Goal: Information Seeking & Learning: Check status

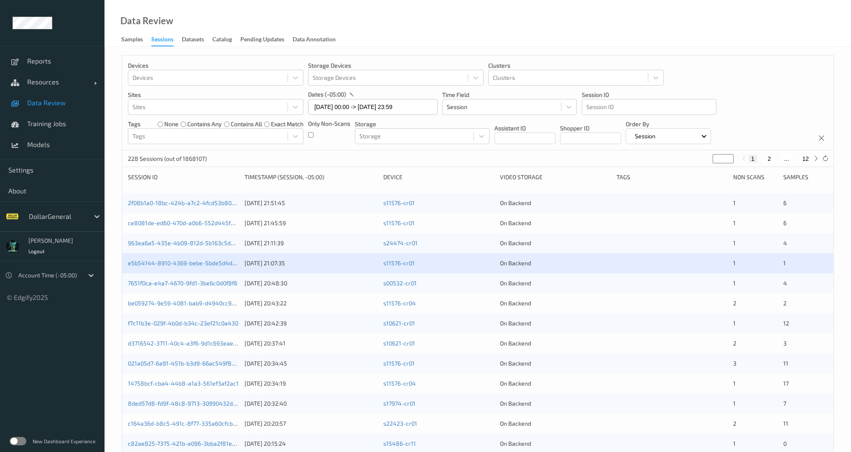
click at [282, 151] on div "228 Sessions (out of 1868107) * 1 2 ... 12" at bounding box center [477, 158] width 711 height 17
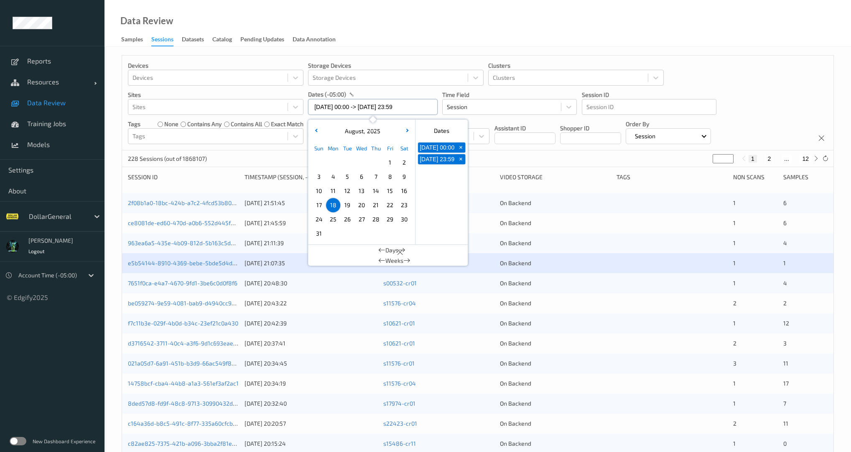
click at [362, 112] on input "18/08/2025 00:00 -> 18/08/2025 23:59" at bounding box center [373, 107] width 130 height 16
click at [332, 204] on span "18" at bounding box center [333, 205] width 12 height 12
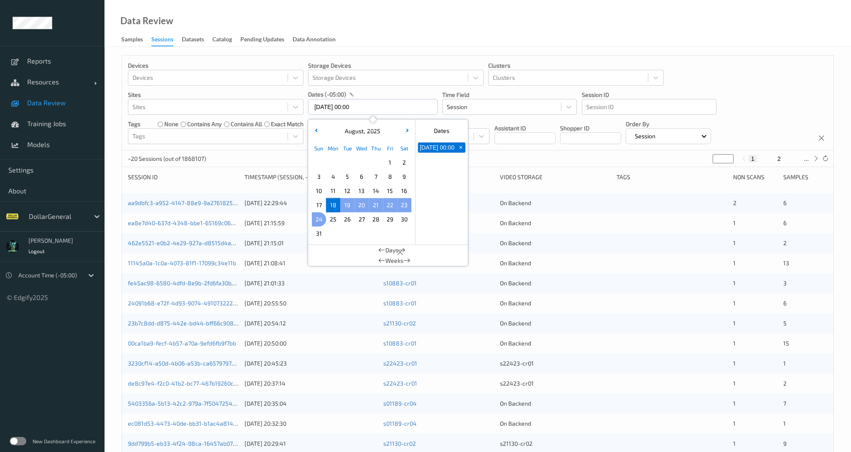
click at [318, 219] on span "24" at bounding box center [319, 220] width 12 height 12
type input "[DATE] 00:00 -> [DATE] 23:59"
click at [292, 150] on div "2593 Sessions (out of 1868107) * 1 2 ... 130" at bounding box center [477, 158] width 711 height 17
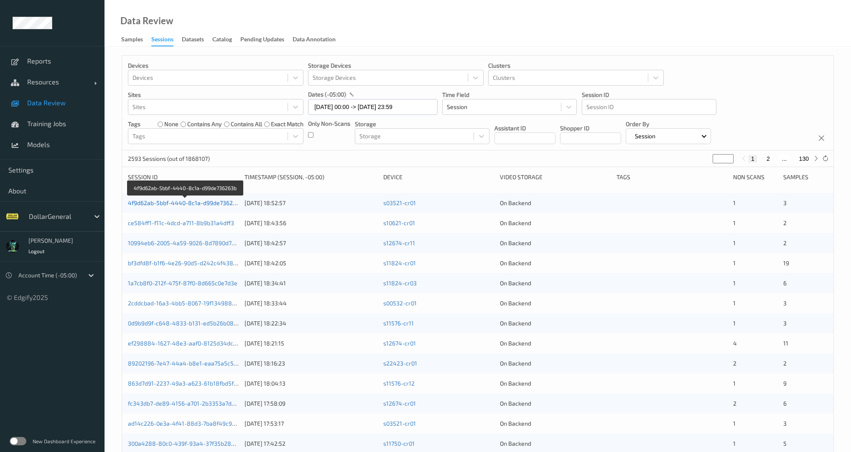
click at [214, 204] on link "4f9d62ab-5bbf-4440-8c1a-d99de736263b" at bounding box center [185, 202] width 115 height 7
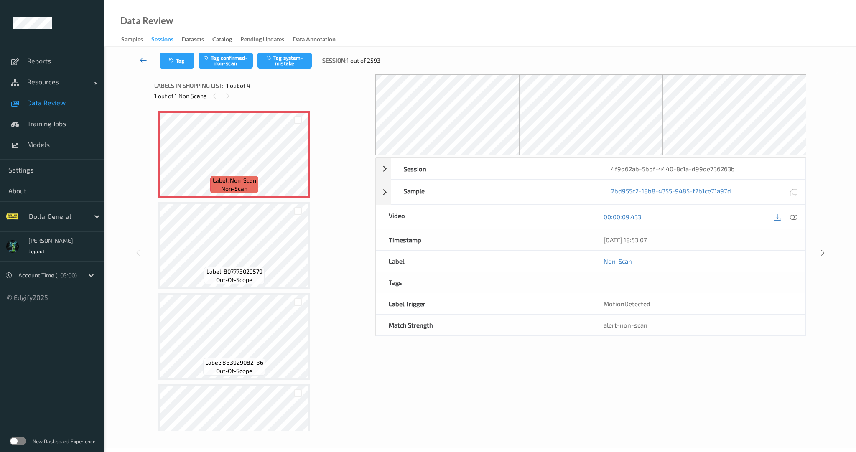
click at [146, 59] on icon at bounding box center [144, 60] width 8 height 8
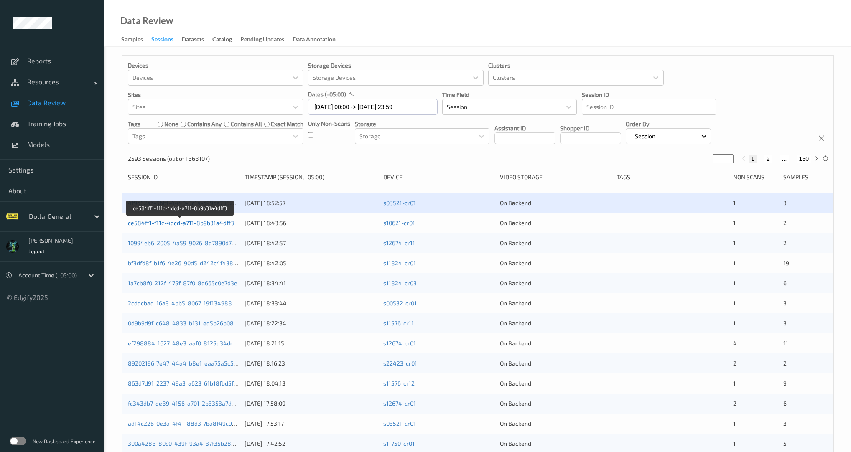
click at [188, 221] on link "ce584ff1-f11c-4dcd-a711-8b9b31a4dff3" at bounding box center [181, 222] width 106 height 7
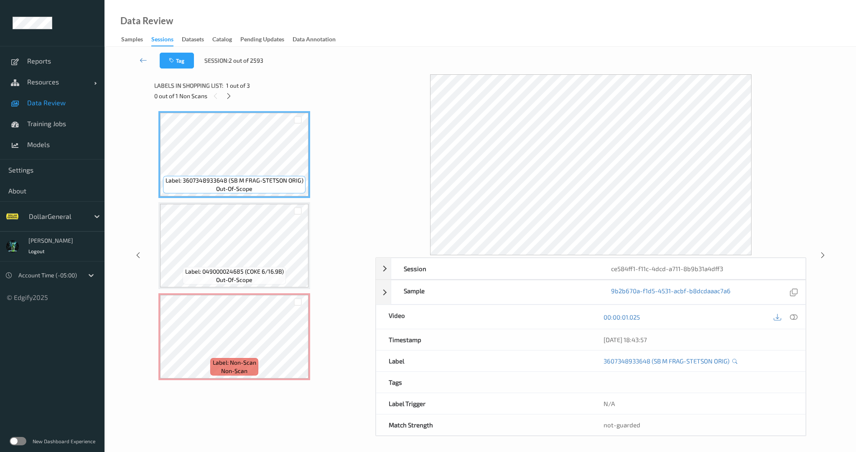
click at [828, 256] on div "Session ce584ff1-f11c-4dcd-a711-8b9b31a4dff3 Session ID ce584ff1-f11c-4dcd-a711…" at bounding box center [480, 255] width 717 height 362
click at [824, 254] on icon at bounding box center [822, 256] width 7 height 8
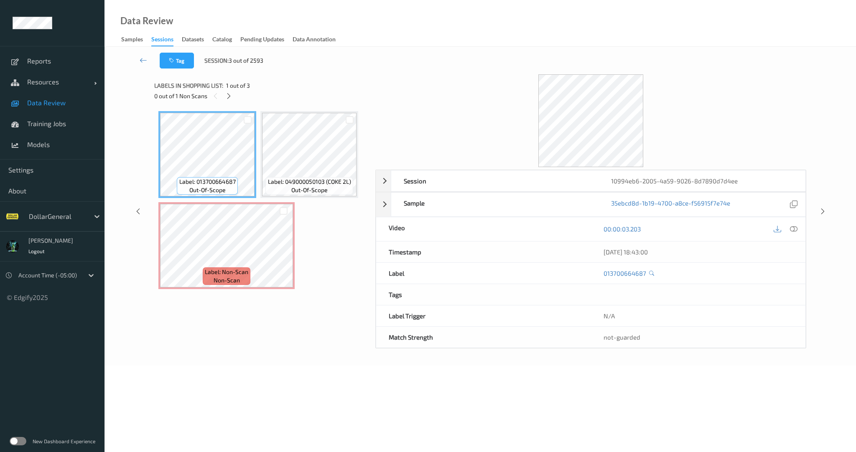
click at [817, 226] on div "Session 10994eb6-2005-4a59-9026-8d7890d7d4ee Session ID 10994eb6-2005-4a59-9026…" at bounding box center [480, 211] width 717 height 274
click at [819, 212] on icon at bounding box center [822, 212] width 7 height 8
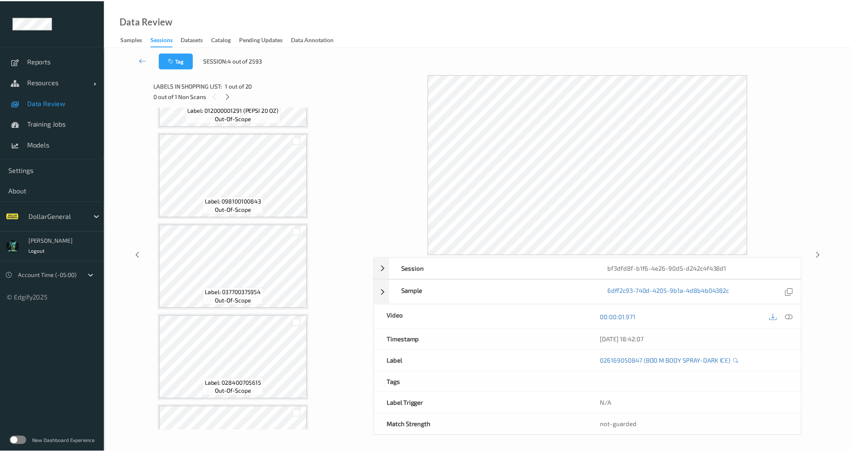
scroll to position [1444, 0]
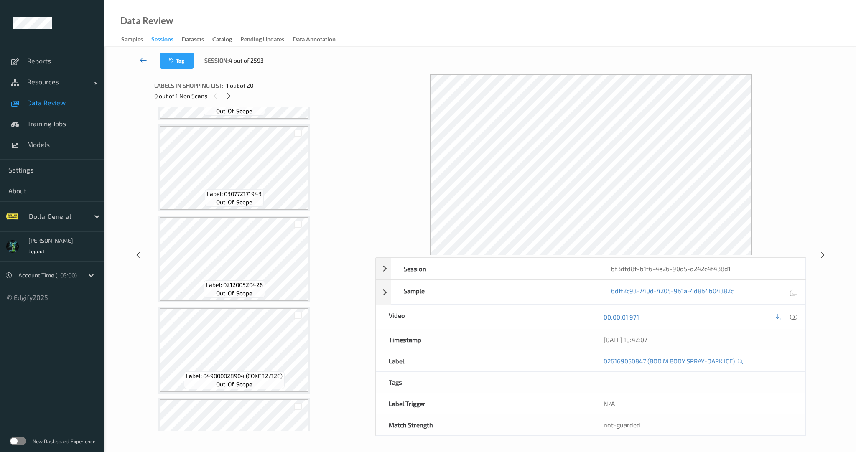
click at [142, 58] on icon at bounding box center [144, 60] width 8 height 8
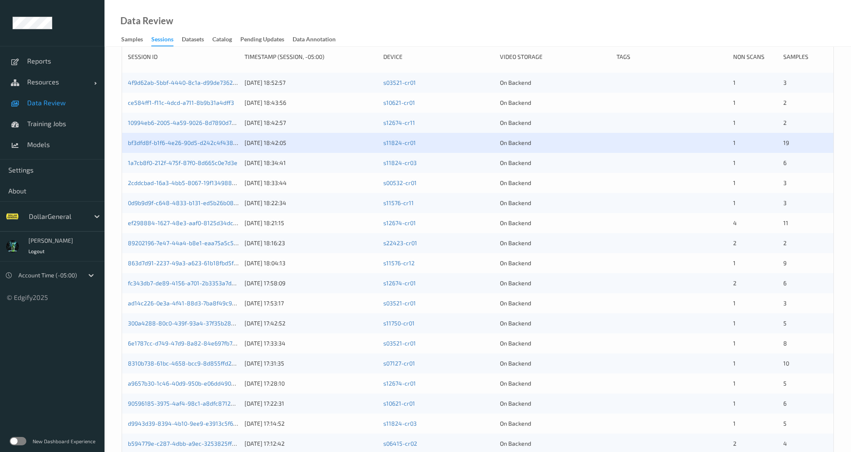
scroll to position [176, 0]
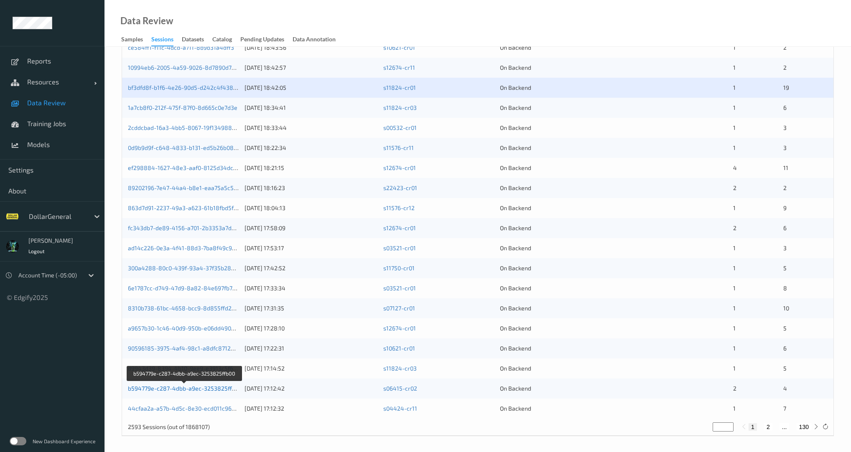
click at [217, 389] on link "b594779e-c287-4dbb-a9ec-3253825ffb00" at bounding box center [185, 388] width 114 height 7
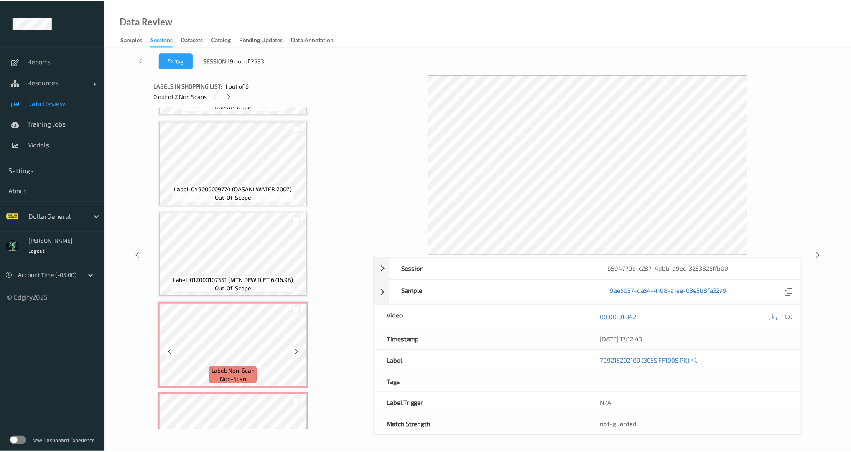
scroll to position [227, 0]
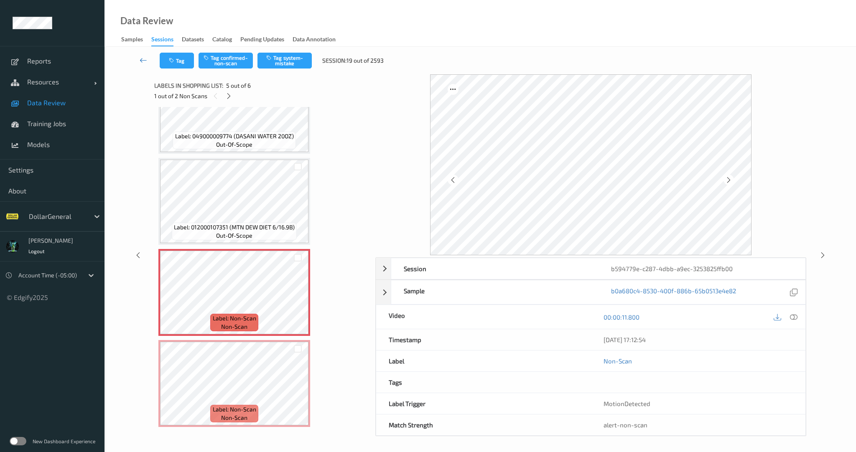
click at [149, 59] on link at bounding box center [143, 61] width 32 height 16
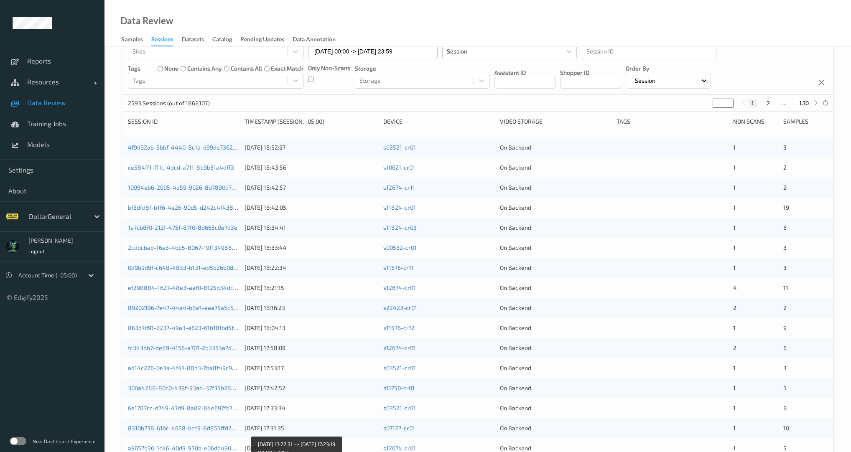
scroll to position [55, 0]
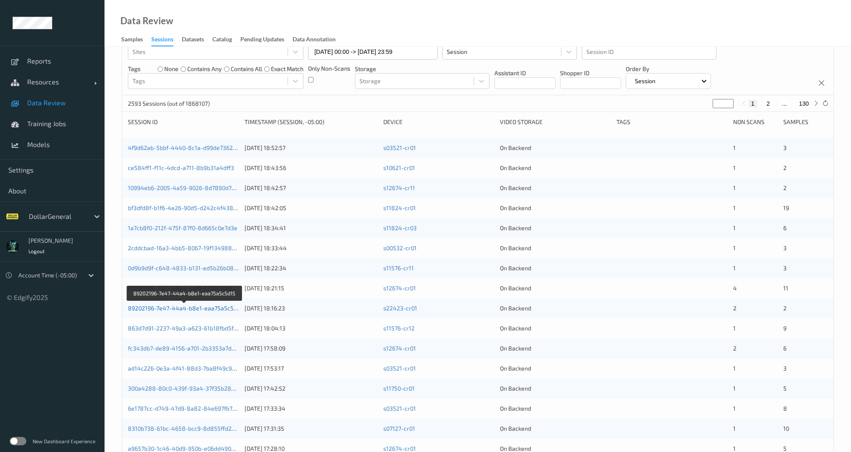
click at [219, 308] on link "89202196-7e47-44a4-b8e1-eaa75a5c5d15" at bounding box center [185, 308] width 115 height 7
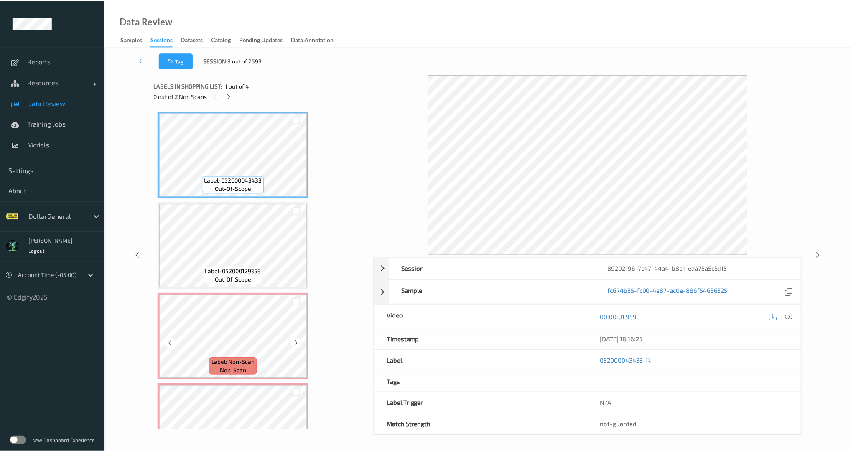
scroll to position [44, 0]
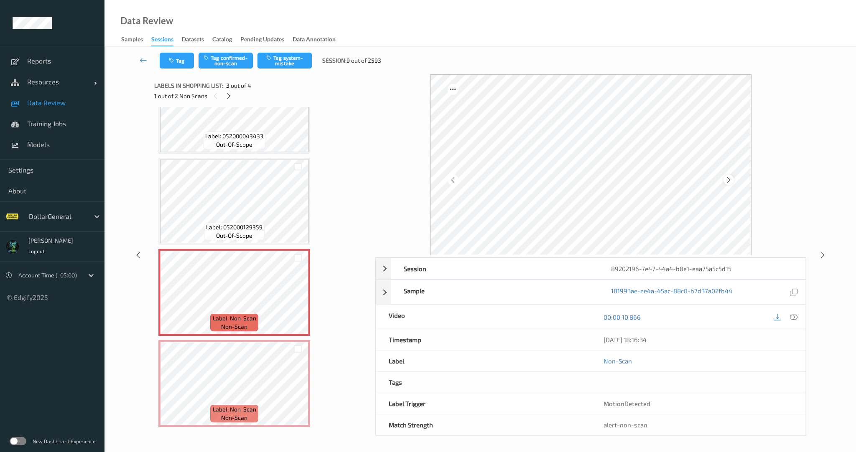
click at [732, 180] on div at bounding box center [728, 180] width 10 height 10
click at [730, 181] on icon at bounding box center [728, 180] width 7 height 8
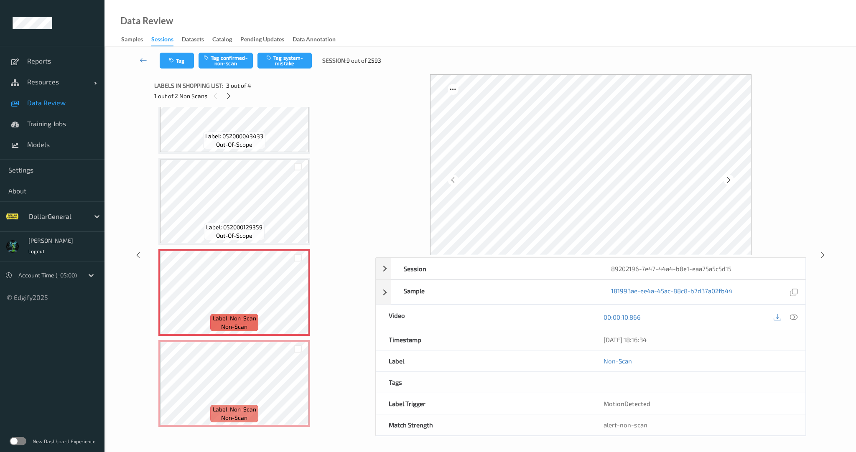
click at [730, 181] on icon at bounding box center [728, 180] width 7 height 8
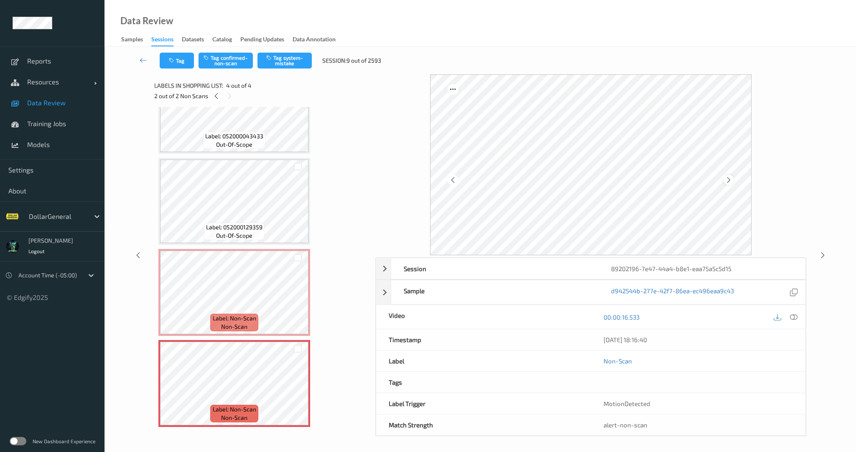
click at [731, 178] on icon at bounding box center [728, 180] width 7 height 8
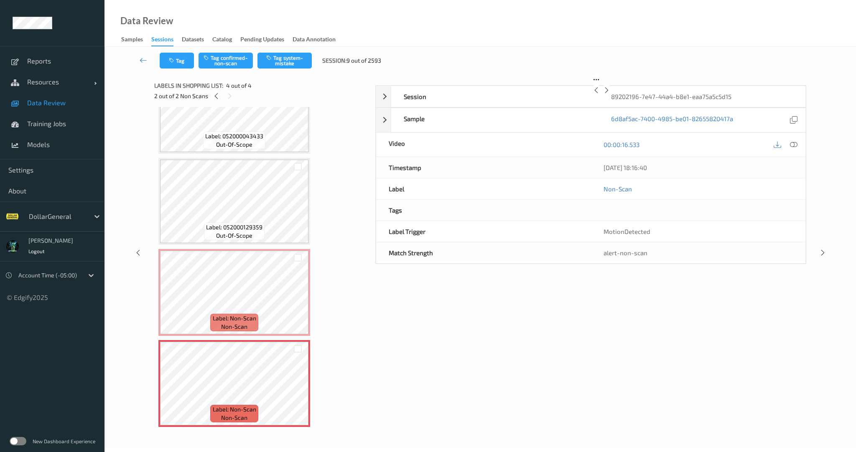
click at [610, 94] on icon at bounding box center [606, 91] width 7 height 8
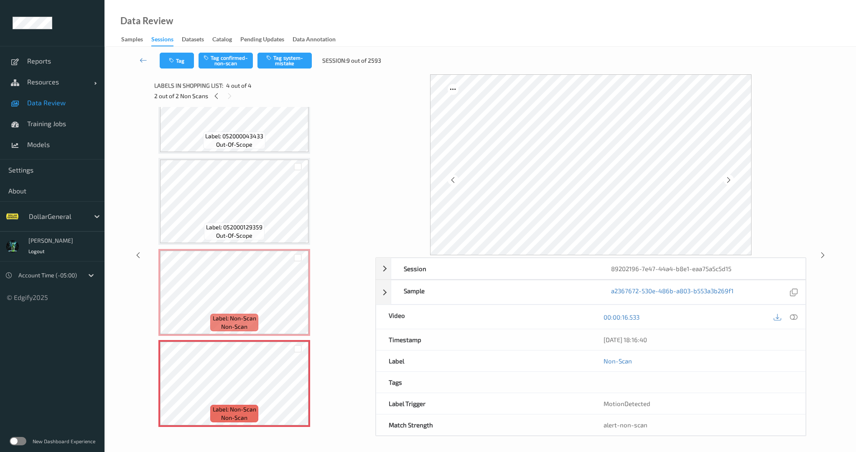
click at [731, 178] on icon at bounding box center [728, 180] width 7 height 8
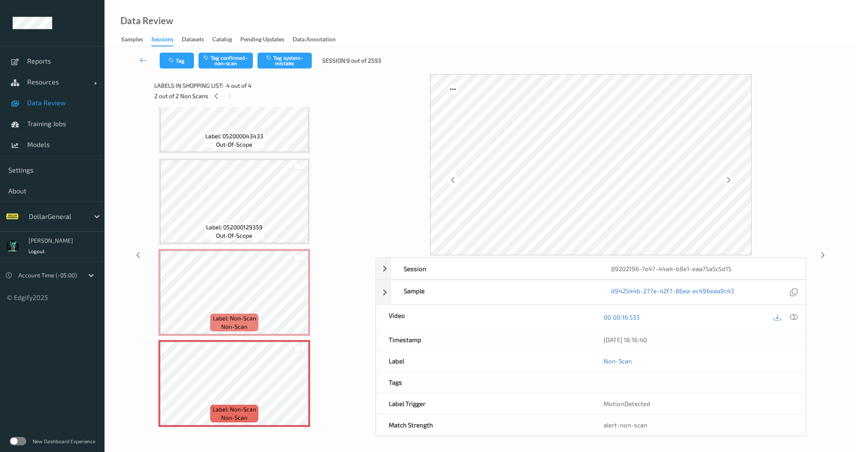
click at [731, 178] on icon at bounding box center [728, 180] width 7 height 8
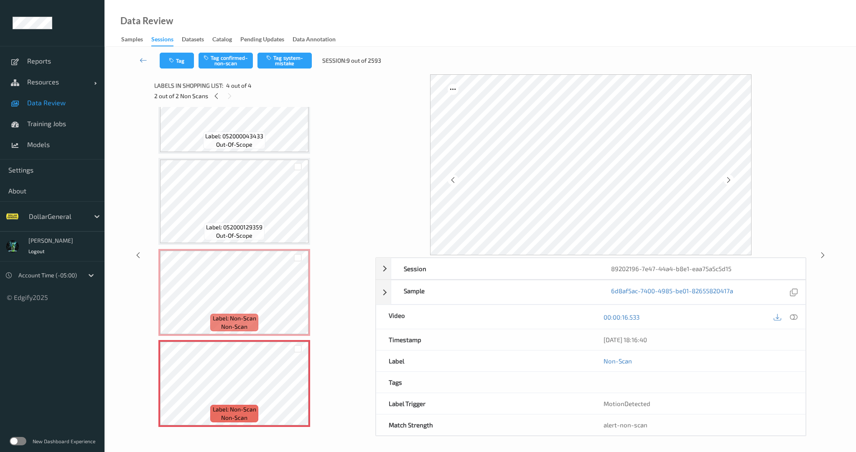
click at [731, 178] on icon at bounding box center [728, 180] width 7 height 8
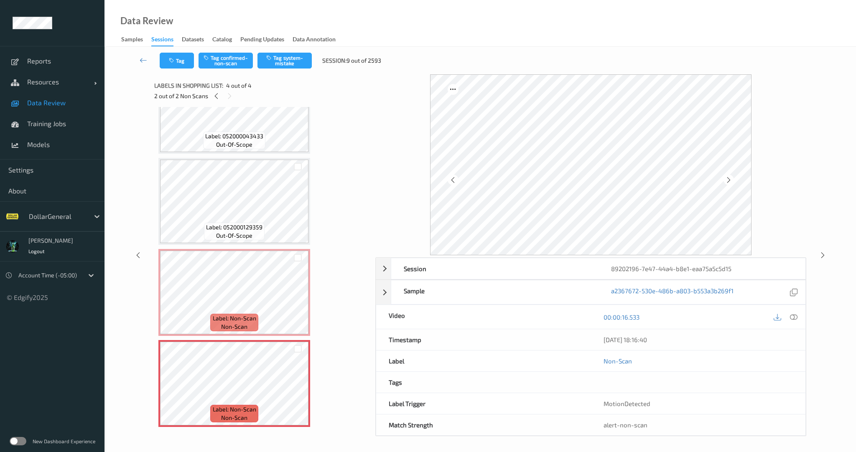
click at [731, 178] on icon at bounding box center [728, 180] width 7 height 8
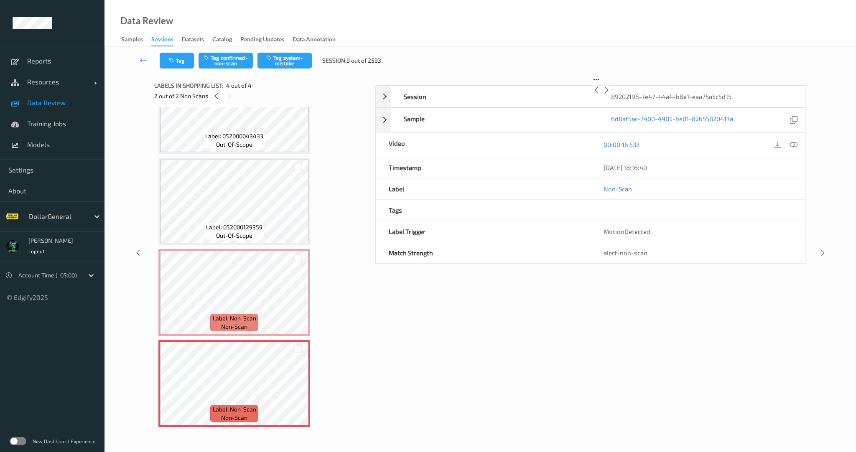
click at [610, 94] on icon at bounding box center [606, 91] width 7 height 8
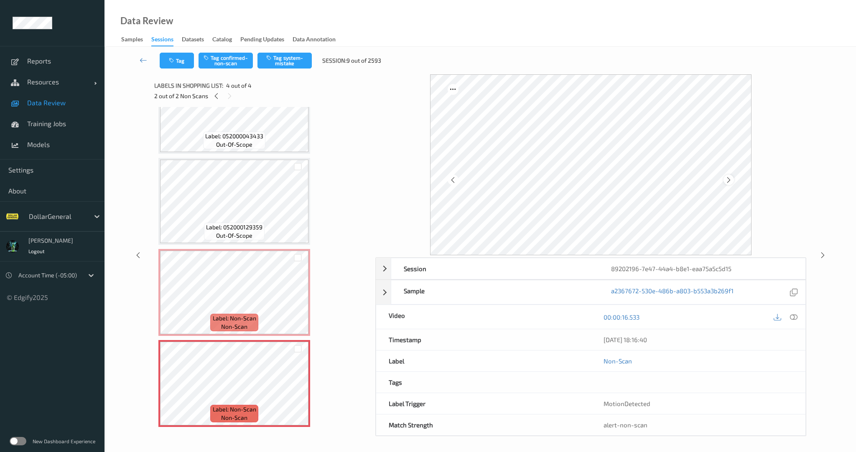
click at [731, 178] on icon at bounding box center [728, 180] width 7 height 8
click at [251, 314] on div "Label: Non-Scan non-scan" at bounding box center [234, 323] width 48 height 18
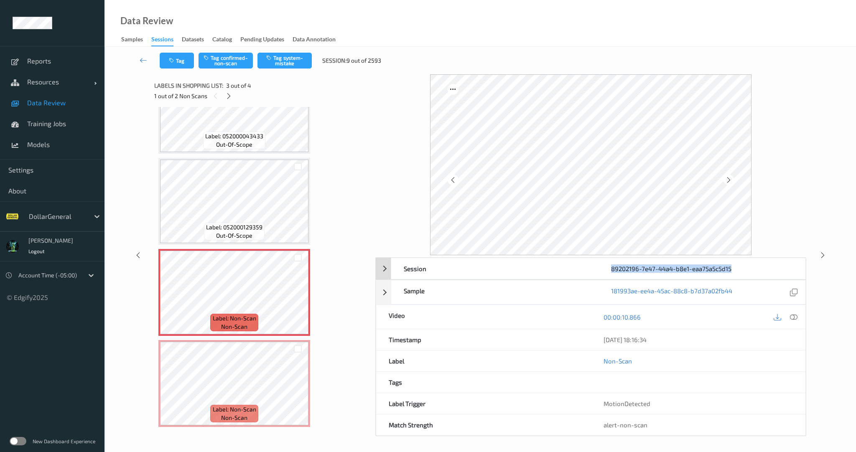
drag, startPoint x: 597, startPoint y: 271, endPoint x: 742, endPoint y: 273, distance: 145.5
click at [742, 273] on div "Session 89202196-7e47-44a4-b8e1-eaa75a5c5d15" at bounding box center [598, 269] width 415 height 22
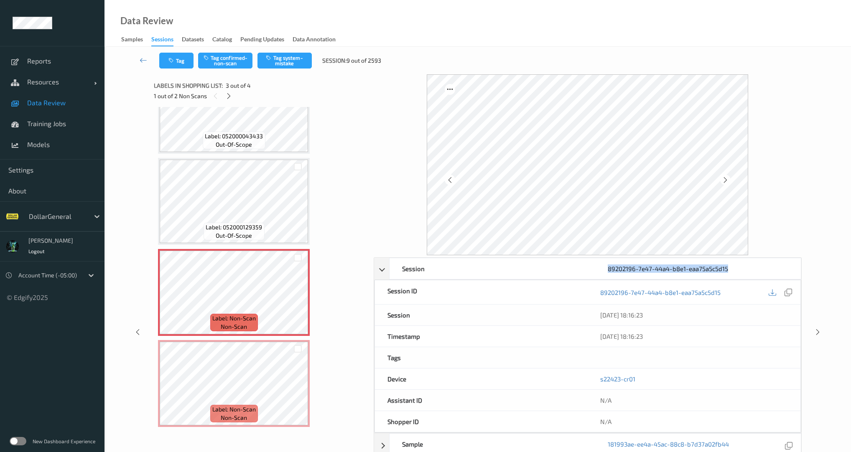
copy div "89202196-7e47-44a4-b8e1-eaa75a5c5d15"
click at [374, 269] on div "Session 89202196-7e47-44a4-b8e1-eaa75a5c5d15" at bounding box center [587, 269] width 427 height 22
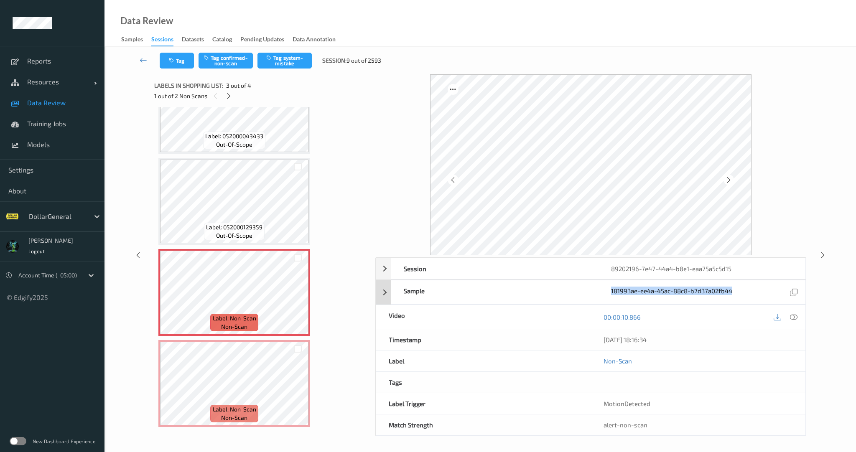
drag, startPoint x: 581, startPoint y: 295, endPoint x: 605, endPoint y: 296, distance: 24.7
click at [605, 296] on div "Sample 181993ae-ee4a-45ac-88c8-b7d37a02fb44" at bounding box center [598, 292] width 415 height 25
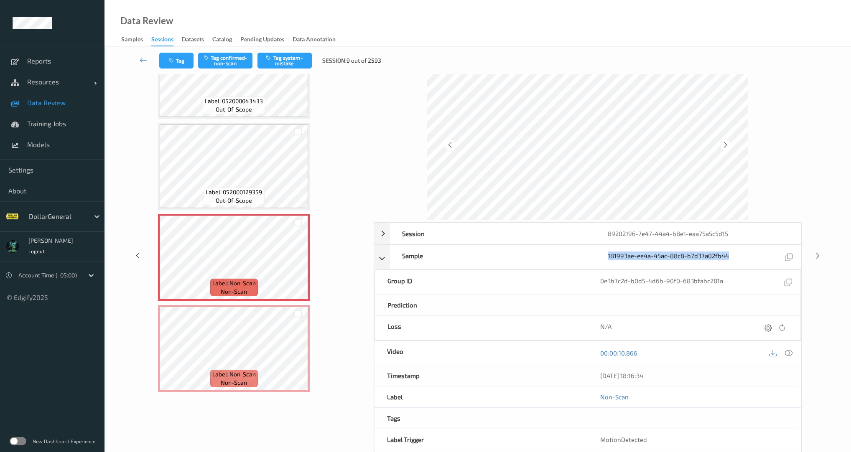
scroll to position [70, 0]
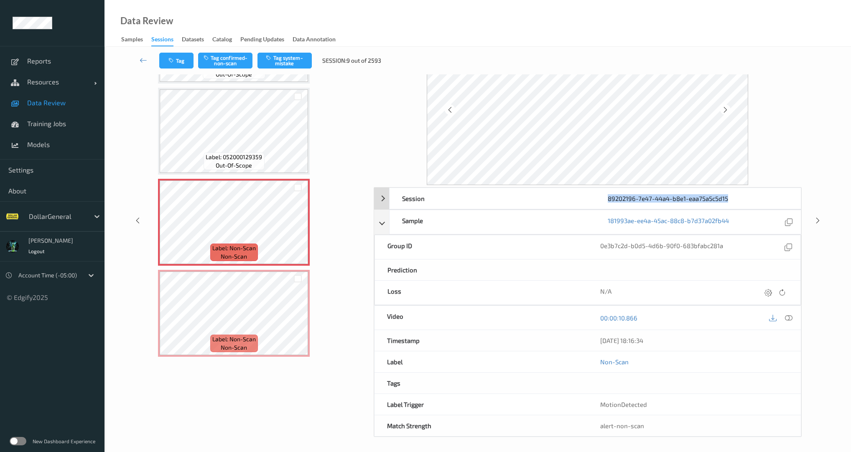
drag, startPoint x: 744, startPoint y: 201, endPoint x: 612, endPoint y: 189, distance: 132.6
click at [596, 192] on div "89202196-7e47-44a4-b8e1-eaa75a5c5d15" at bounding box center [698, 198] width 206 height 21
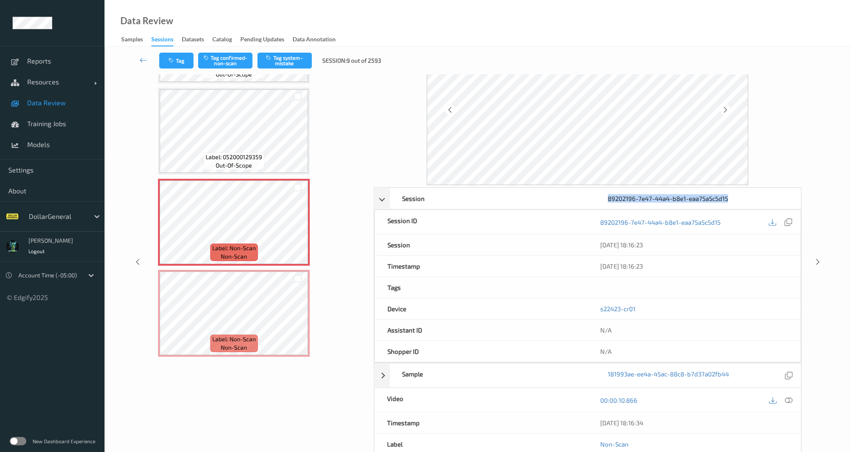
copy div "89202196-7e47-44a4-b8e1-eaa75a5c5d15"
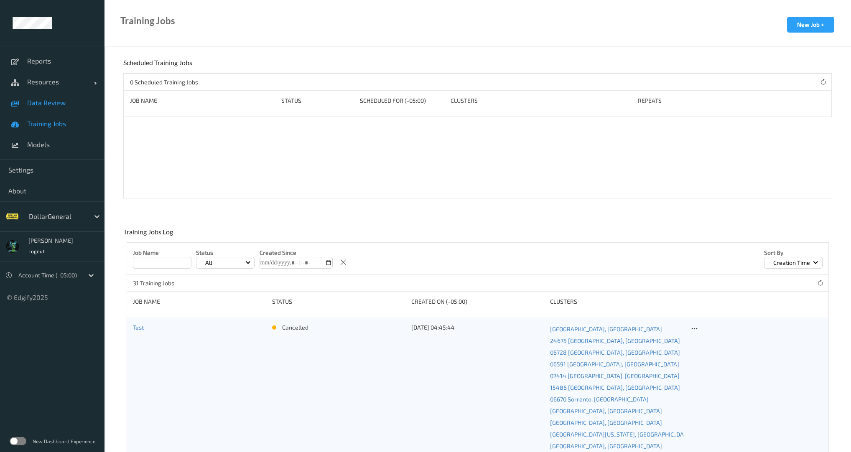
click at [61, 108] on link "Data Review" at bounding box center [52, 102] width 104 height 21
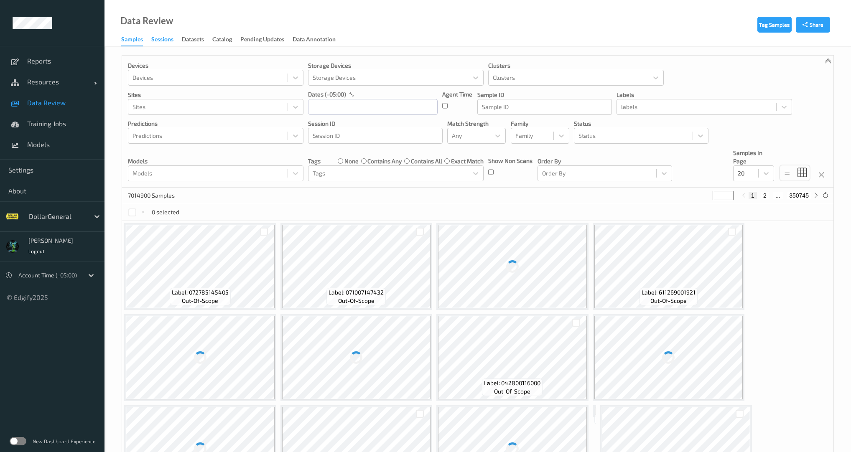
click at [162, 41] on div "Sessions" at bounding box center [162, 40] width 22 height 10
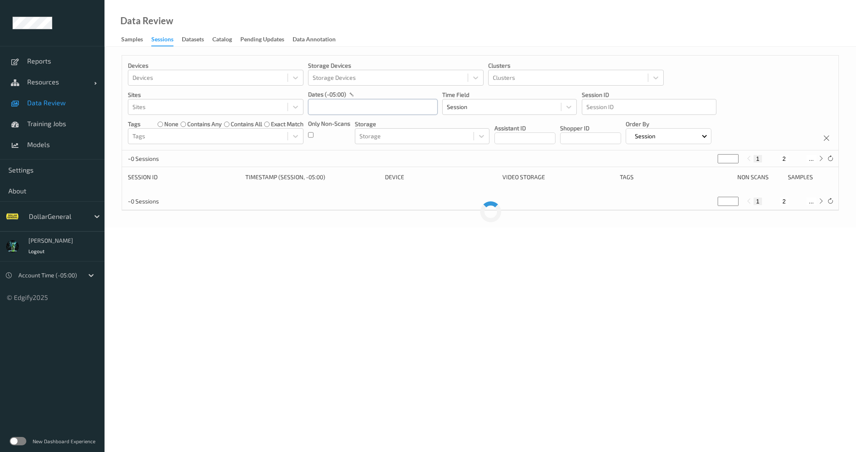
click at [338, 104] on input "text" at bounding box center [373, 107] width 130 height 16
click at [376, 189] on span "18" at bounding box center [376, 191] width 12 height 12
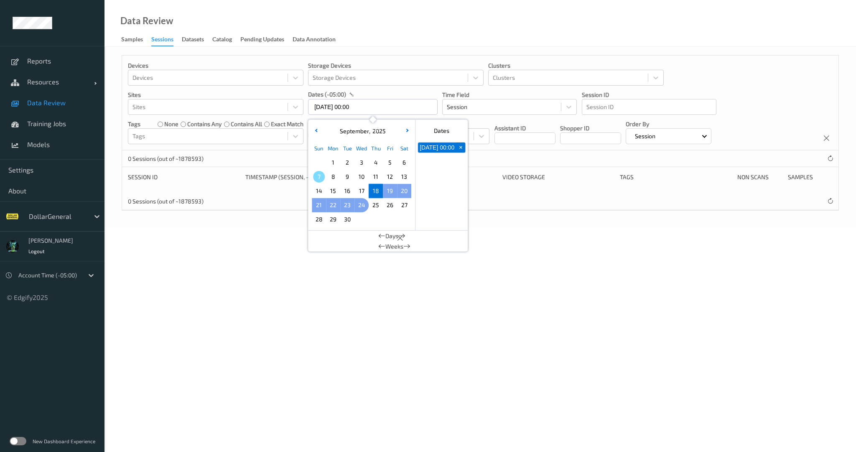
click at [360, 208] on span "24" at bounding box center [362, 205] width 12 height 12
type input "18/09/2025 00:00 -> 24/09/2025 23:59"
click at [260, 153] on div "0 Sessions (out of 1868113)" at bounding box center [480, 158] width 716 height 17
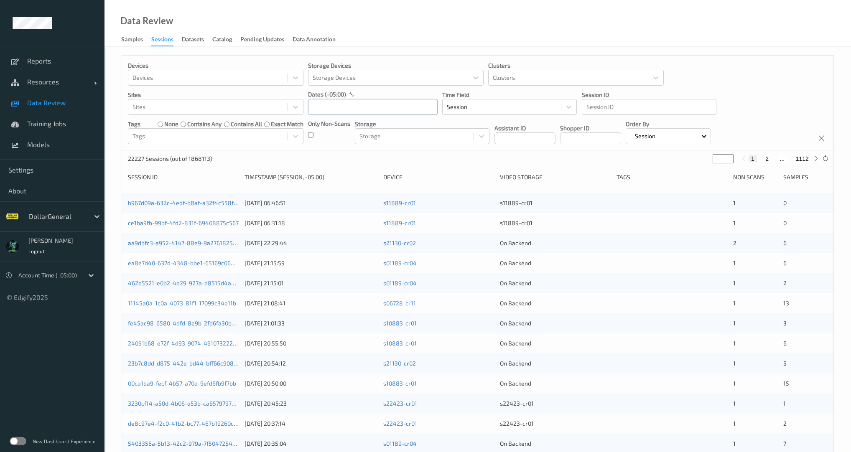
click at [348, 104] on input "text" at bounding box center [373, 107] width 130 height 16
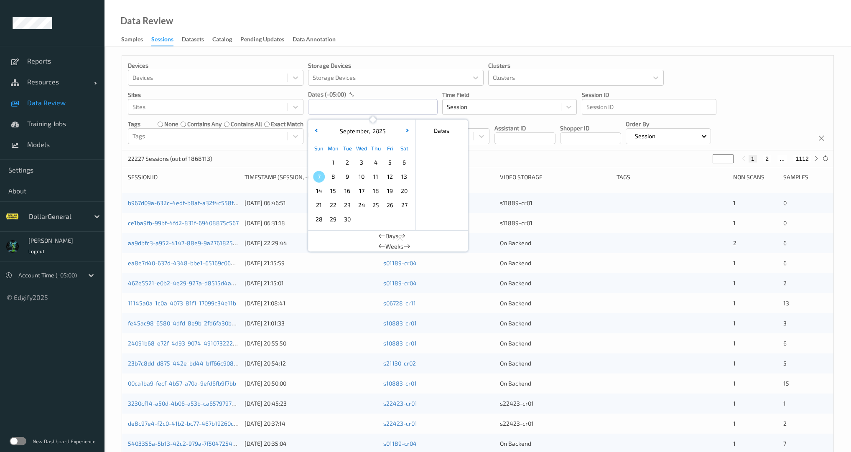
click at [317, 135] on div "[DATE]" at bounding box center [362, 131] width 104 height 16
click at [316, 130] on icon "button" at bounding box center [316, 130] width 3 height 3
click at [334, 206] on span "18" at bounding box center [333, 205] width 12 height 12
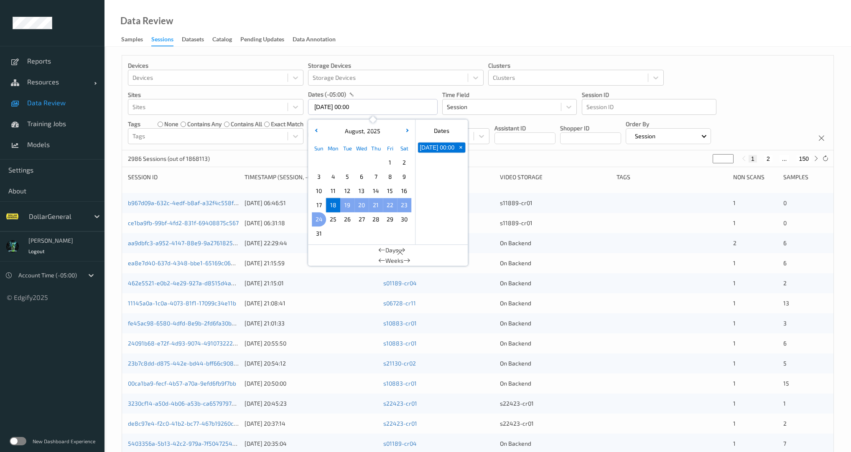
click at [321, 221] on span "24" at bounding box center [319, 220] width 12 height 12
type input "[DATE] 00:00 -> [DATE] 23:59"
click at [283, 149] on div "Devices Devices Storage Devices Storage Devices Clusters Clusters Sites Sites d…" at bounding box center [477, 103] width 711 height 95
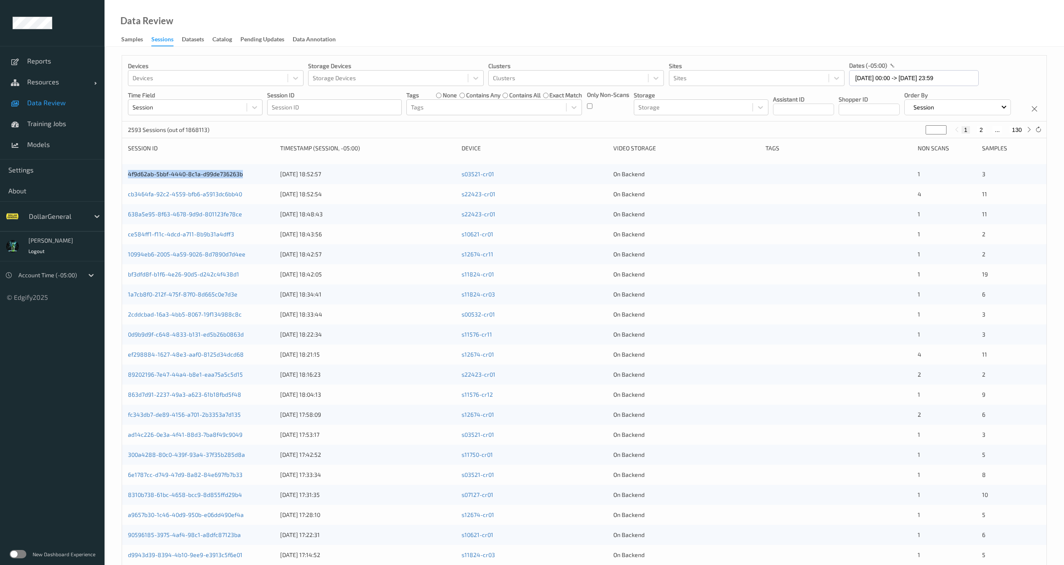
drag, startPoint x: 244, startPoint y: 203, endPoint x: 127, endPoint y: 204, distance: 116.6
click at [127, 184] on div "4f9d62ab-5bbf-4440-8c1a-d99de736263b [DATE] 18:52:57 s03521-cr01 On Backend 1 3" at bounding box center [584, 174] width 924 height 20
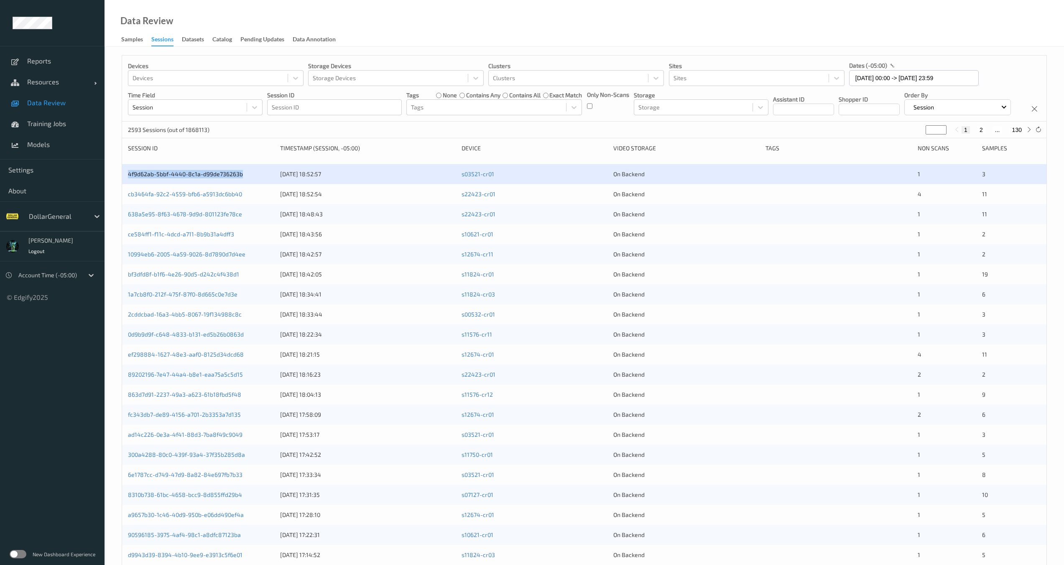
copy link "4f9d62ab-5bbf-4440-8c1a-d99de736263b"
drag, startPoint x: 246, startPoint y: 222, endPoint x: 129, endPoint y: 224, distance: 117.5
click at [129, 199] on div "cb3464fa-92c2-4559-bfb6-a5913dc6bb40" at bounding box center [201, 194] width 146 height 8
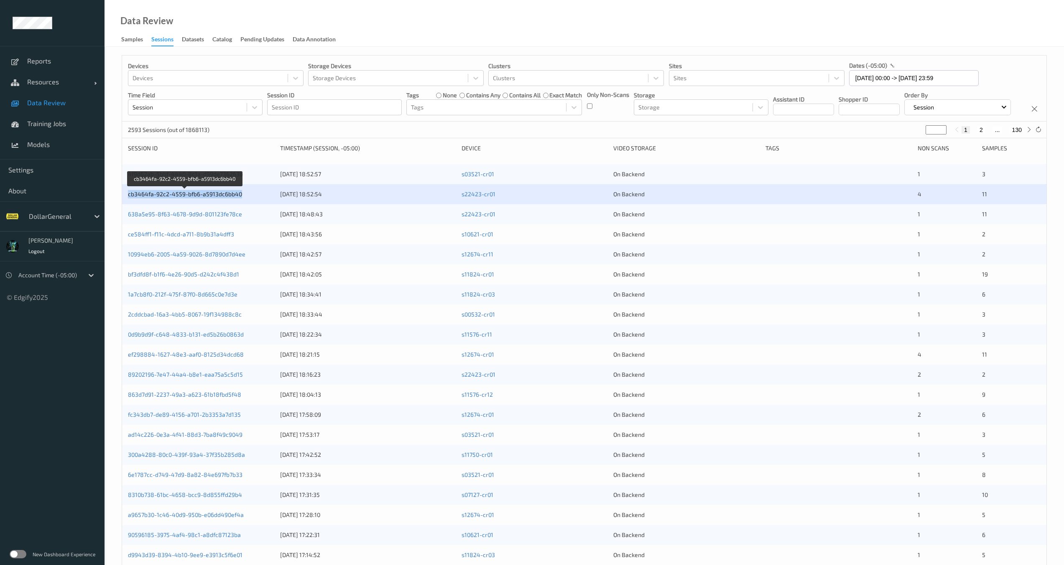
copy link "cb3464fa-92c2-4559-bfb6-a5913dc6bb40"
drag, startPoint x: 243, startPoint y: 245, endPoint x: 125, endPoint y: 243, distance: 117.5
click at [125, 224] on div "638a5e95-8f63-4678-9d9d-801123fe78ce [DATE] 18:48:43 s22423-cr01 On Backend 1 11" at bounding box center [584, 214] width 924 height 20
copy link "638a5e95-8f63-4678-9d9d-801123fe78ce"
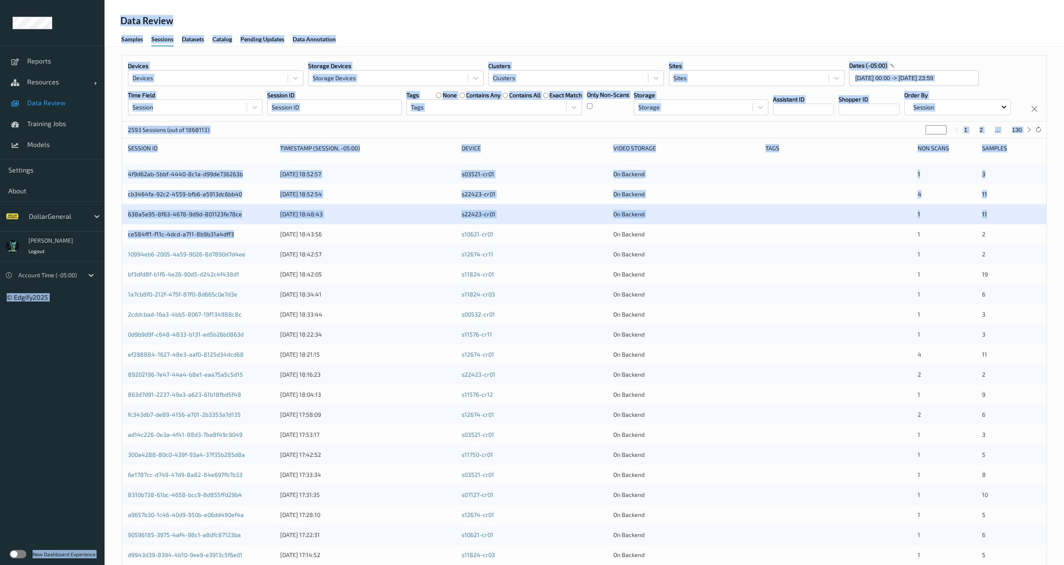
drag, startPoint x: 196, startPoint y: 265, endPoint x: 95, endPoint y: 264, distance: 101.1
click at [95, 264] on div "Reports Resources Devices Clusters Sites Data Review Training Jobs Models Setti…" at bounding box center [532, 276] width 1064 height 553
drag, startPoint x: 210, startPoint y: 268, endPoint x: 236, endPoint y: 267, distance: 26.3
click at [210, 244] on div "ce584ff1-f11c-4dcd-a711-8b9b31a4dff3 [DATE] 18:43:56 s10621-cr01 On Backend 1 2" at bounding box center [584, 234] width 924 height 20
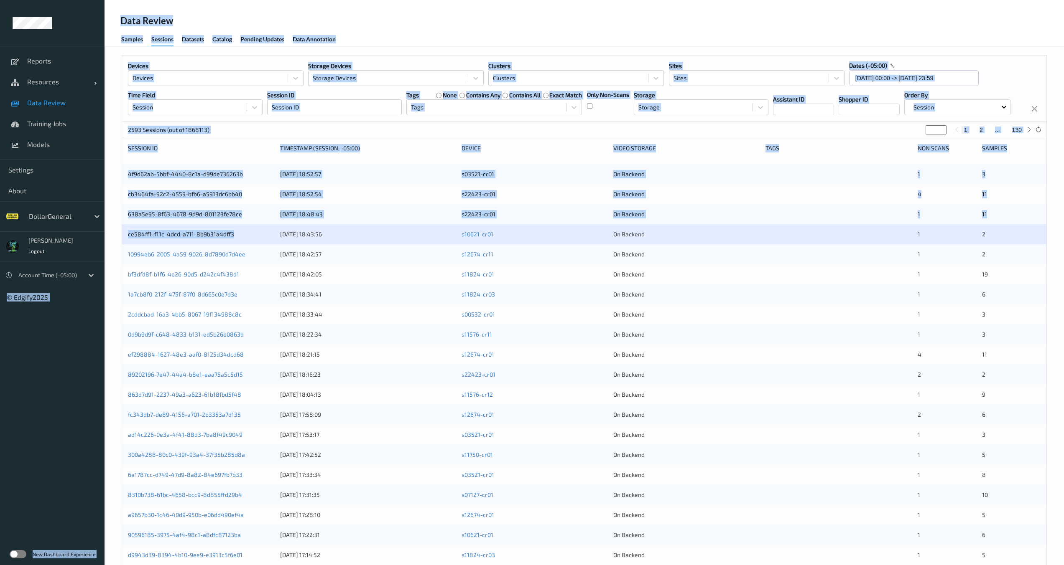
click at [241, 239] on div "ce584ff1-f11c-4dcd-a711-8b9b31a4dff3" at bounding box center [201, 234] width 146 height 8
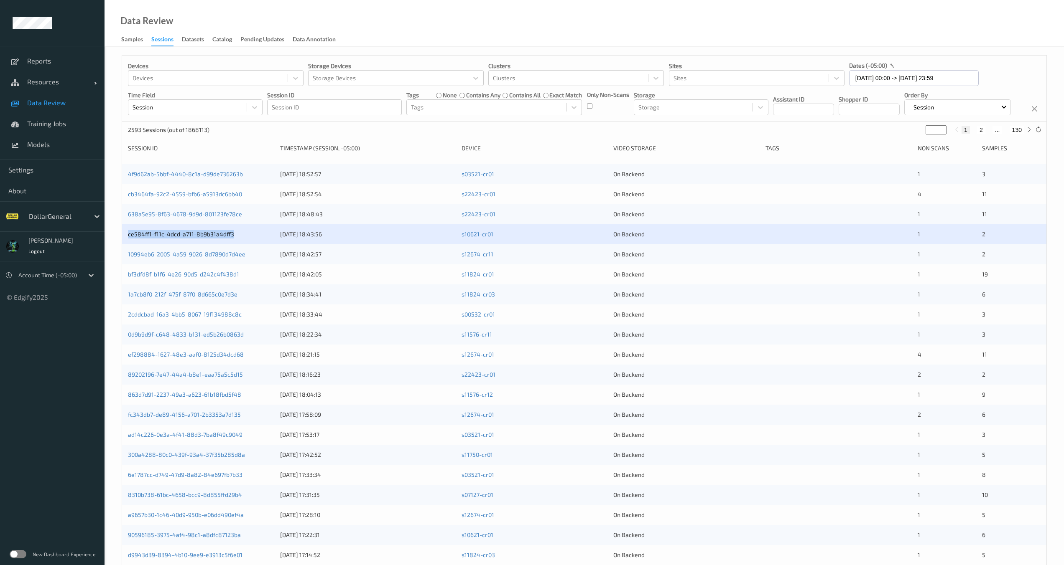
drag, startPoint x: 229, startPoint y: 265, endPoint x: 111, endPoint y: 261, distance: 117.5
click at [108, 262] on div "Devices Devices Storage Devices Storage Devices Clusters Clusters Sites Sites d…" at bounding box center [583, 323] width 959 height 553
copy link "ce584ff1-f11c-4dcd-a711-8b9b31a4dff3"
drag, startPoint x: 253, startPoint y: 286, endPoint x: 121, endPoint y: 285, distance: 132.1
click at [121, 285] on div "Devices Devices Storage Devices Storage Devices Clusters Clusters Sites Sites d…" at bounding box center [583, 323] width 959 height 553
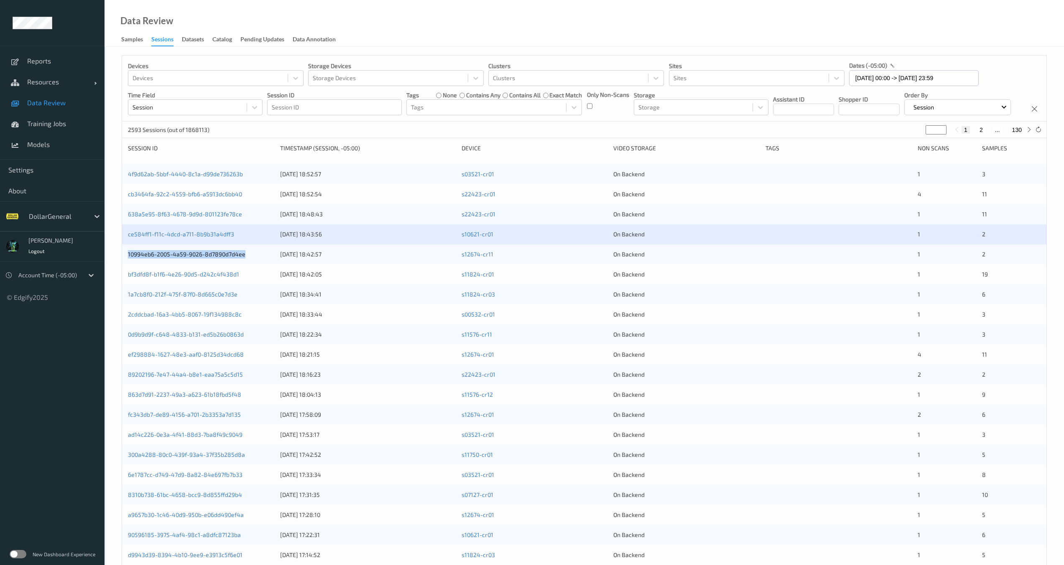
copy link "10994eb6-2005-4a59-9026-8d7890d7d4ee"
drag, startPoint x: 239, startPoint y: 302, endPoint x: 139, endPoint y: 308, distance: 100.0
click at [136, 279] on div "bf3dfd8f-b1f6-4e26-90d5-d242c4f438d1" at bounding box center [201, 274] width 146 height 8
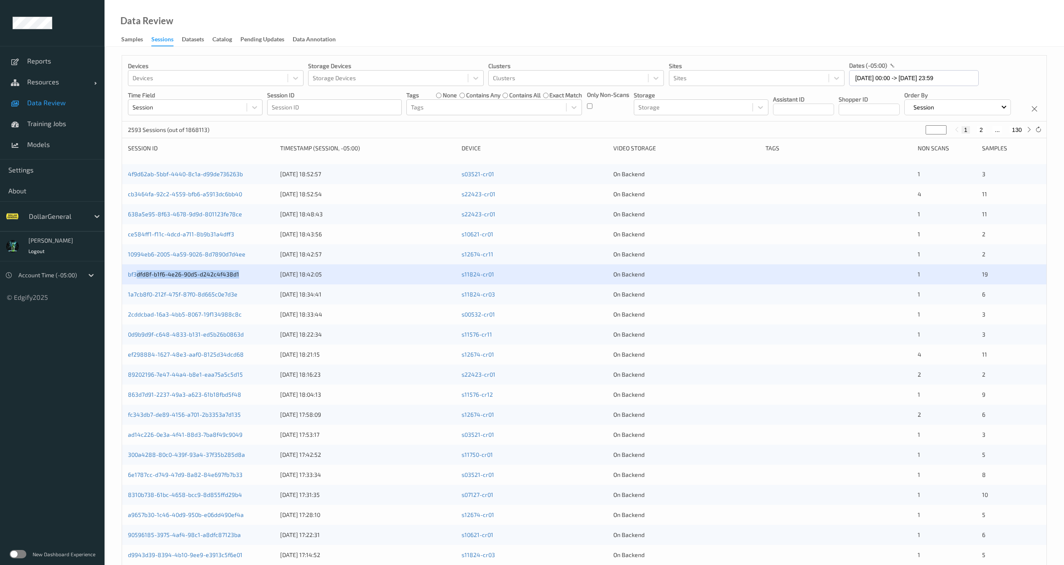
click at [247, 279] on div "bf3dfd8f-b1f6-4e26-90d5-d242c4f438d1" at bounding box center [201, 274] width 146 height 8
drag, startPoint x: 243, startPoint y: 303, endPoint x: 121, endPoint y: 306, distance: 121.7
click at [121, 306] on div "Devices Devices Storage Devices Storage Devices Clusters Clusters Sites Sites d…" at bounding box center [583, 323] width 959 height 553
copy link "bf3dfd8f-b1f6-4e26-90d5-d242c4f438d1"
drag, startPoint x: 243, startPoint y: 384, endPoint x: 118, endPoint y: 383, distance: 124.6
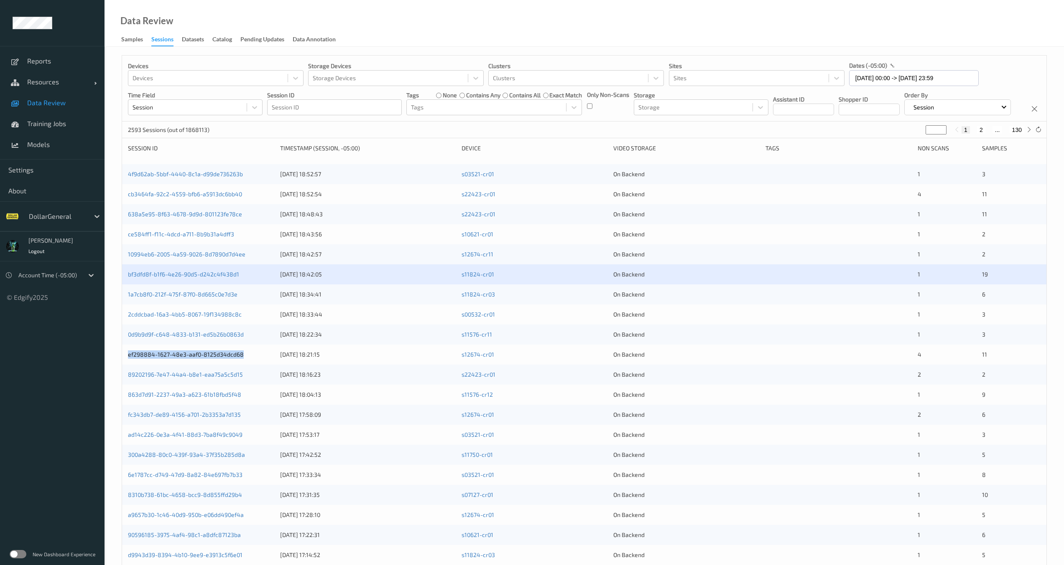
click at [115, 385] on div "Devices Devices Storage Devices Storage Devices Clusters Clusters Sites Sites d…" at bounding box center [583, 323] width 959 height 553
copy link "ef298884-1627-48e3-aaf0-8125d34dcd68"
drag, startPoint x: 245, startPoint y: 409, endPoint x: 123, endPoint y: 405, distance: 122.1
click at [123, 385] on div "89202196-7e47-44a4-b8e1-eaa75a5c5d15 [DATE] 18:16:23 s22423-cr01 On Backend 2 2" at bounding box center [584, 375] width 924 height 20
copy link "89202196-7e47-44a4-b8e1-eaa75a5c5d15"
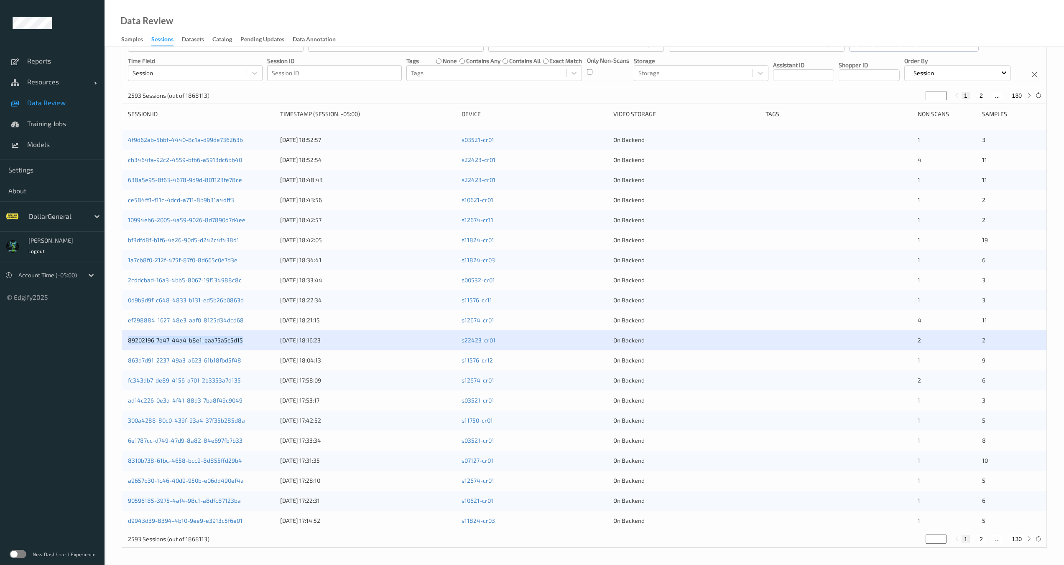
scroll to position [64, 0]
drag, startPoint x: 231, startPoint y: 522, endPoint x: 124, endPoint y: 520, distance: 106.6
click at [124, 452] on div "d9943d39-8394-4b10-9ee9-e3913c5f6e01 [DATE] 17:14:52 s11824-cr03 On Backend 1 5" at bounding box center [584, 521] width 924 height 20
copy link "d9943d39-8394-4b10-9ee9-e3913c5f6e01"
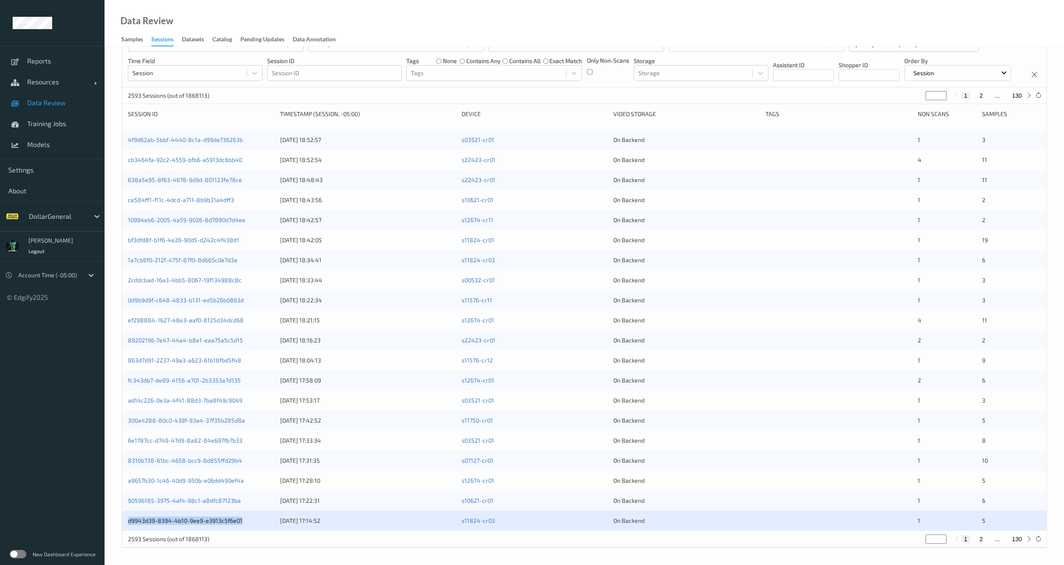
click at [855, 452] on button "130" at bounding box center [1016, 540] width 15 height 8
type input "***"
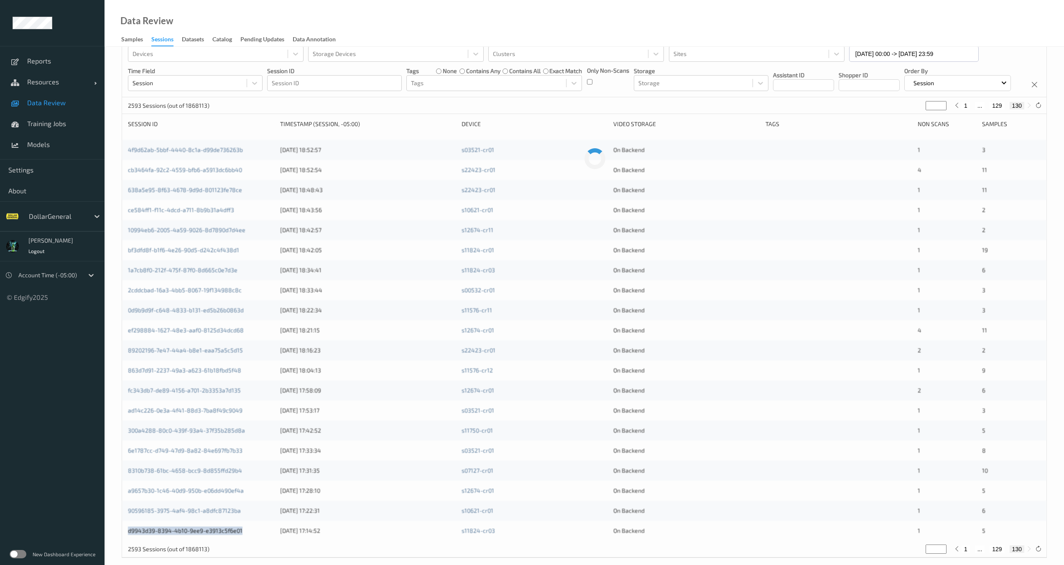
scroll to position [0, 0]
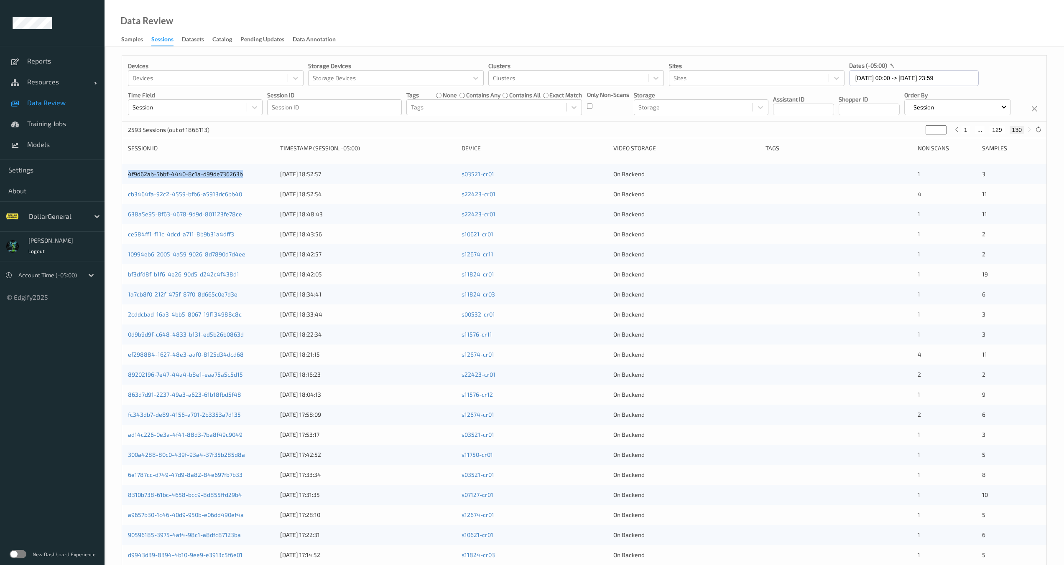
click at [242, 178] on div "4f9d62ab-5bbf-4440-8c1a-d99de736263b" at bounding box center [201, 174] width 146 height 8
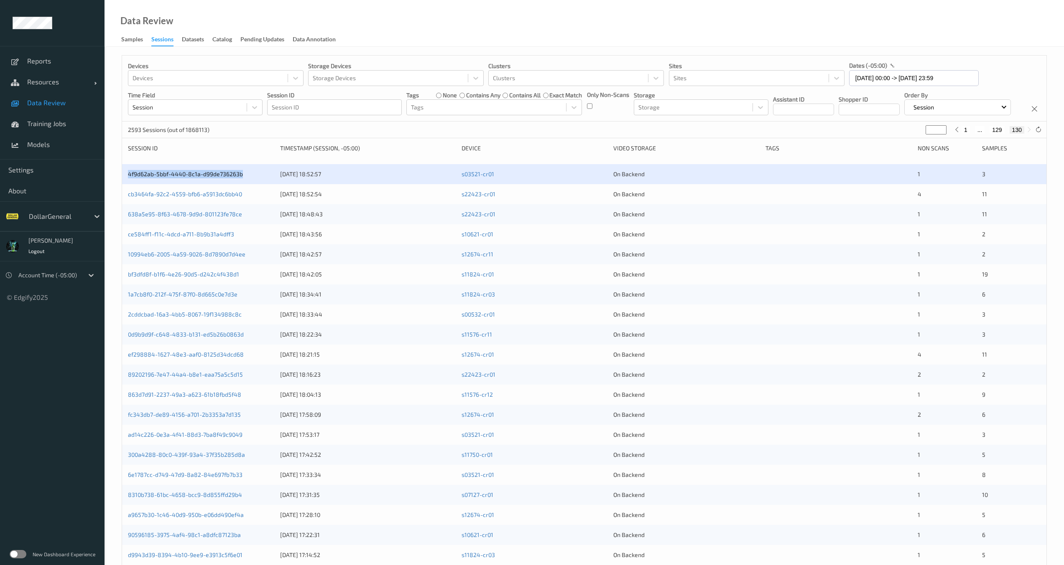
copy link "4f9d62ab-5bbf-4440-8c1a-d99de736263b"
drag, startPoint x: 245, startPoint y: 384, endPoint x: 120, endPoint y: 384, distance: 125.0
click at [120, 384] on div "Devices Devices Storage Devices Storage Devices Clusters Clusters Sites Sites d…" at bounding box center [583, 323] width 959 height 553
drag, startPoint x: 248, startPoint y: 484, endPoint x: 122, endPoint y: 486, distance: 125.8
click at [122, 452] on div "300a4288-80c0-439f-93a4-37f35b285d8a [DATE] 17:42:52 s11750-cr01 On Backend 1 5" at bounding box center [584, 455] width 924 height 20
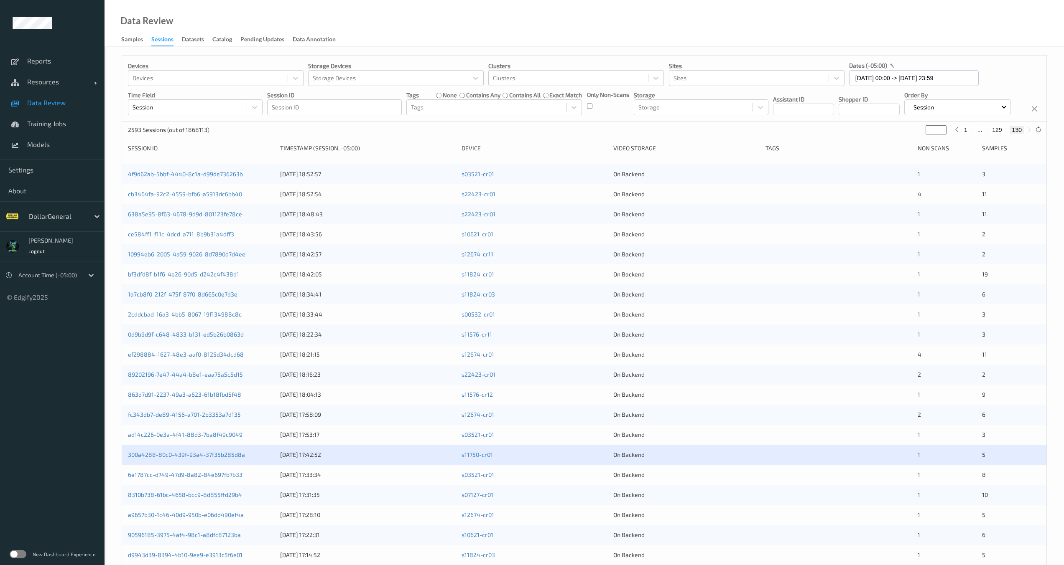
click at [855, 135] on input "***" at bounding box center [935, 129] width 21 height 9
type input "*"
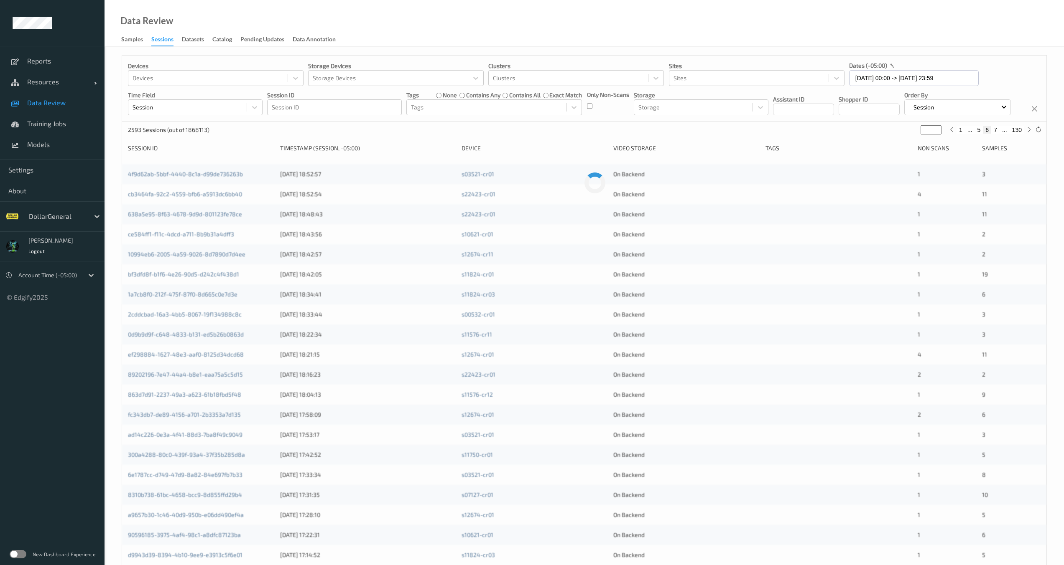
type input "**"
drag, startPoint x: 253, startPoint y: 203, endPoint x: 130, endPoint y: 191, distance: 124.3
click at [123, 184] on div "c84a9202-23be-44e7-9028-91acf79f0827 [DATE] 13:51:22 s03521-cr01 On Backend 2 21" at bounding box center [584, 174] width 924 height 20
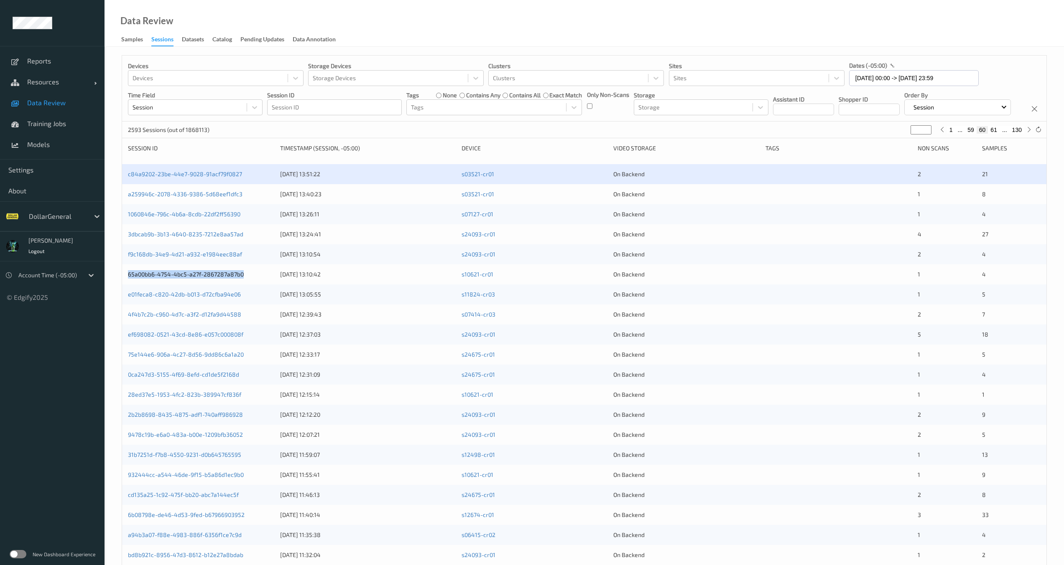
drag, startPoint x: 250, startPoint y: 303, endPoint x: 127, endPoint y: 307, distance: 122.5
click at [127, 285] on div "65a00bb6-4754-4bc5-a27f-2867287a87b0 [DATE] 13:10:42 s10621-cr01 On Backend 1 4" at bounding box center [584, 275] width 924 height 20
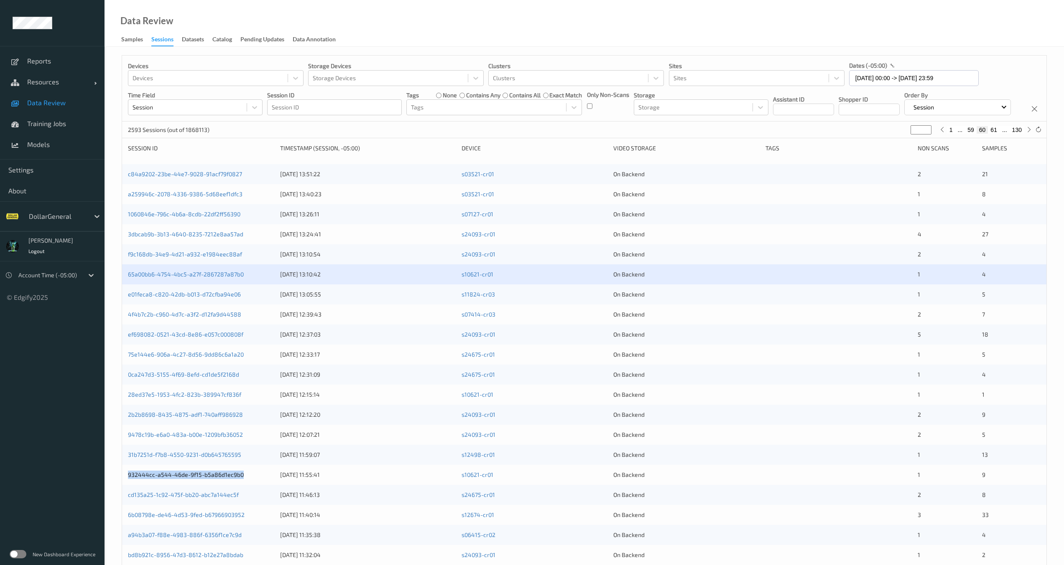
drag, startPoint x: 235, startPoint y: 503, endPoint x: 124, endPoint y: 507, distance: 111.7
click at [124, 452] on div "932444cc-a544-46de-9f15-b5a86d1ec9b0 [DATE] 11:55:41 s10621-cr01 On Backend 1 9" at bounding box center [584, 475] width 924 height 20
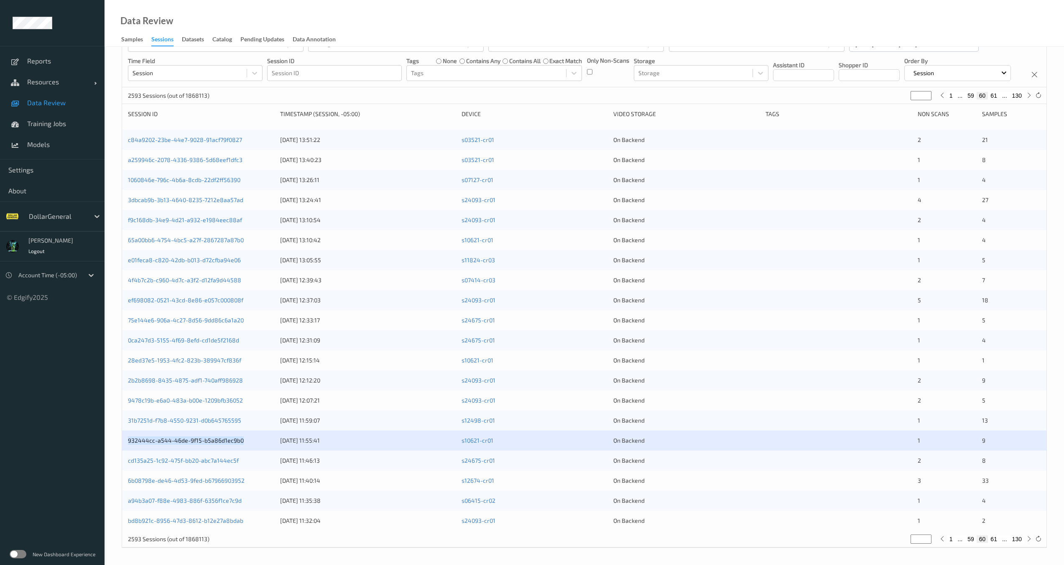
scroll to position [64, 0]
drag, startPoint x: 244, startPoint y: 497, endPoint x: 120, endPoint y: 503, distance: 124.7
click at [120, 452] on div "Devices Devices Storage Devices Storage Devices Clusters Clusters Sites Sites d…" at bounding box center [583, 289] width 959 height 553
click at [29, 126] on span "Training Jobs" at bounding box center [61, 124] width 69 height 8
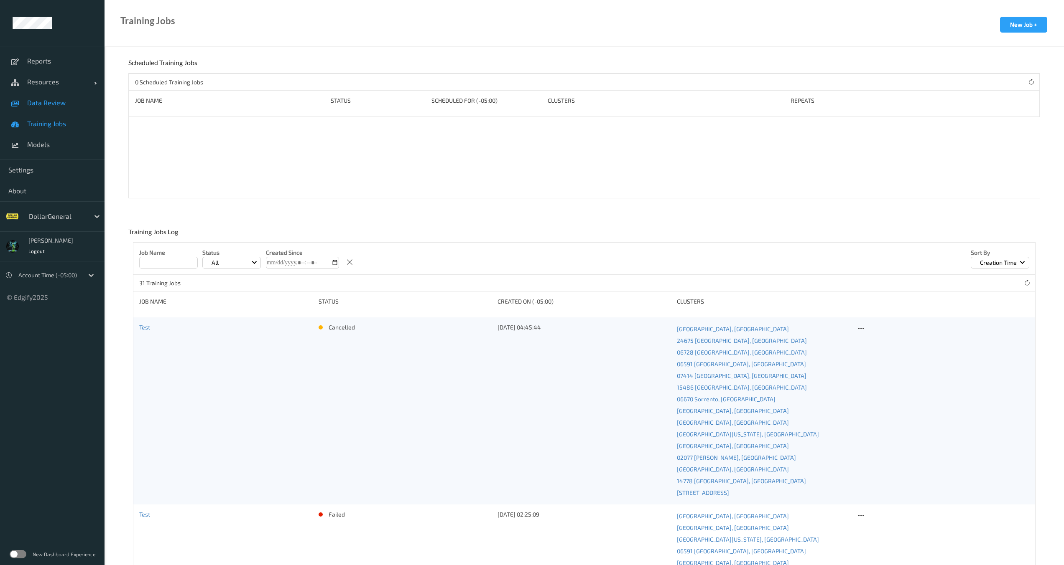
click at [50, 102] on span "Data Review" at bounding box center [61, 103] width 69 height 8
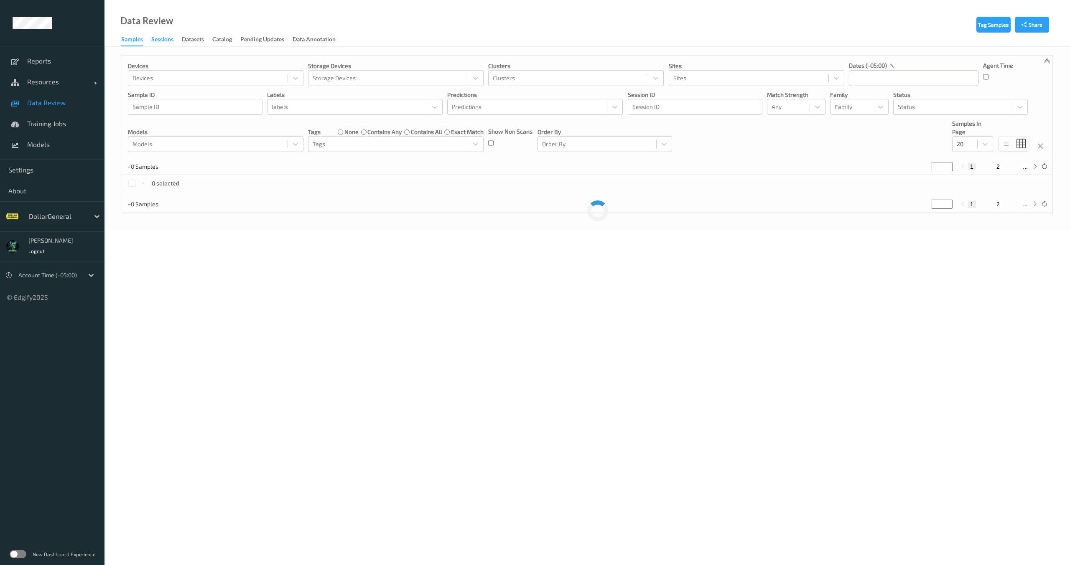
click at [167, 41] on div "Sessions" at bounding box center [162, 40] width 22 height 10
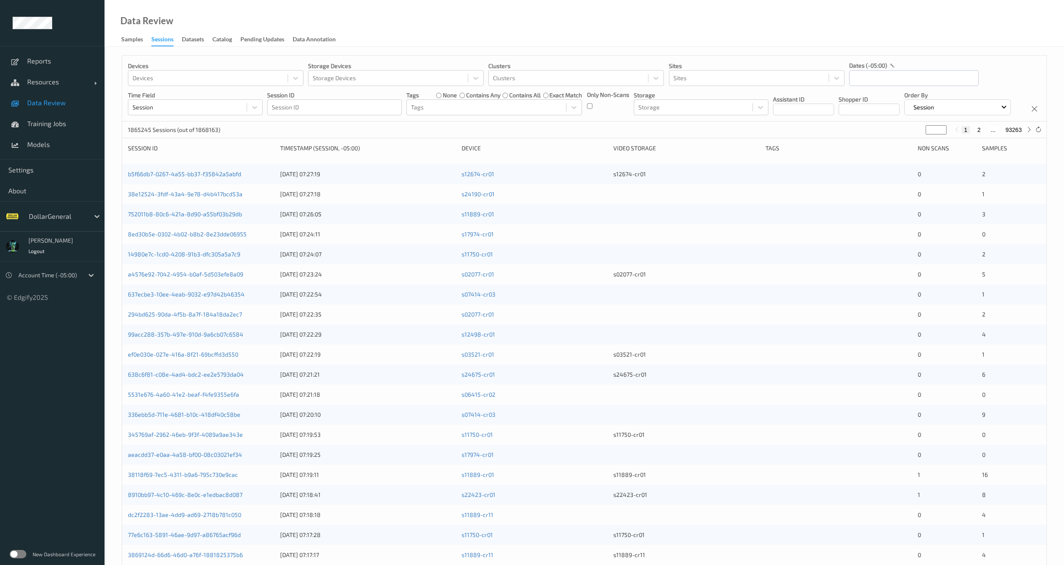
click at [594, 107] on div "Only Non-Scans" at bounding box center [608, 103] width 42 height 25
click at [892, 81] on input "text" at bounding box center [914, 78] width 130 height 16
click at [859, 101] on button "button" at bounding box center [857, 102] width 8 height 8
click at [876, 179] on span "18" at bounding box center [874, 177] width 12 height 12
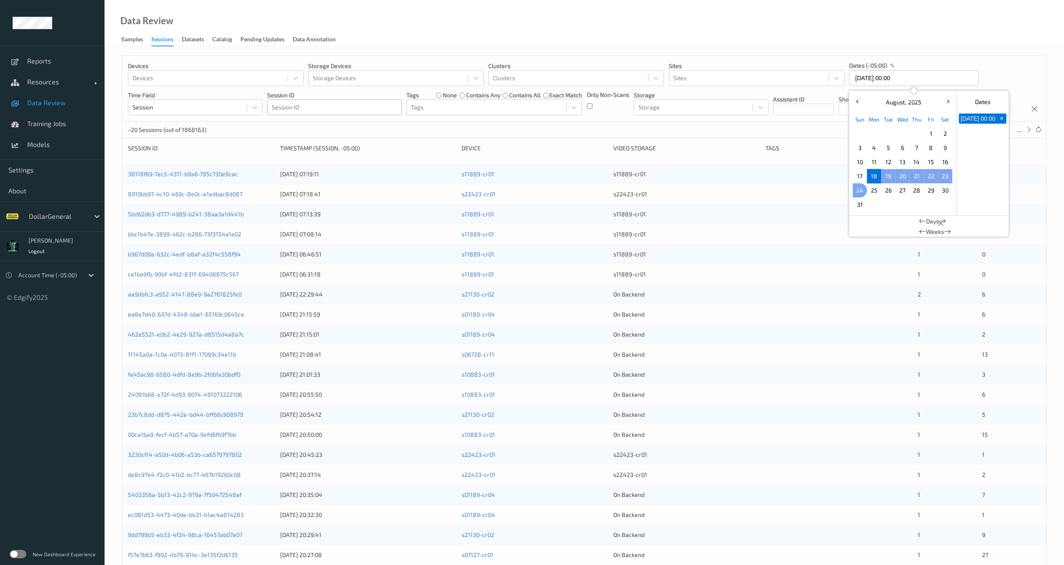
drag, startPoint x: 857, startPoint y: 192, endPoint x: 843, endPoint y: 186, distance: 15.0
click at [857, 192] on span "24" at bounding box center [860, 191] width 12 height 12
type input "[DATE] 00:00 -> [DATE] 23:59"
click at [776, 122] on div "Devices Devices Storage Devices Storage Devices Clusters Clusters Sites Sites d…" at bounding box center [584, 89] width 924 height 66
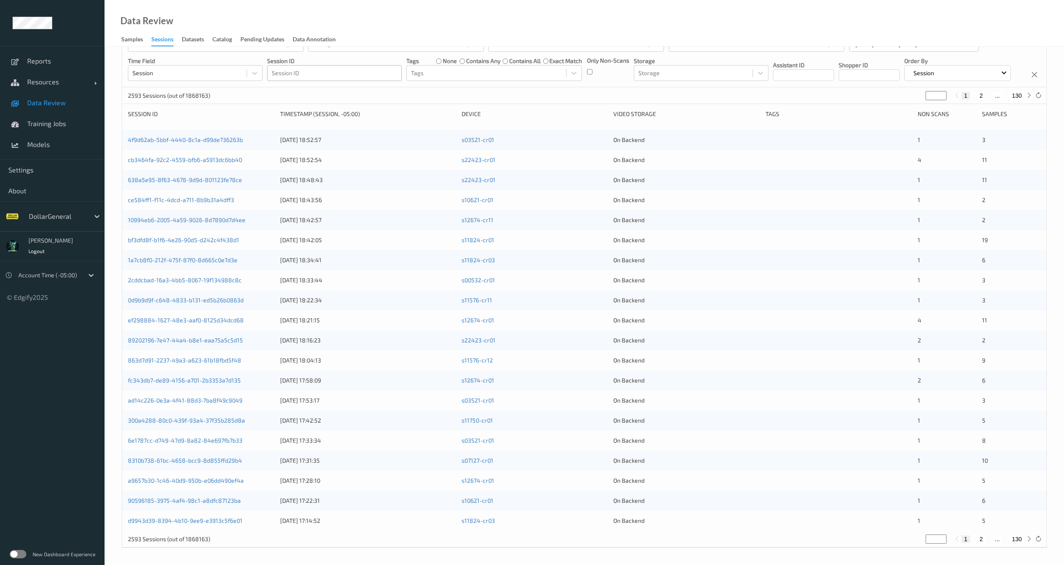
scroll to position [64, 0]
click at [980, 539] on button "2" at bounding box center [981, 540] width 8 height 8
type input "*"
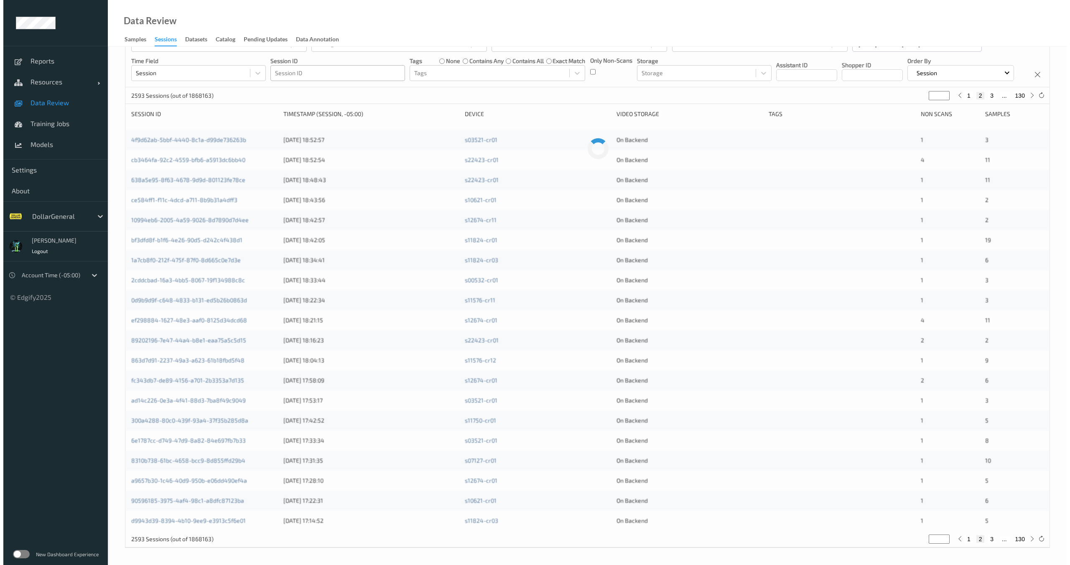
scroll to position [0, 0]
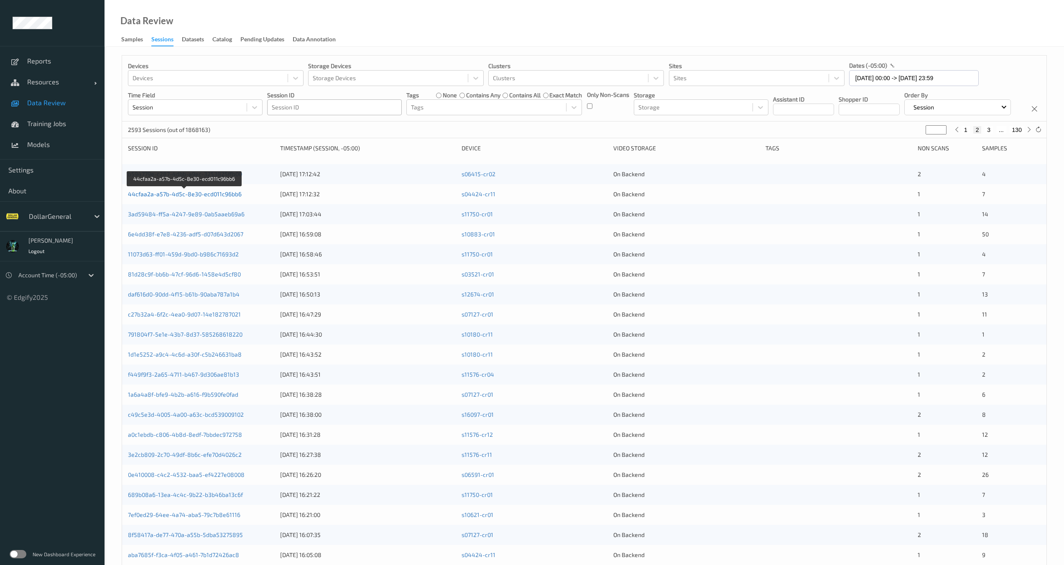
click at [179, 198] on link "44cfaa2a-a57b-4d5c-8e30-ecd011c96bb6" at bounding box center [185, 194] width 114 height 7
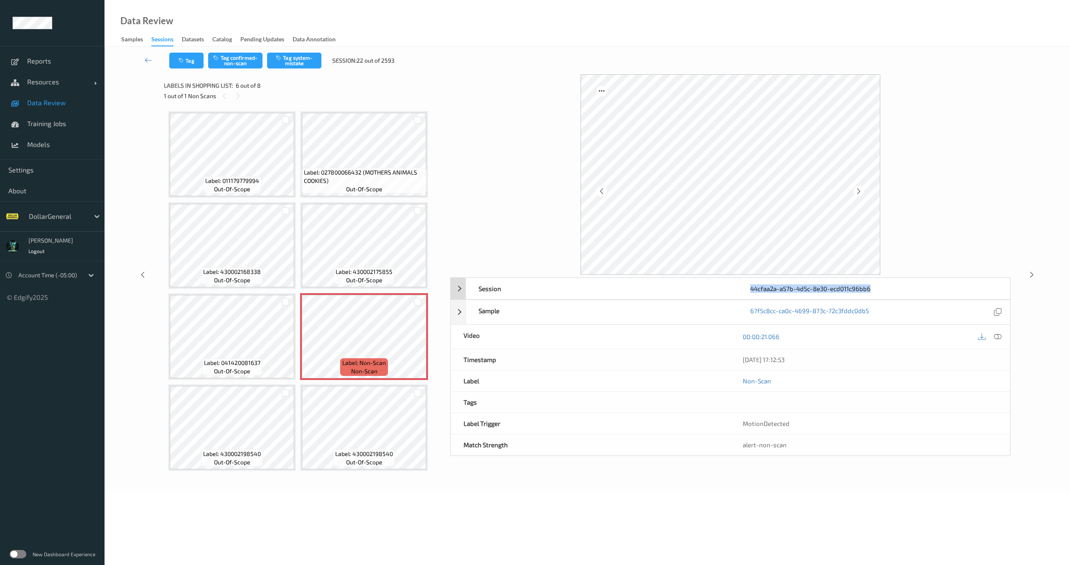
drag, startPoint x: 745, startPoint y: 292, endPoint x: 871, endPoint y: 292, distance: 126.2
click at [871, 292] on div "44cfaa2a-a57b-4d5c-8e30-ecd011c96bb6" at bounding box center [874, 288] width 272 height 21
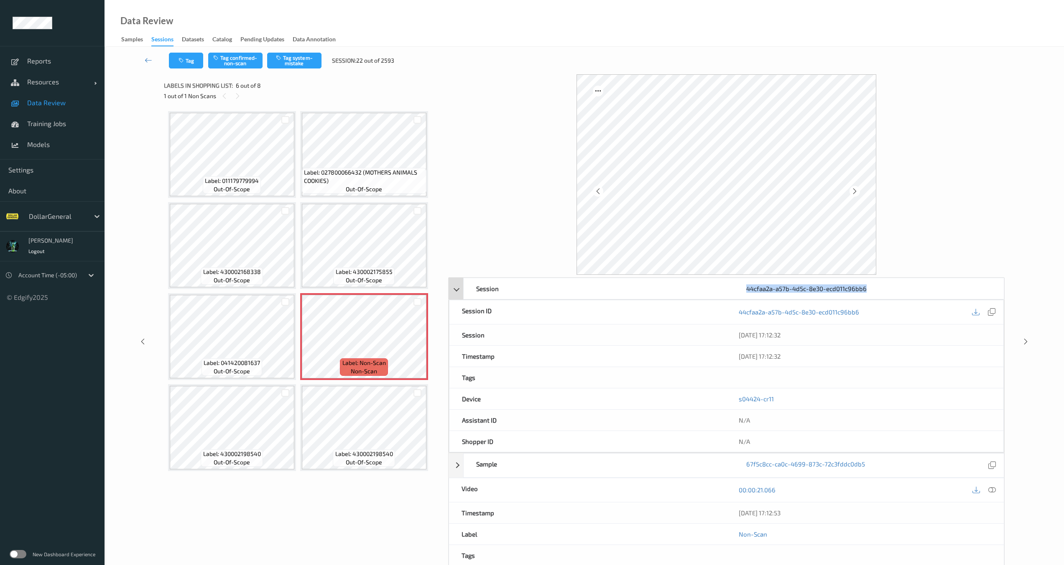
copy div "44cfaa2a-a57b-4d5c-8e30-ecd011c96bb6"
click at [241, 98] on icon at bounding box center [237, 96] width 7 height 8
click at [238, 97] on icon at bounding box center [237, 96] width 7 height 8
click at [221, 99] on icon at bounding box center [224, 96] width 7 height 8
click at [237, 97] on icon at bounding box center [237, 96] width 7 height 8
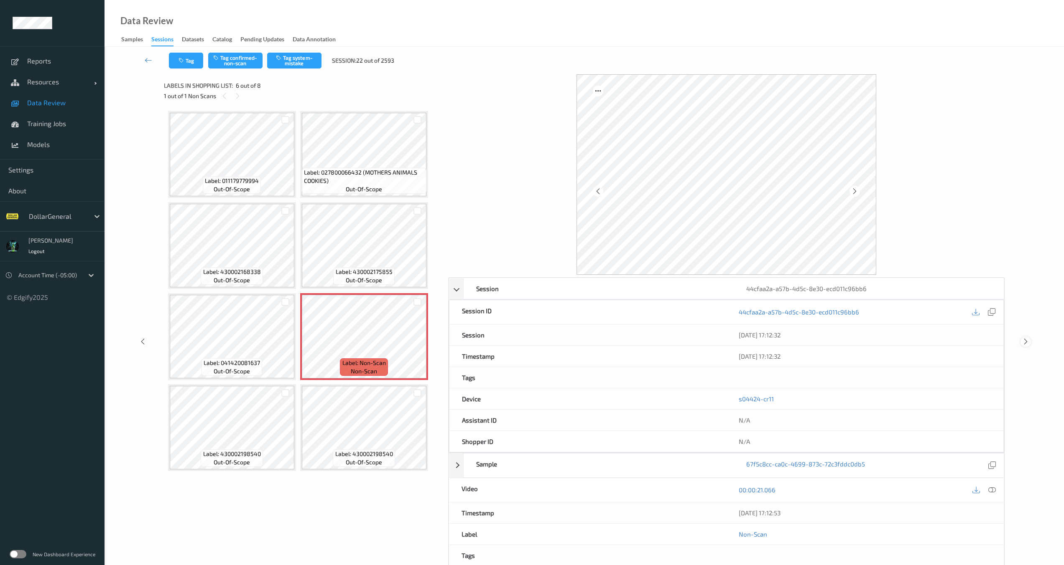
click at [1030, 341] on div at bounding box center [1025, 342] width 10 height 10
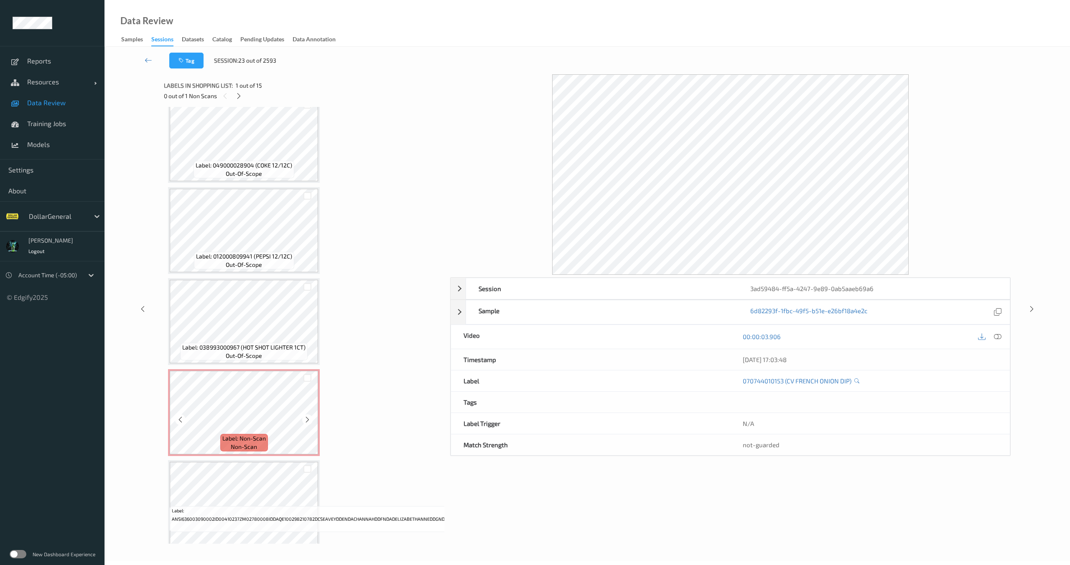
scroll to position [938, 0]
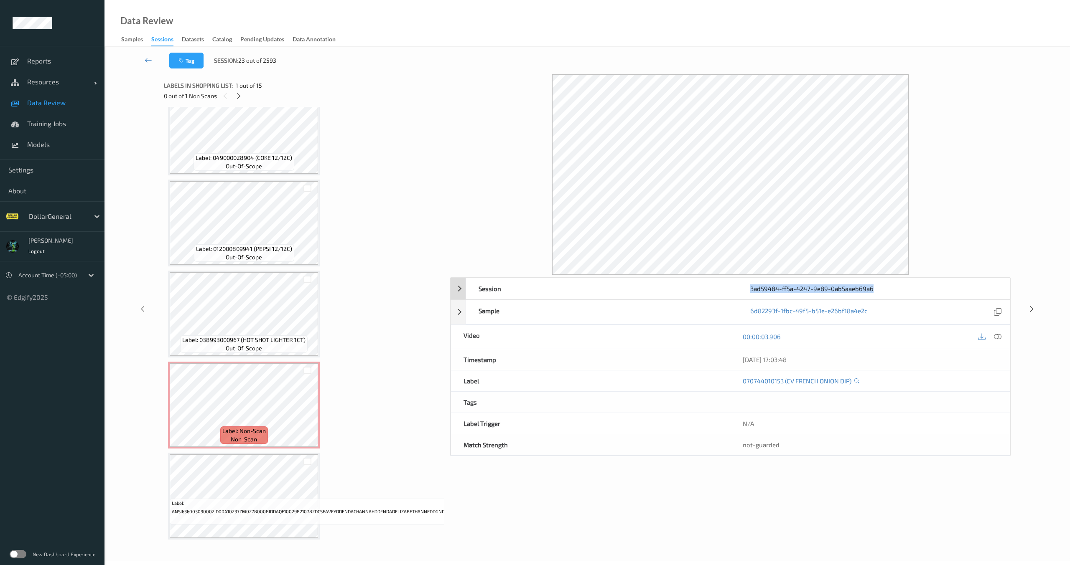
drag, startPoint x: 884, startPoint y: 290, endPoint x: 749, endPoint y: 291, distance: 135.4
click at [749, 291] on div "3ad59484-ff5a-4247-9e89-0ab5aaeb69a6" at bounding box center [874, 288] width 272 height 21
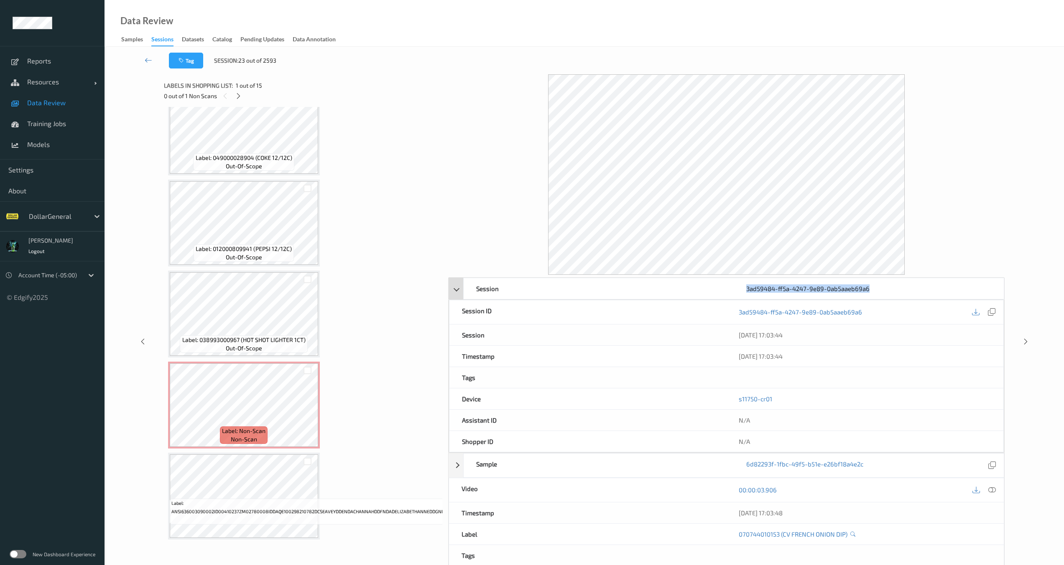
copy div "3ad59484-ff5a-4247-9e89-0ab5aaeb69a6"
drag, startPoint x: 1017, startPoint y: 342, endPoint x: 1024, endPoint y: 341, distance: 6.3
click at [1018, 341] on div "Session 3ad59484-ff5a-4247-9e89-0ab5aaeb69a6 Session ID 3ad59484-ff5a-4247-9e89…" at bounding box center [584, 341] width 925 height 535
click at [1024, 341] on icon at bounding box center [1025, 342] width 7 height 8
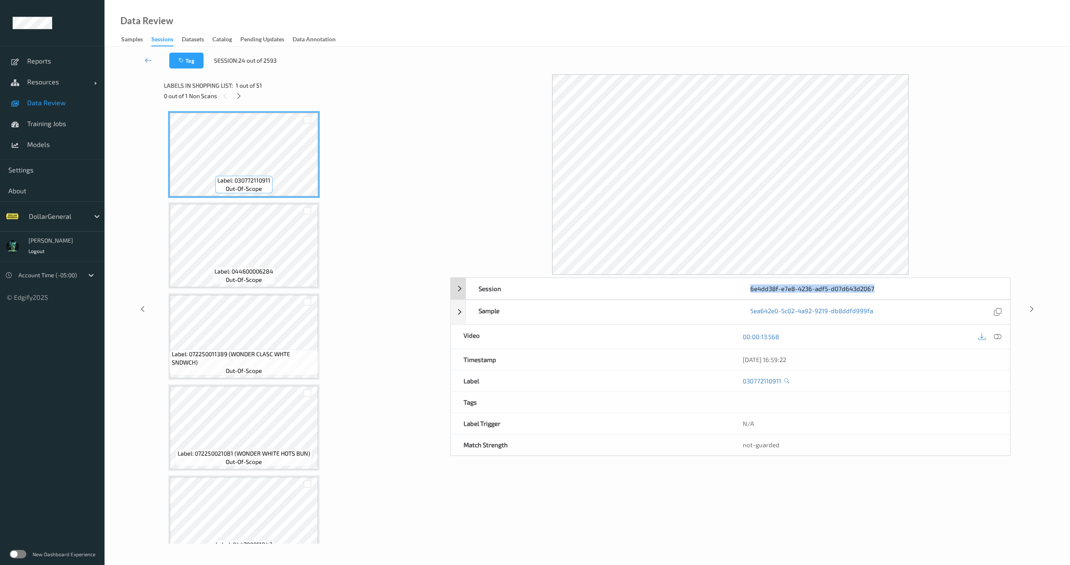
drag, startPoint x: 879, startPoint y: 286, endPoint x: 749, endPoint y: 290, distance: 130.5
click at [749, 290] on div "6e4dd38f-e7e8-4236-adf5-d07d643d2067" at bounding box center [874, 288] width 272 height 21
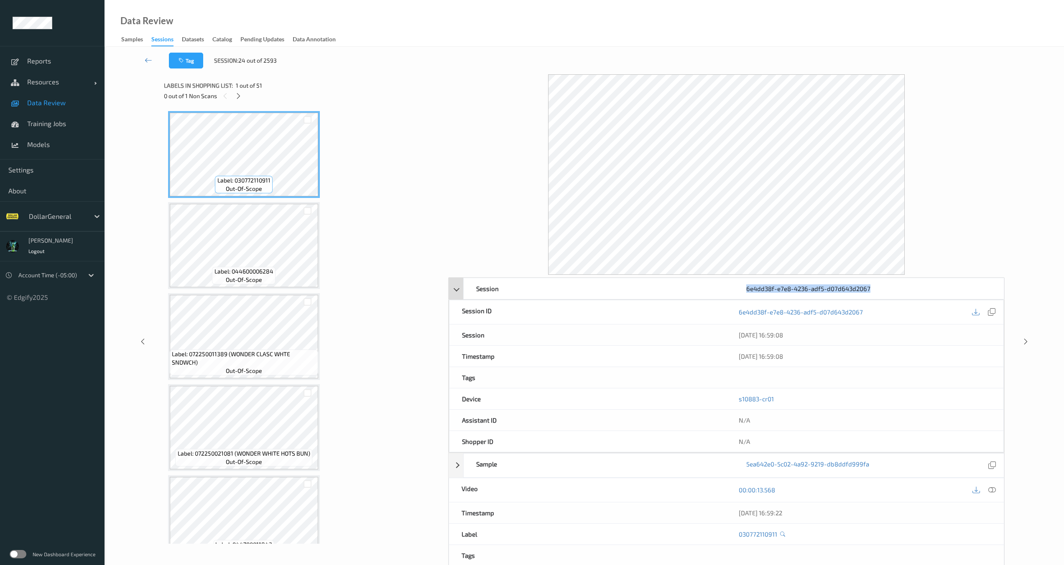
copy div "6e4dd38f-e7e8-4236-adf5-d07d643d2067"
click at [1021, 339] on div "Session 6e4dd38f-e7e8-4236-adf5-d07d643d2067 Session ID 6e4dd38f-e7e8-4236-adf5…" at bounding box center [584, 341] width 925 height 535
click at [1024, 345] on icon at bounding box center [1025, 342] width 7 height 8
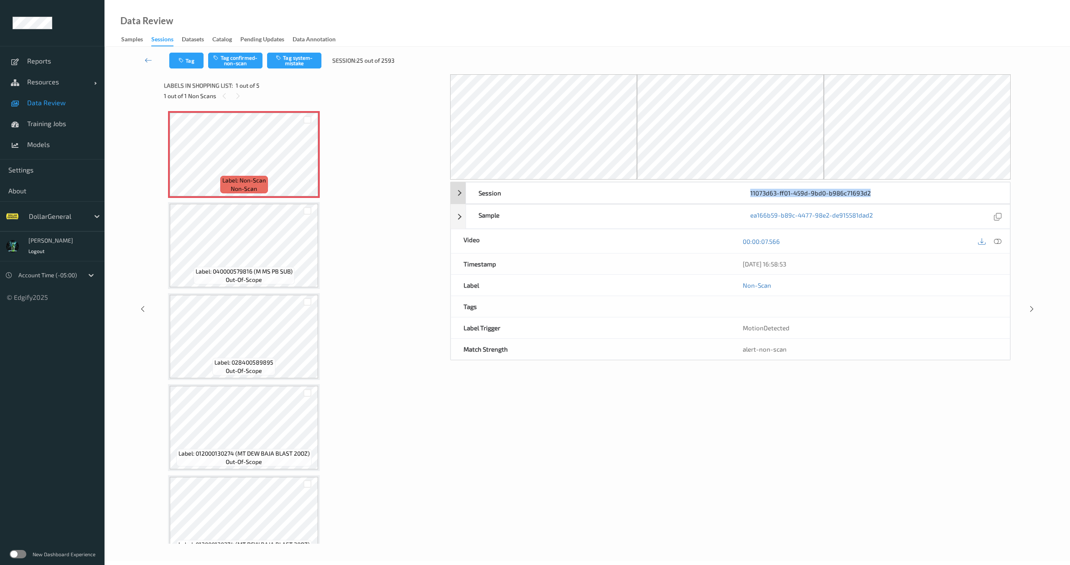
drag, startPoint x: 796, startPoint y: 198, endPoint x: 743, endPoint y: 193, distance: 52.9
click at [743, 193] on div "11073d63-ff01-459d-9bd0-b986c71693d2" at bounding box center [874, 193] width 272 height 21
copy div "11073d63-ff01-459d-9bd0-b986c71693d2"
click at [1032, 309] on icon at bounding box center [1031, 310] width 7 height 8
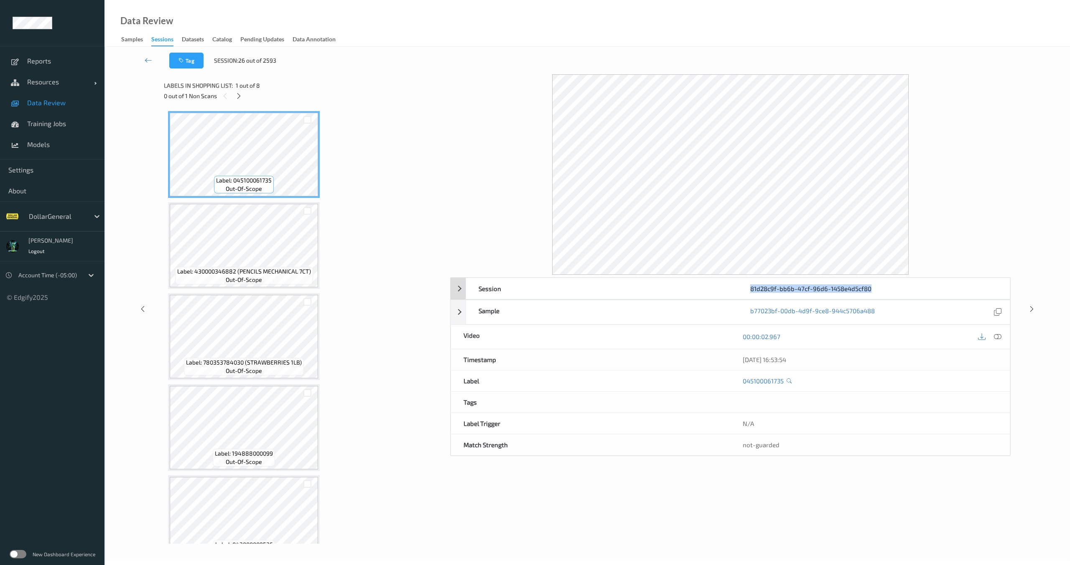
drag, startPoint x: 749, startPoint y: 288, endPoint x: 889, endPoint y: 288, distance: 139.2
click at [889, 288] on div "81d28c9f-bb6b-47cf-96d6-1458e4d5cf80" at bounding box center [874, 288] width 272 height 21
copy div "81d28c9f-bb6b-47cf-96d6-1458e4d5cf80"
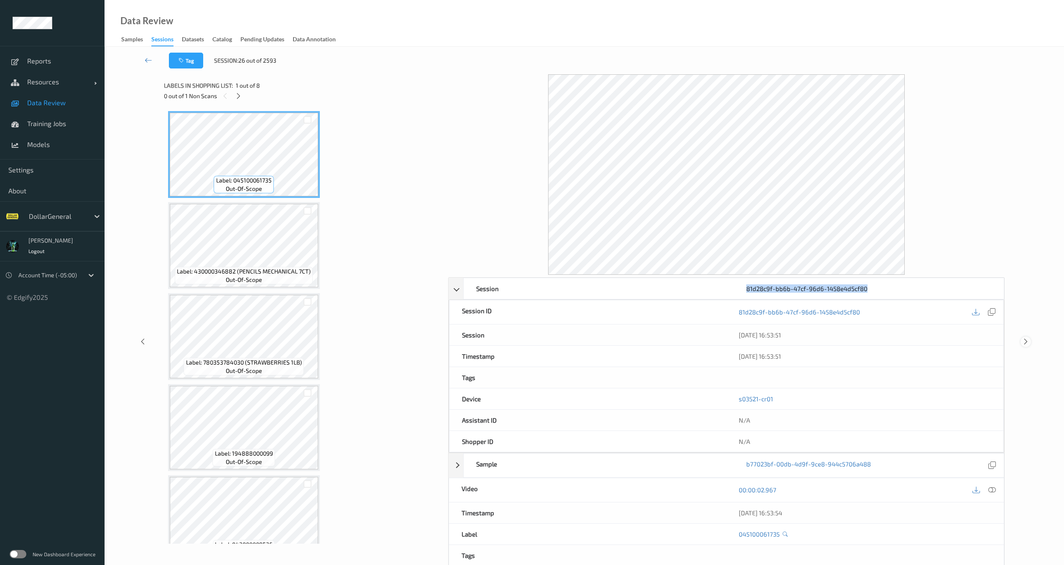
click at [1023, 341] on icon at bounding box center [1025, 342] width 7 height 8
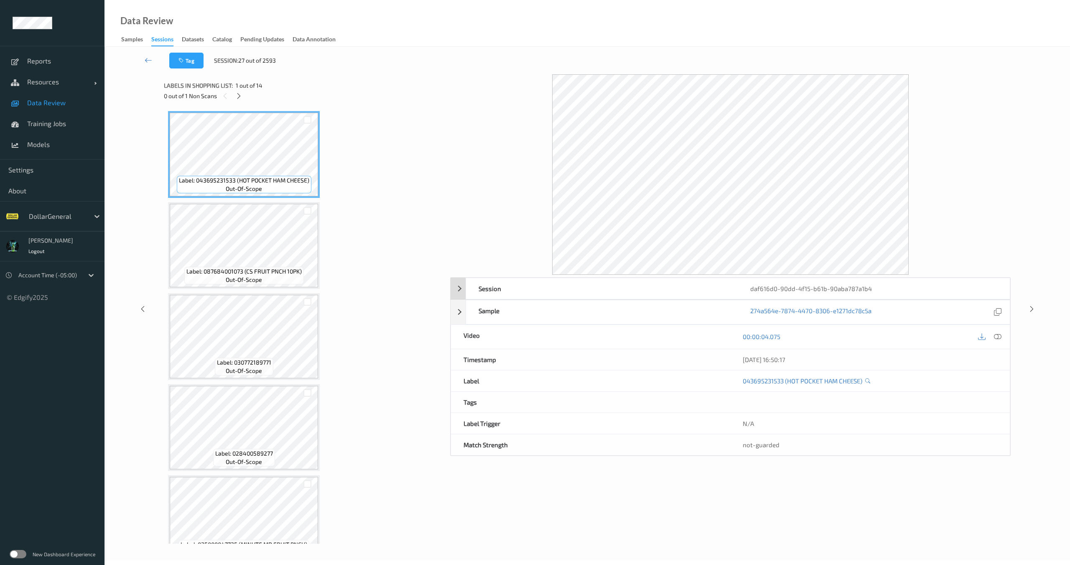
click at [729, 293] on div "Session daf616d0-90dd-4f15-b61b-90aba787a1b4 Session ID daf616d0-90dd-4f15-b61b…" at bounding box center [730, 309] width 560 height 470
drag, startPoint x: 739, startPoint y: 289, endPoint x: 900, endPoint y: 288, distance: 160.9
click at [900, 288] on div "daf616d0-90dd-4f15-b61b-90aba787a1b4" at bounding box center [874, 288] width 272 height 21
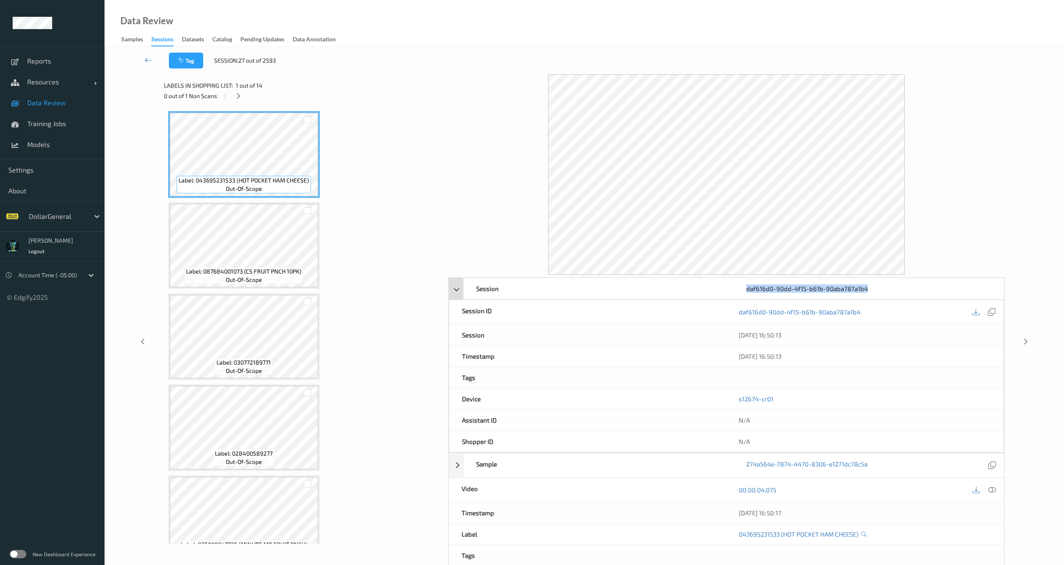
copy div "daf616d0-90dd-4f15-b61b-90aba787a1b4"
click at [1026, 340] on icon at bounding box center [1025, 342] width 7 height 8
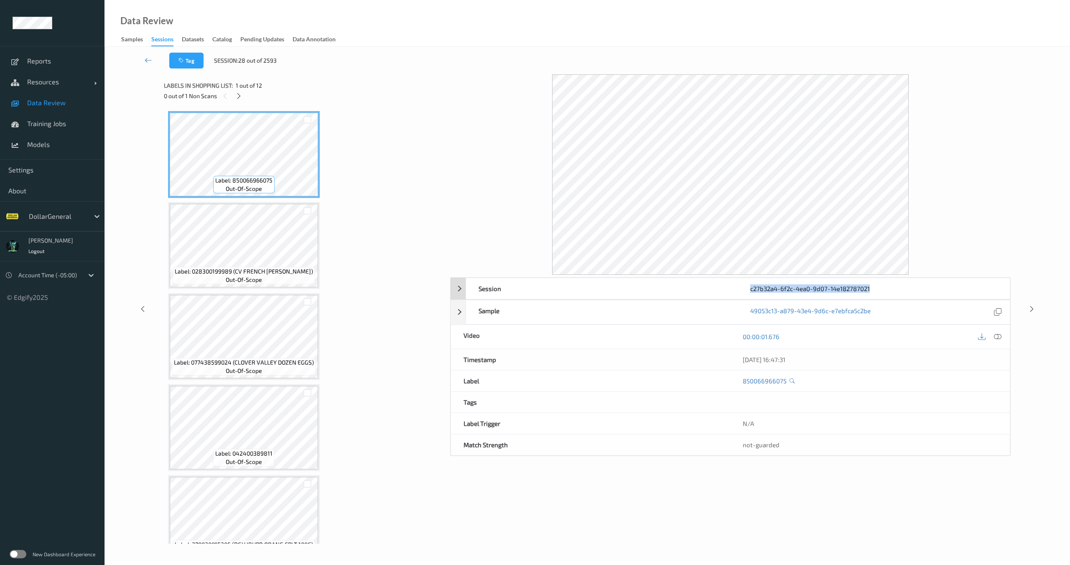
drag, startPoint x: 765, startPoint y: 289, endPoint x: 873, endPoint y: 288, distance: 107.4
click at [873, 288] on div "c27b32a4-6f2c-4ea0-9d07-14e182787021" at bounding box center [874, 288] width 272 height 21
copy div "c27b32a4-6f2c-4ea0-9d07-14e182787021"
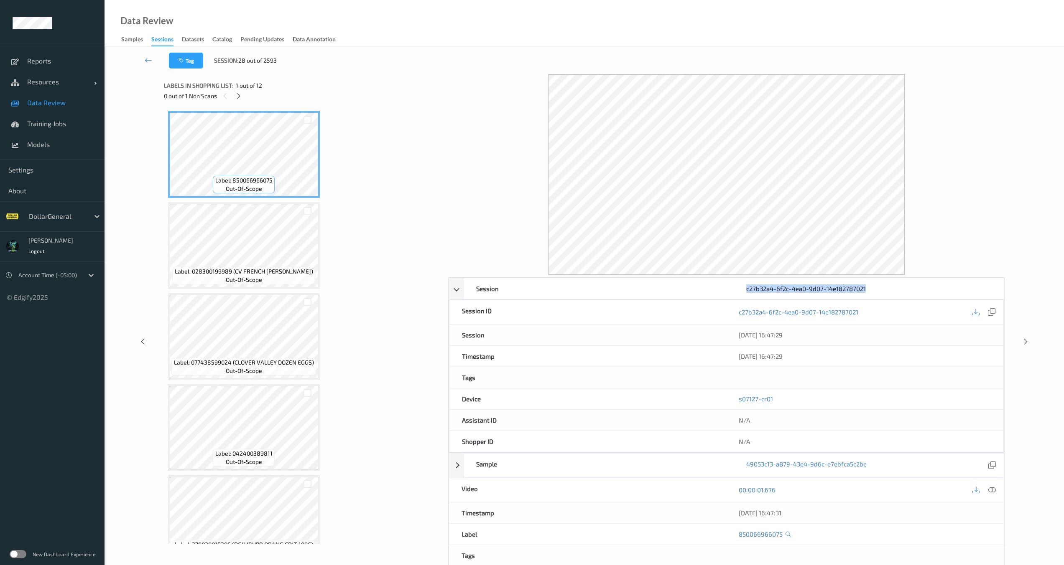
click at [1032, 344] on div "Session c27b32a4-6f2c-4ea0-9d07-14e182787021 Session ID c27b32a4-6f2c-4ea0-9d07…" at bounding box center [584, 341] width 925 height 535
click at [1028, 343] on icon at bounding box center [1025, 342] width 7 height 8
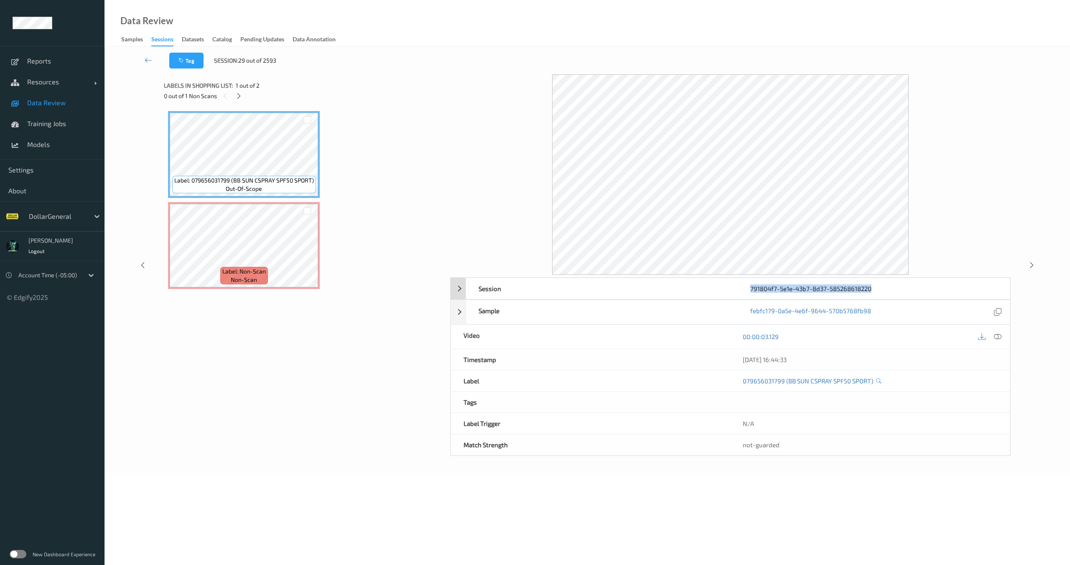
drag, startPoint x: 753, startPoint y: 291, endPoint x: 913, endPoint y: 290, distance: 160.5
click at [913, 291] on div "791804f7-5e1e-43b7-8d37-585268618220" at bounding box center [874, 288] width 272 height 21
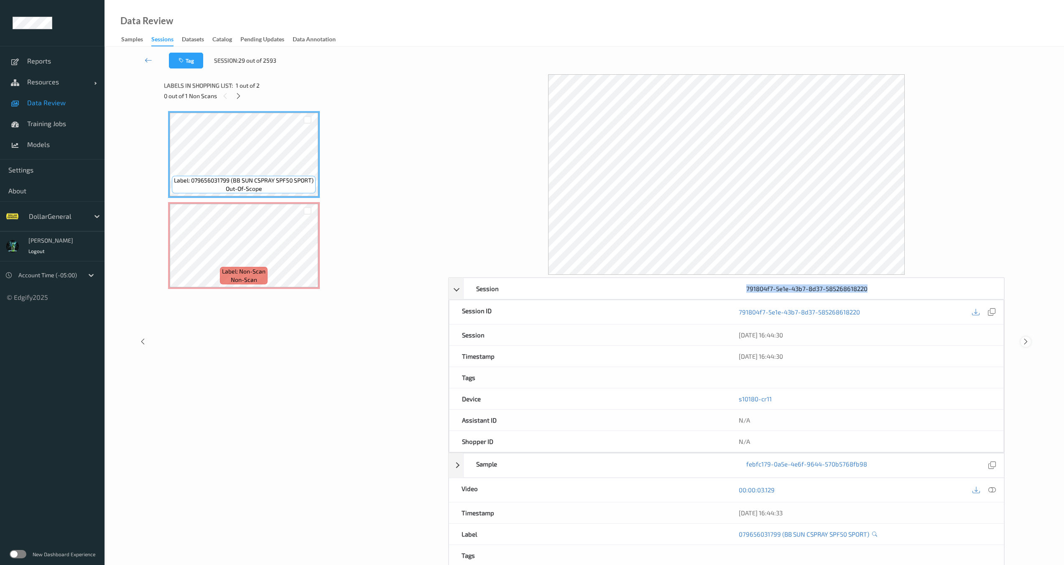
click at [1022, 341] on icon at bounding box center [1025, 342] width 7 height 8
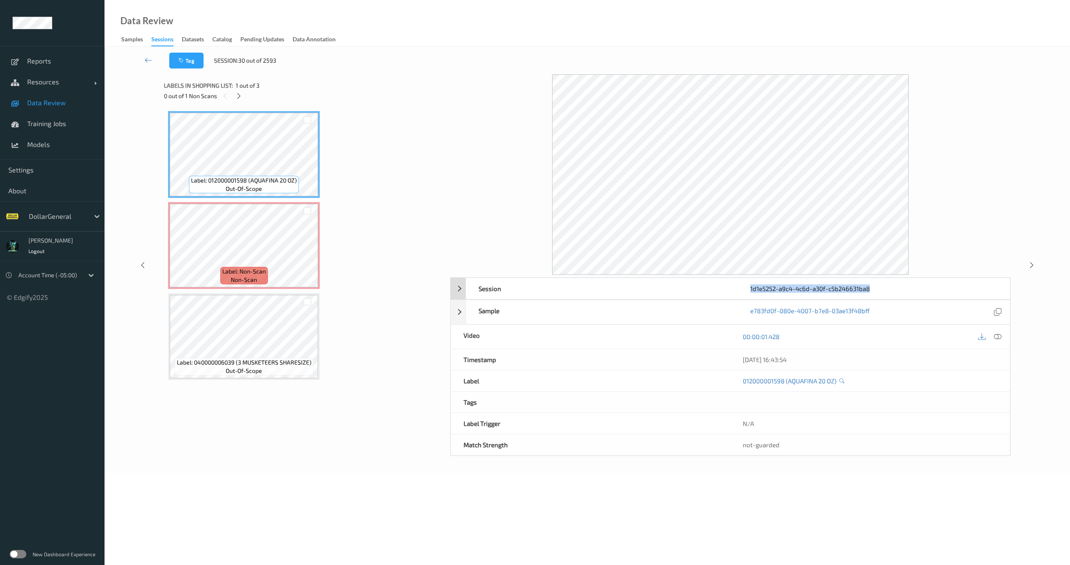
drag, startPoint x: 748, startPoint y: 289, endPoint x: 877, endPoint y: 291, distance: 128.7
click at [877, 291] on div "1d1e5252-a9c4-4c6d-a30f-c5b246631ba8" at bounding box center [874, 288] width 272 height 21
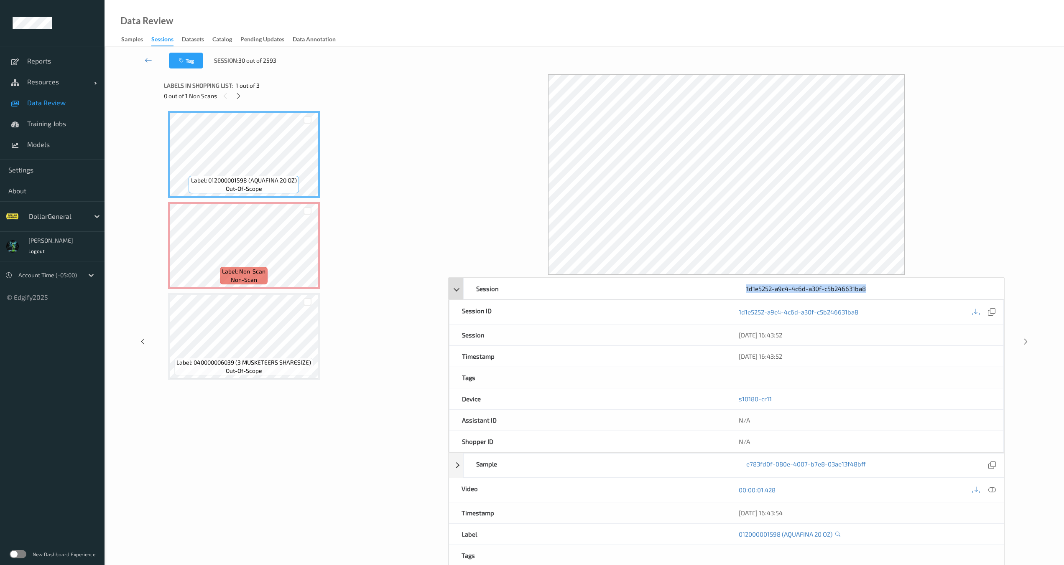
copy div "1d1e5252-a9c4-4c6d-a30f-c5b246631ba8"
click at [1028, 341] on icon at bounding box center [1025, 342] width 7 height 8
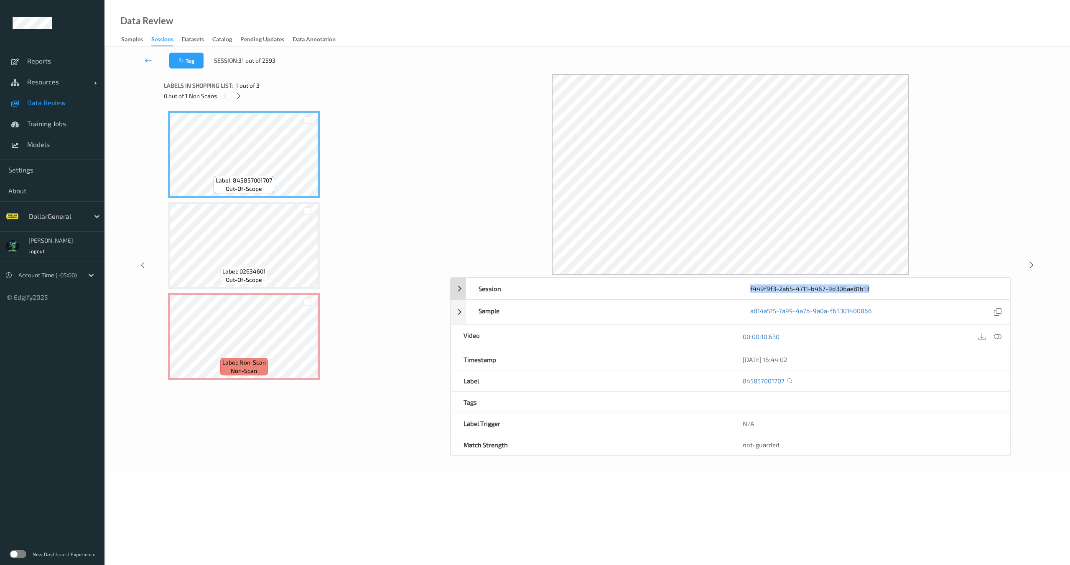
drag, startPoint x: 741, startPoint y: 288, endPoint x: 939, endPoint y: 291, distance: 197.7
click at [939, 291] on div "f449f9f3-2a65-4711-b467-9d306ae81b13" at bounding box center [874, 288] width 272 height 21
copy div "f449f9f3-2a65-4711-b467-9d306ae81b13"
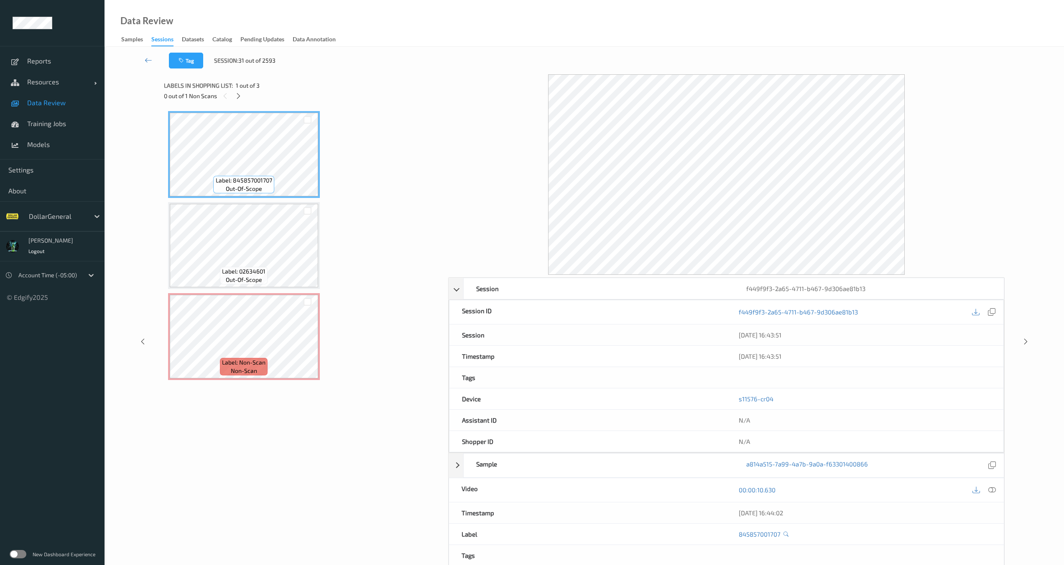
click at [1022, 339] on icon at bounding box center [1025, 342] width 7 height 8
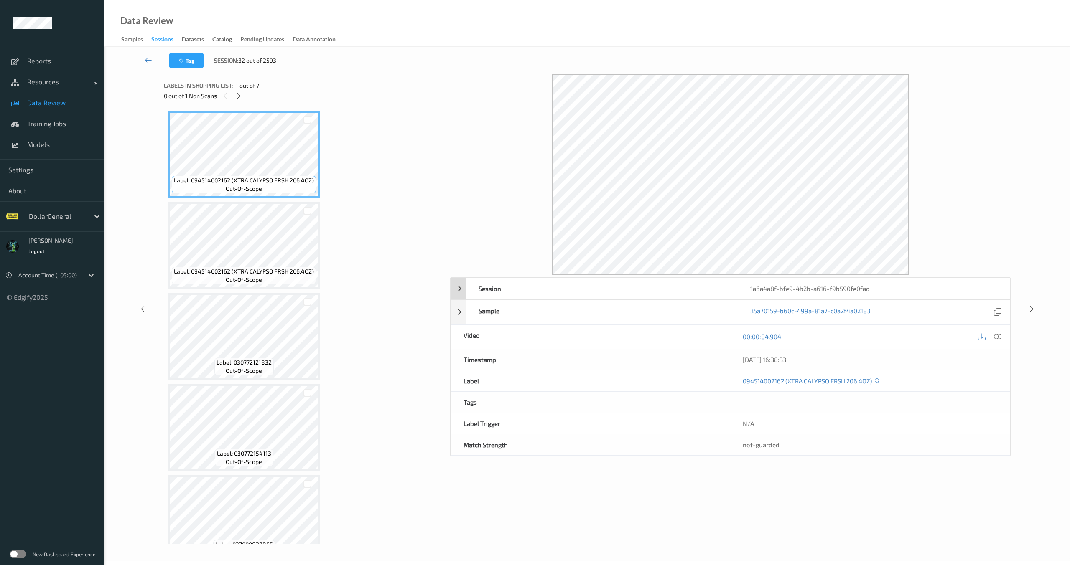
drag, startPoint x: 748, startPoint y: 294, endPoint x: 922, endPoint y: 289, distance: 174.3
click at [929, 288] on div "1a6a4a8f-bfe9-4b2b-a616-f9b590fe0fad" at bounding box center [874, 288] width 272 height 21
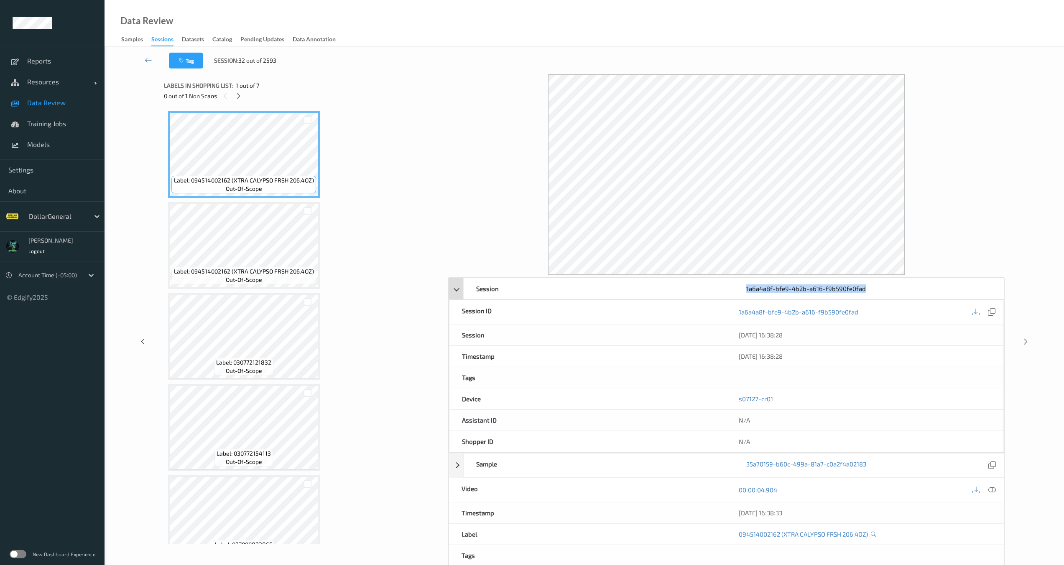
drag, startPoint x: 877, startPoint y: 291, endPoint x: 769, endPoint y: 291, distance: 108.2
click at [715, 290] on div "Session 1a6a4a8f-bfe9-4b2b-a616-f9b590fe0fad" at bounding box center [733, 289] width 541 height 22
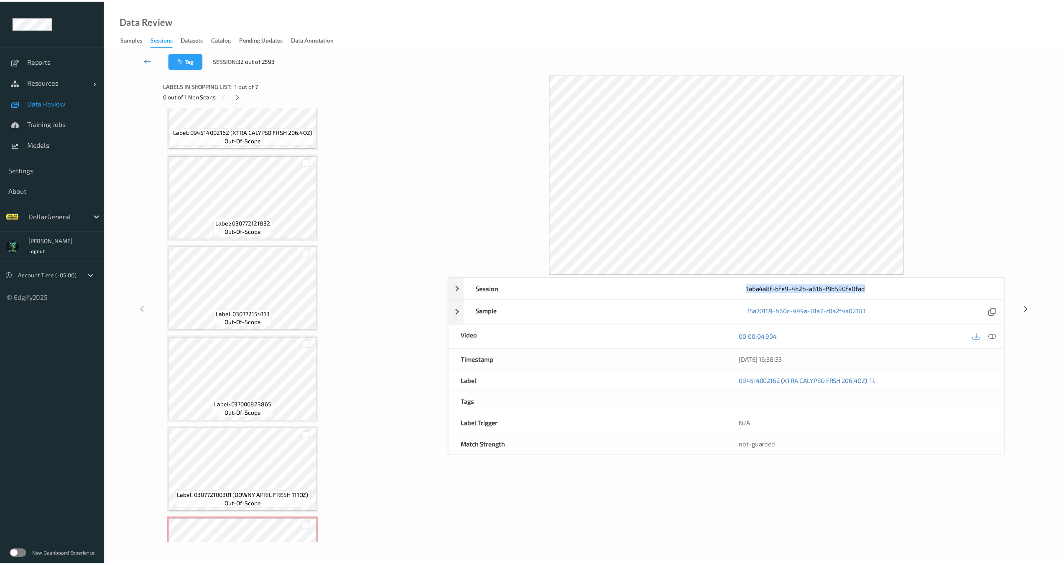
scroll to position [205, 0]
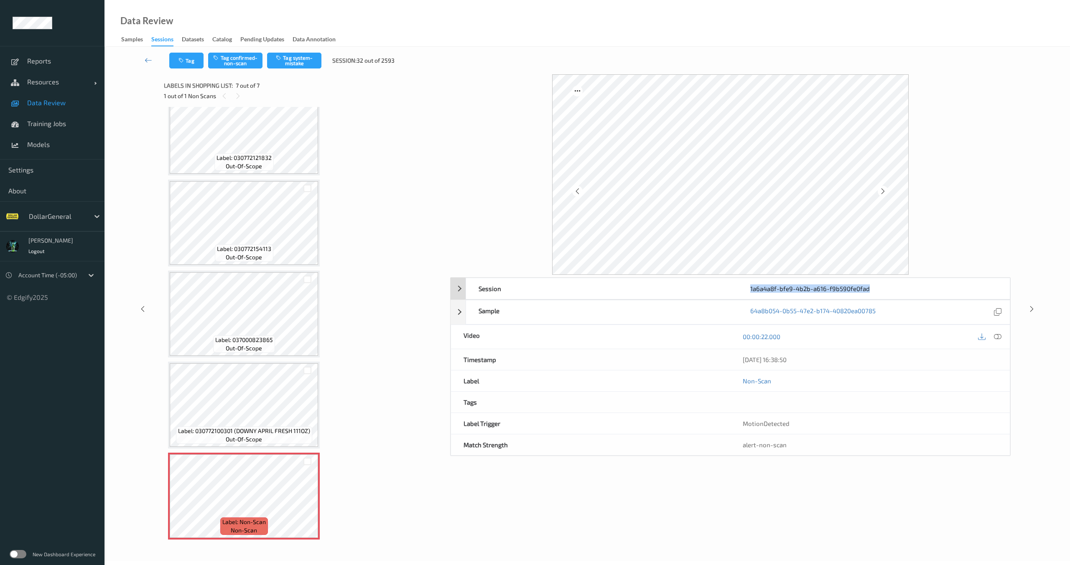
click at [697, 296] on div "Session" at bounding box center [602, 288] width 272 height 21
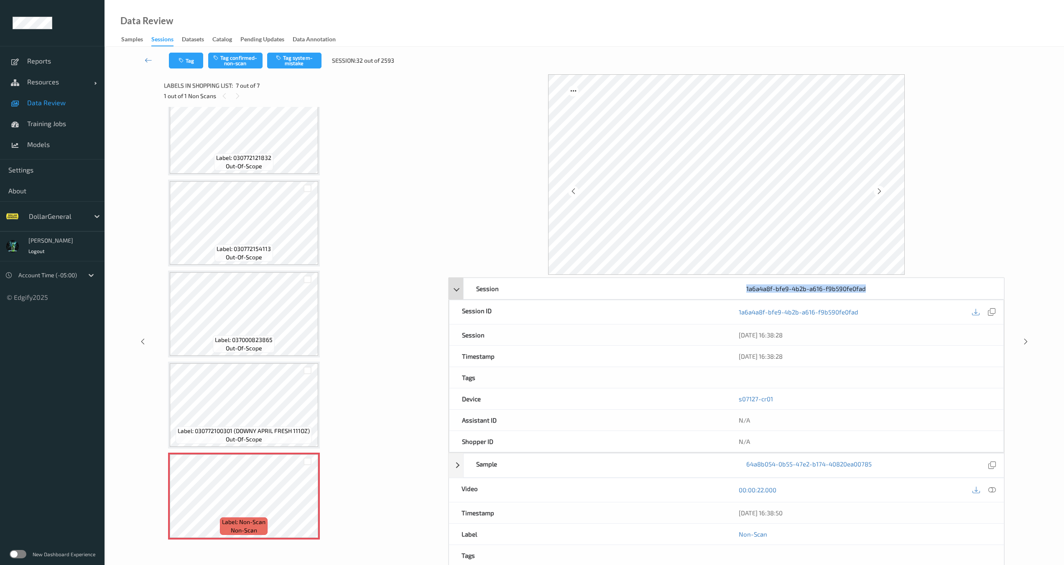
drag, startPoint x: 857, startPoint y: 293, endPoint x: 738, endPoint y: 290, distance: 118.3
click at [738, 290] on div "1a6a4a8f-bfe9-4b2b-a616-f9b590fe0fad" at bounding box center [868, 288] width 270 height 21
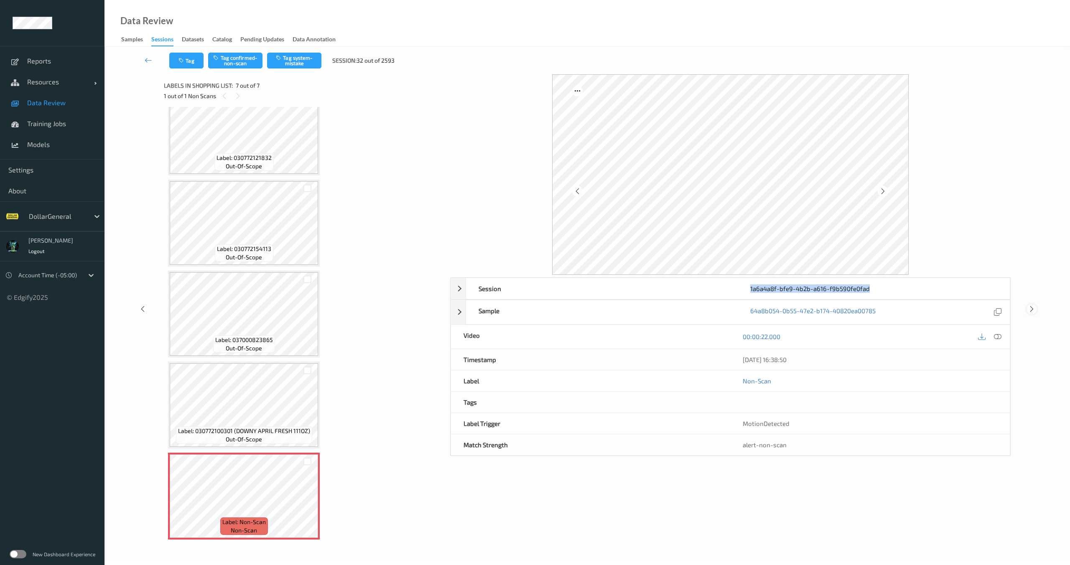
click at [1032, 310] on icon at bounding box center [1031, 310] width 7 height 8
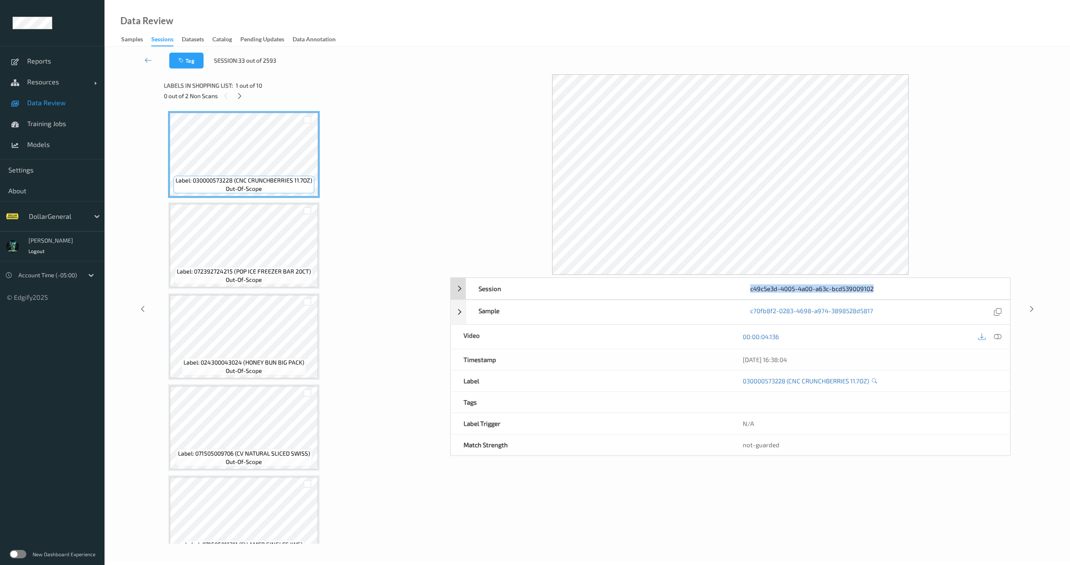
drag, startPoint x: 821, startPoint y: 287, endPoint x: 930, endPoint y: 287, distance: 109.1
click at [929, 288] on div "c49c5e3d-4005-4a00-a63c-bcd539009102" at bounding box center [874, 288] width 272 height 21
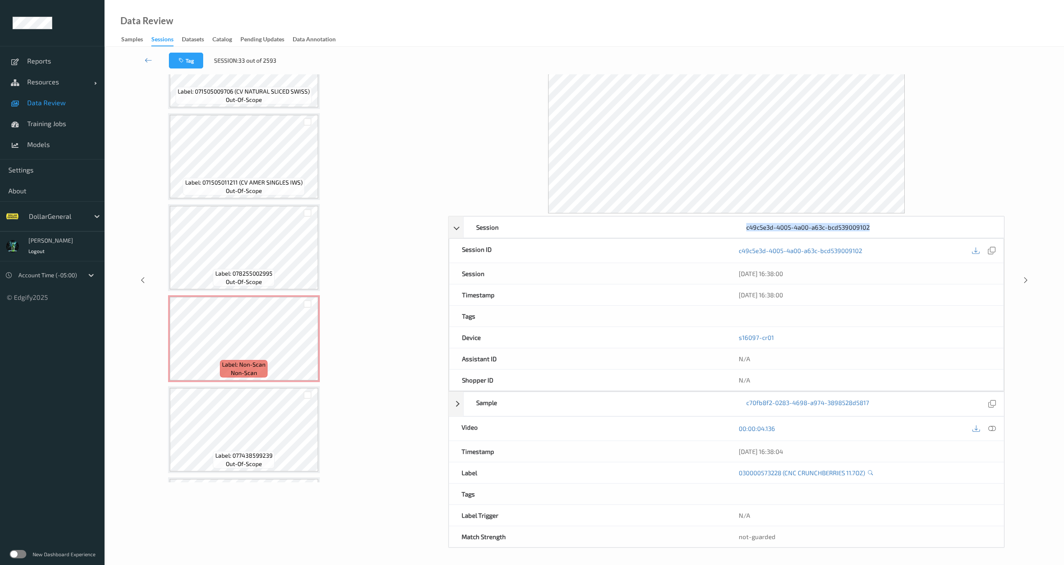
scroll to position [478, 0]
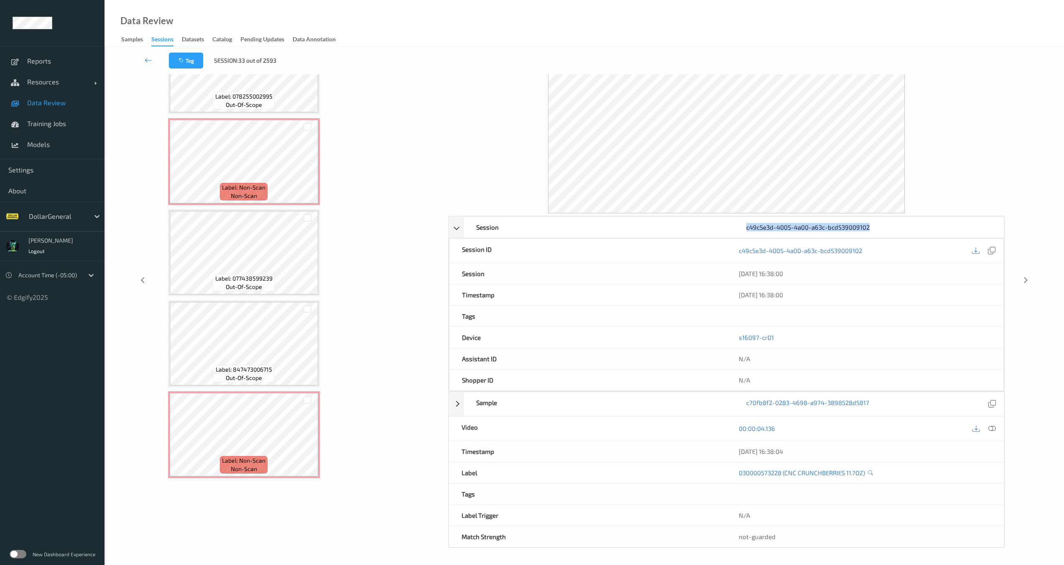
click at [1030, 272] on div "Session c49c5e3d-4005-4a00-a63c-bcd539009102 Session ID c49c5e3d-4005-4a00-a63c…" at bounding box center [584, 280] width 925 height 535
click at [1025, 287] on div "Session c49c5e3d-4005-4a00-a63c-bcd539009102 Session ID c49c5e3d-4005-4a00-a63c…" at bounding box center [584, 280] width 925 height 535
click at [1025, 283] on icon at bounding box center [1025, 281] width 7 height 8
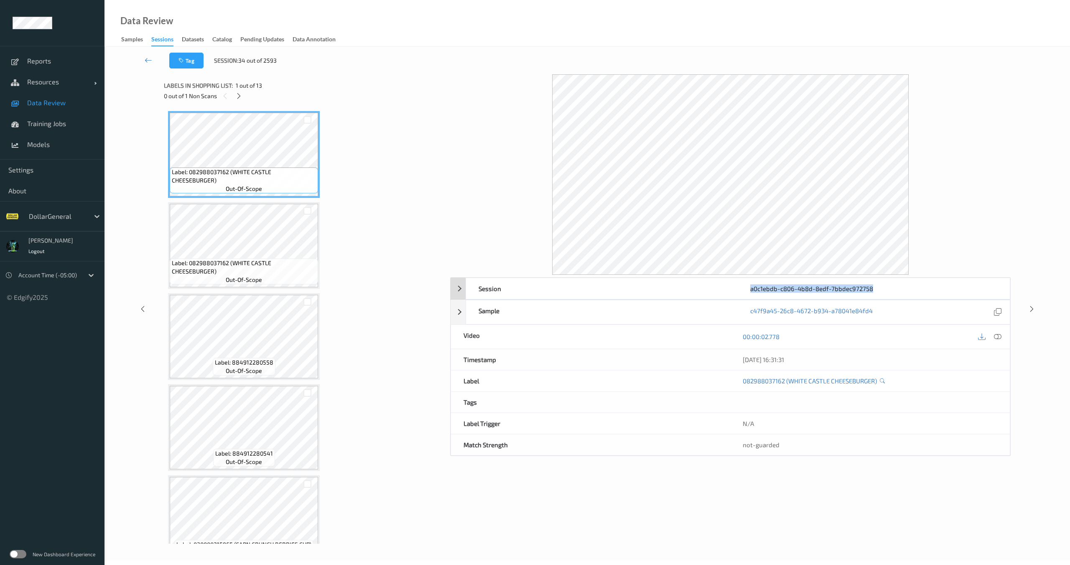
drag, startPoint x: 739, startPoint y: 290, endPoint x: 907, endPoint y: 294, distance: 168.1
click at [907, 294] on div "Session a0c1ebdb-c806-4b8d-8edf-7bbdec972758" at bounding box center [738, 289] width 545 height 22
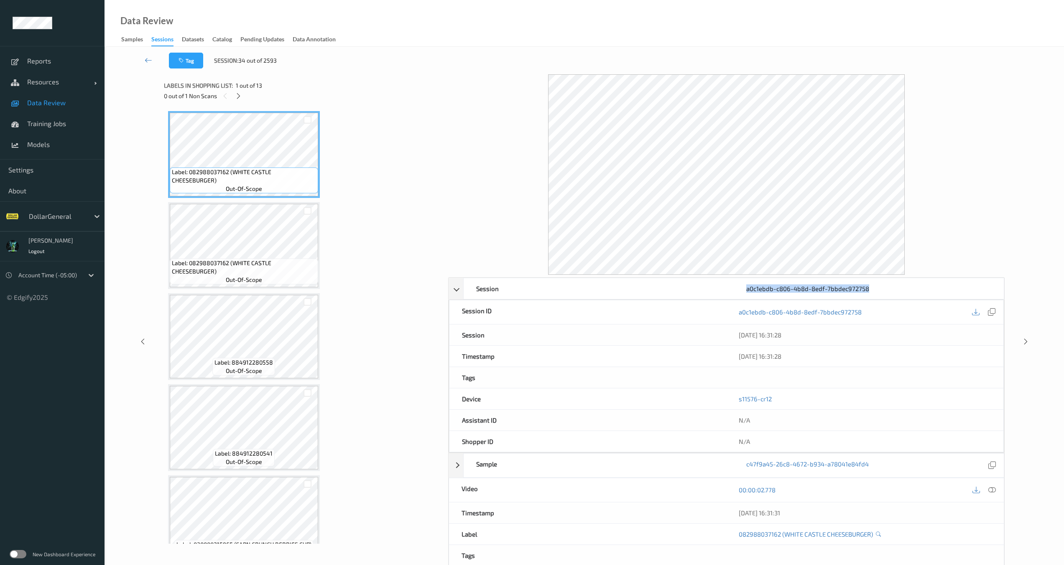
click at [1021, 340] on div at bounding box center [1025, 342] width 10 height 10
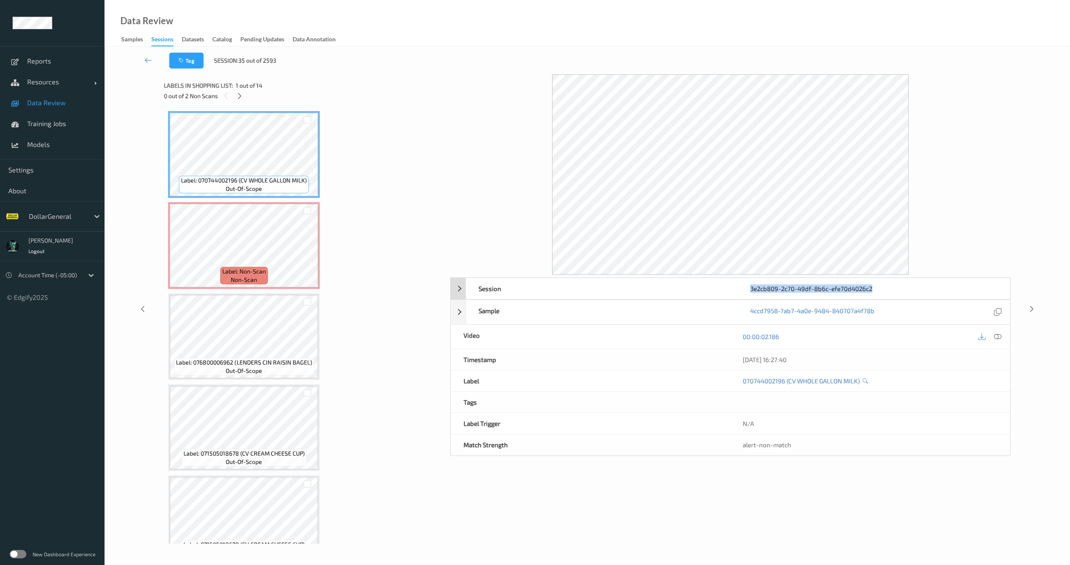
drag, startPoint x: 745, startPoint y: 290, endPoint x: 872, endPoint y: 289, distance: 127.1
click at [872, 289] on div "3e2cb809-2c70-49df-8b6c-efe70d4026c2" at bounding box center [874, 288] width 272 height 21
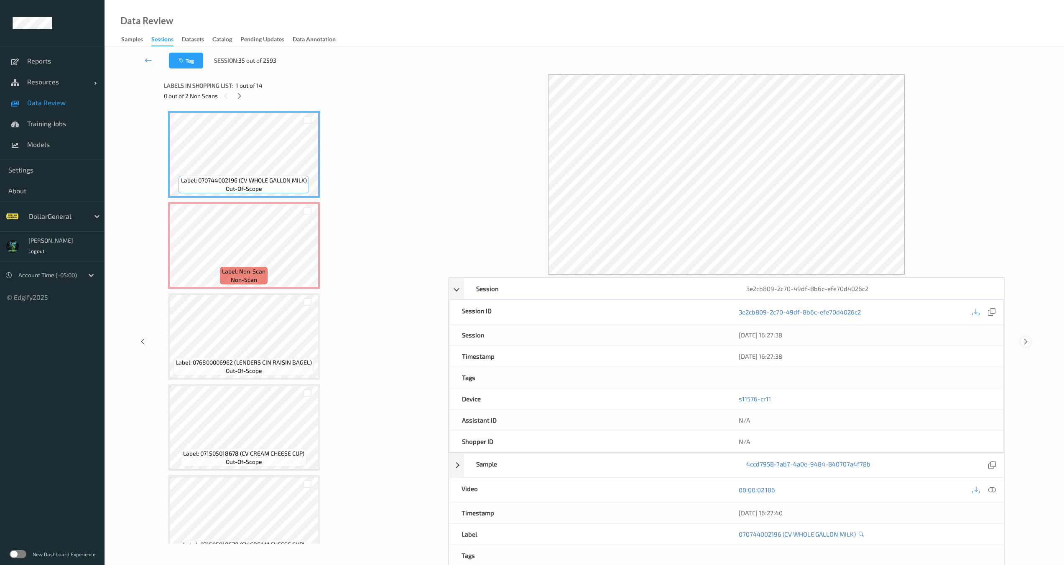
click at [1021, 341] on div at bounding box center [1025, 342] width 10 height 10
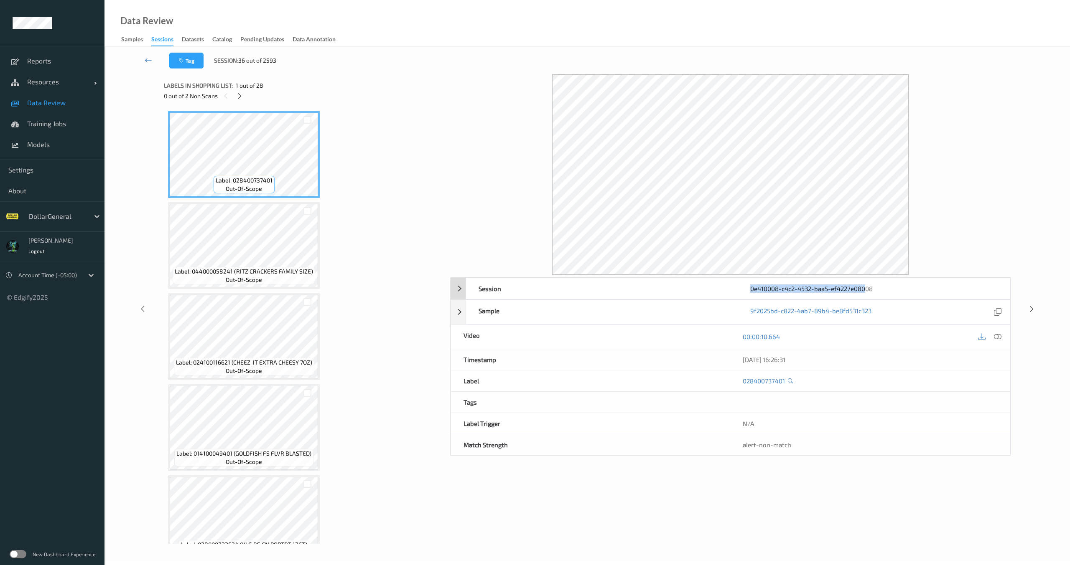
drag, startPoint x: 746, startPoint y: 289, endPoint x: 868, endPoint y: 291, distance: 121.6
click at [868, 292] on div "0e410008-c4c2-4532-baa5-ef4227e08008" at bounding box center [874, 288] width 272 height 21
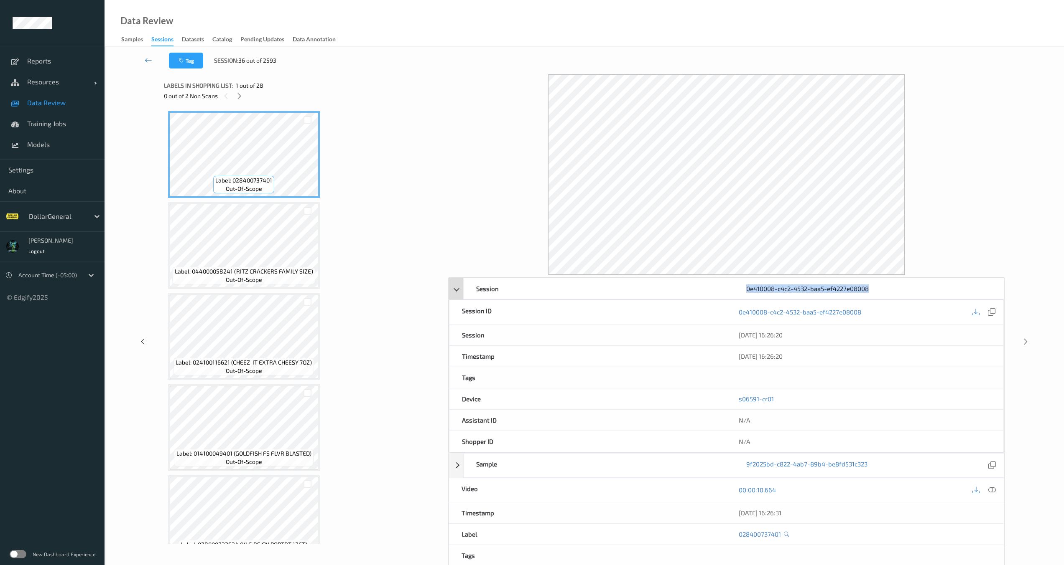
drag, startPoint x: 876, startPoint y: 290, endPoint x: 743, endPoint y: 290, distance: 133.3
click at [743, 290] on div "0e410008-c4c2-4532-baa5-ef4227e08008" at bounding box center [868, 288] width 270 height 21
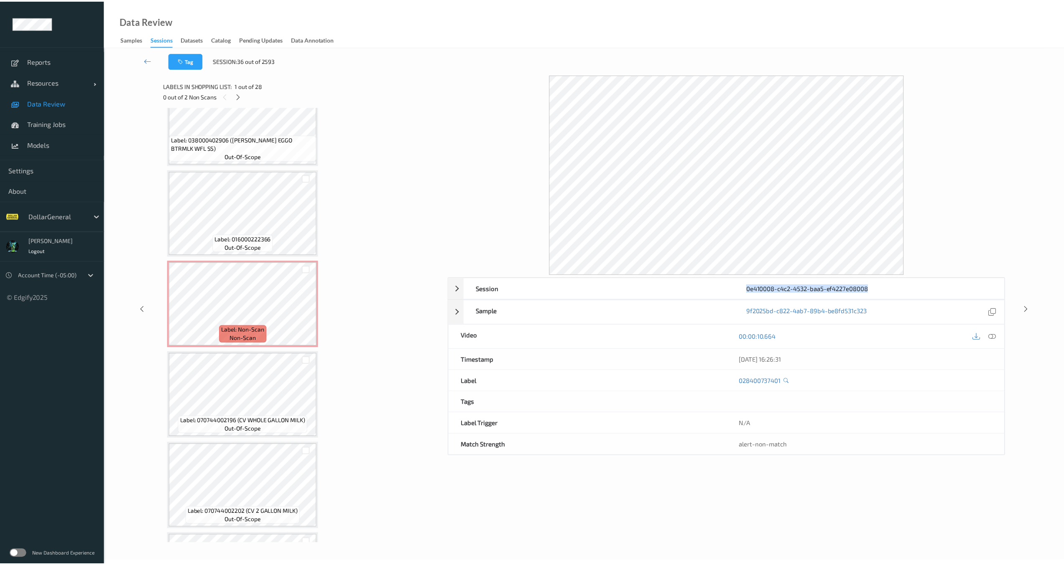
scroll to position [1103, 0]
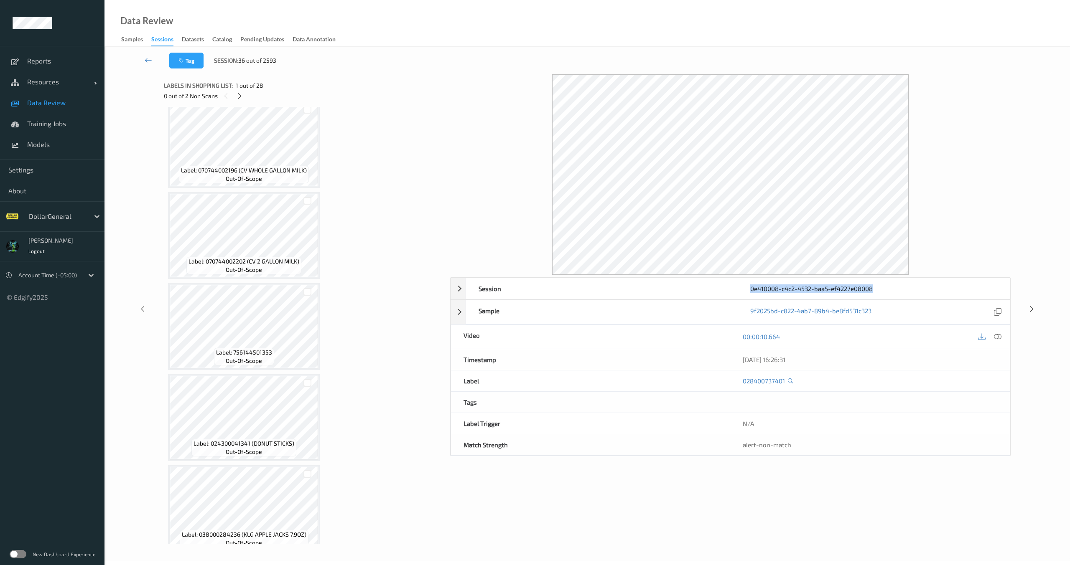
click at [863, 11] on div "Data Review Samples Sessions Datasets Catalog Pending Updates Data Annotation" at bounding box center [586, 23] width 965 height 47
click at [158, 61] on link at bounding box center [148, 61] width 42 height 16
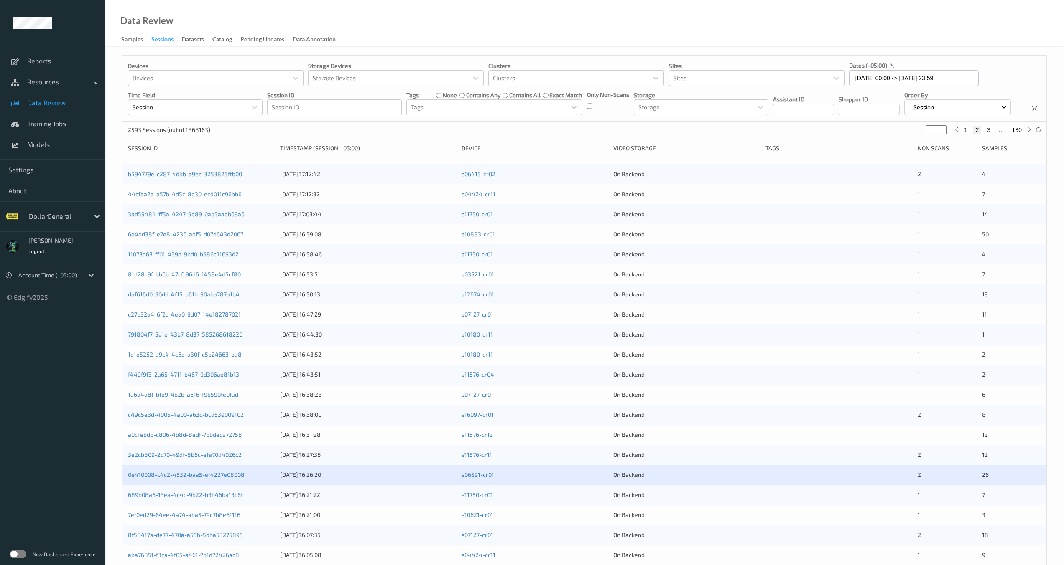
click at [990, 134] on button "3" at bounding box center [988, 130] width 8 height 8
type input "*"
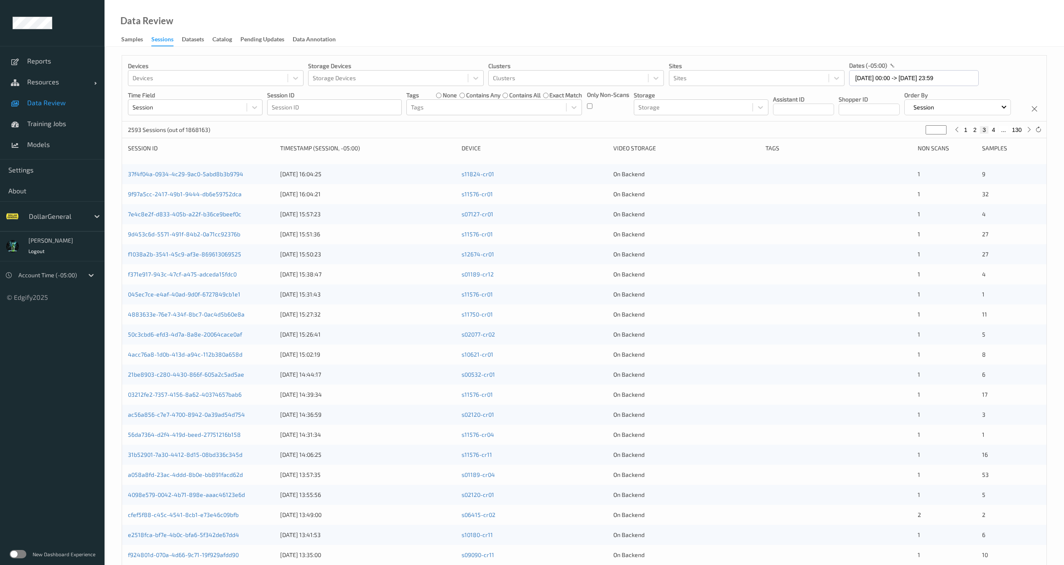
click at [968, 134] on button "1" at bounding box center [965, 130] width 8 height 8
type input "*"
click at [1037, 133] on icon at bounding box center [1038, 130] width 6 height 6
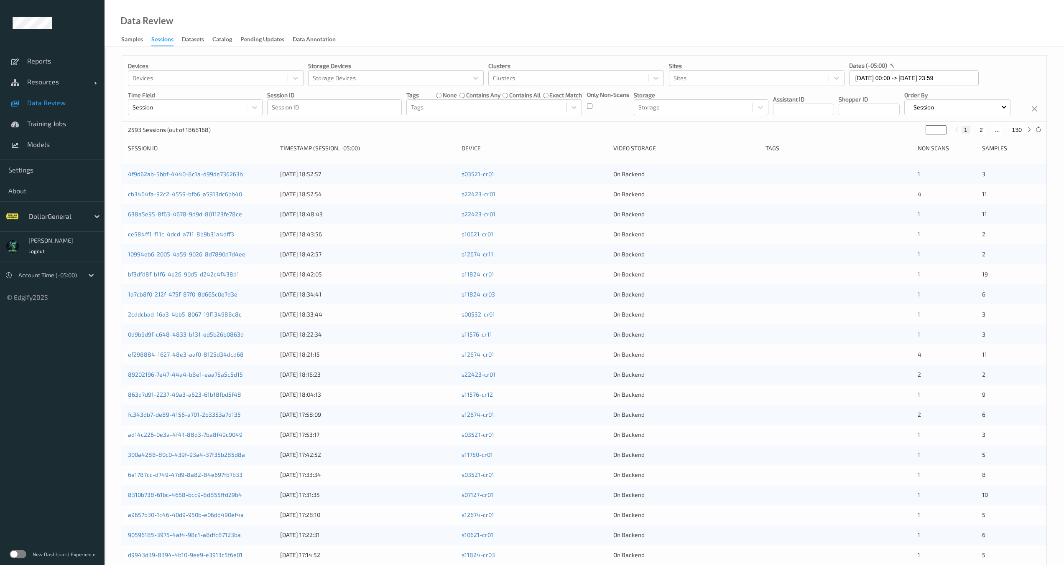
click at [983, 134] on button "2" at bounding box center [981, 130] width 8 height 8
type input "*"
click at [988, 134] on button "3" at bounding box center [988, 130] width 8 height 8
type input "*"
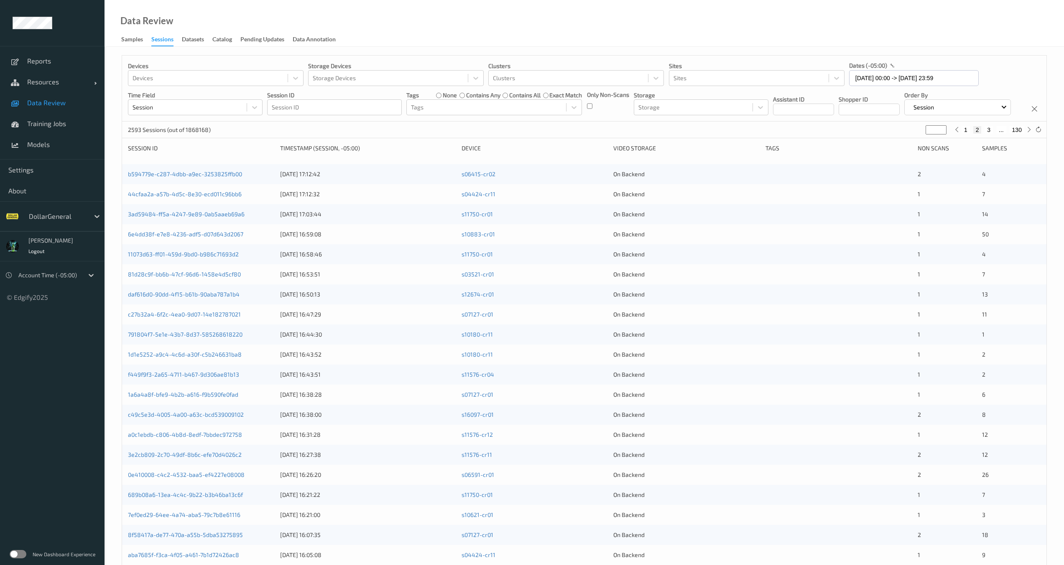
type input "*"
click at [968, 134] on button "1" at bounding box center [965, 130] width 8 height 8
type input "*"
drag, startPoint x: 246, startPoint y: 202, endPoint x: 129, endPoint y: 204, distance: 117.0
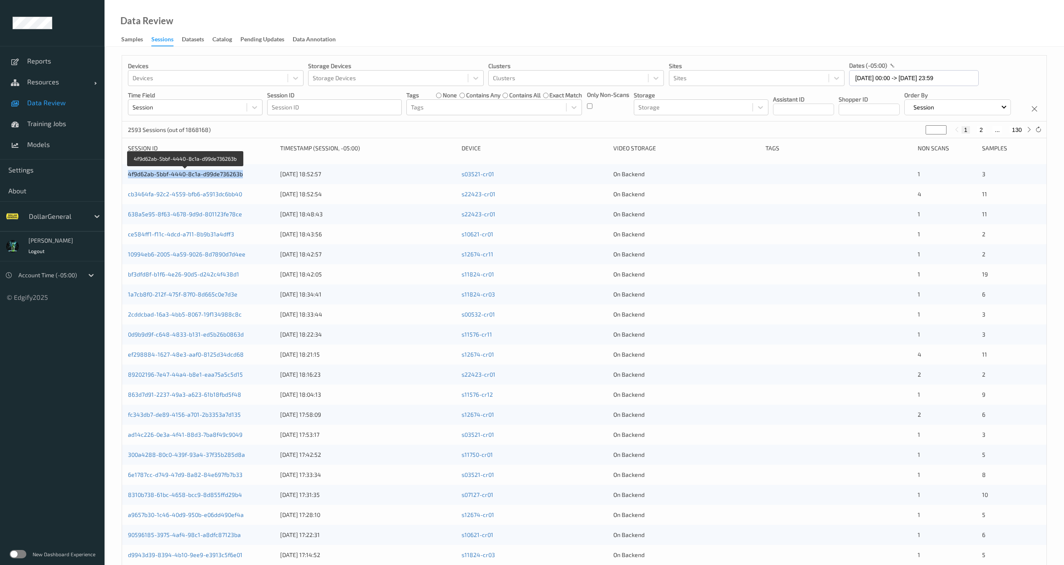
click at [129, 178] on div "4f9d62ab-5bbf-4440-8c1a-d99de736263b" at bounding box center [201, 174] width 146 height 8
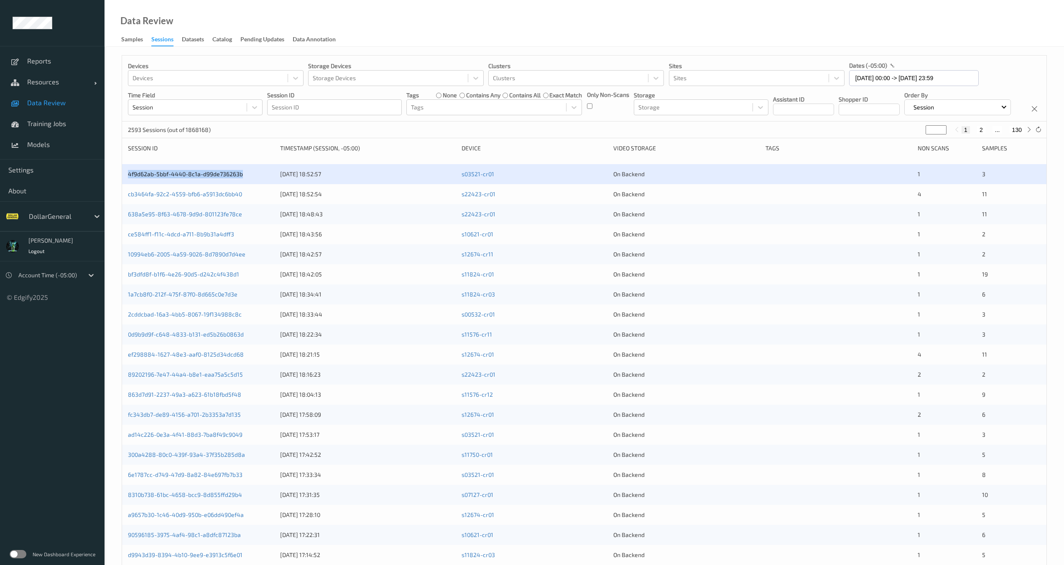
click at [45, 397] on ul "Reports Resources Devices Clusters Sites Data Review Training Jobs Models Setti…" at bounding box center [52, 282] width 104 height 565
drag, startPoint x: 141, startPoint y: 157, endPoint x: 127, endPoint y: 157, distance: 14.6
click at [127, 138] on div "2593 Sessions (out of 1868168) * 1 2 ... 130" at bounding box center [584, 130] width 924 height 17
click at [705, 138] on div "2593 Sessions (out of 1868168) * 1 2 ... 130" at bounding box center [584, 130] width 924 height 17
click at [1041, 135] on div at bounding box center [1037, 129] width 9 height 9
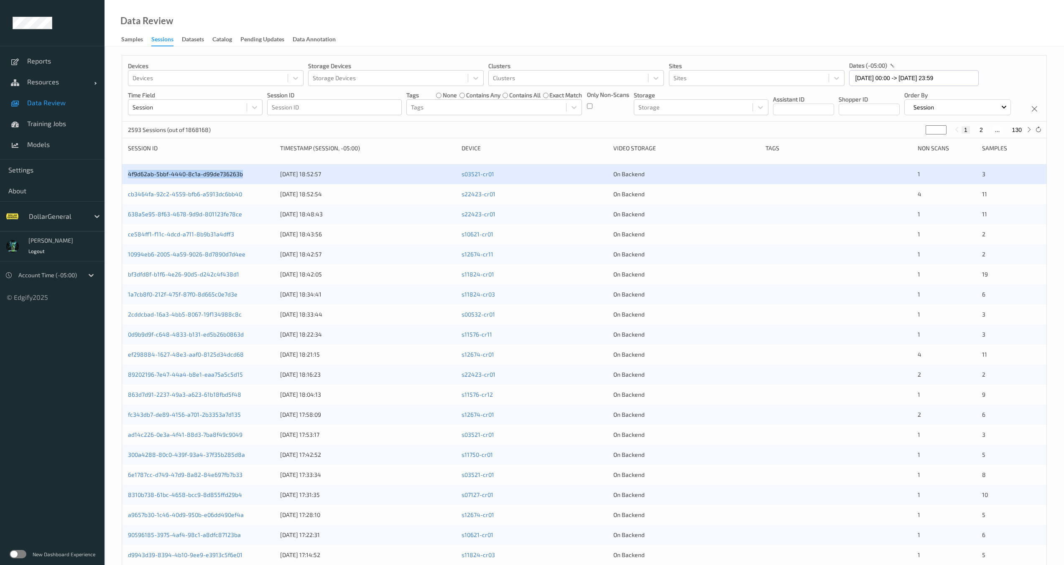
drag, startPoint x: 234, startPoint y: 206, endPoint x: 124, endPoint y: 206, distance: 110.8
click at [124, 184] on div "4f9d62ab-5bbf-4440-8c1a-d99de736263b [DATE] 18:52:57 s03521-cr01 On Backend 1 3" at bounding box center [584, 174] width 924 height 20
click at [110, 249] on div "Devices Devices Storage Devices Storage Devices Clusters Clusters Sites Sites d…" at bounding box center [583, 323] width 959 height 553
click at [139, 134] on p "2593 Sessions (out of 1868168)" at bounding box center [169, 130] width 83 height 8
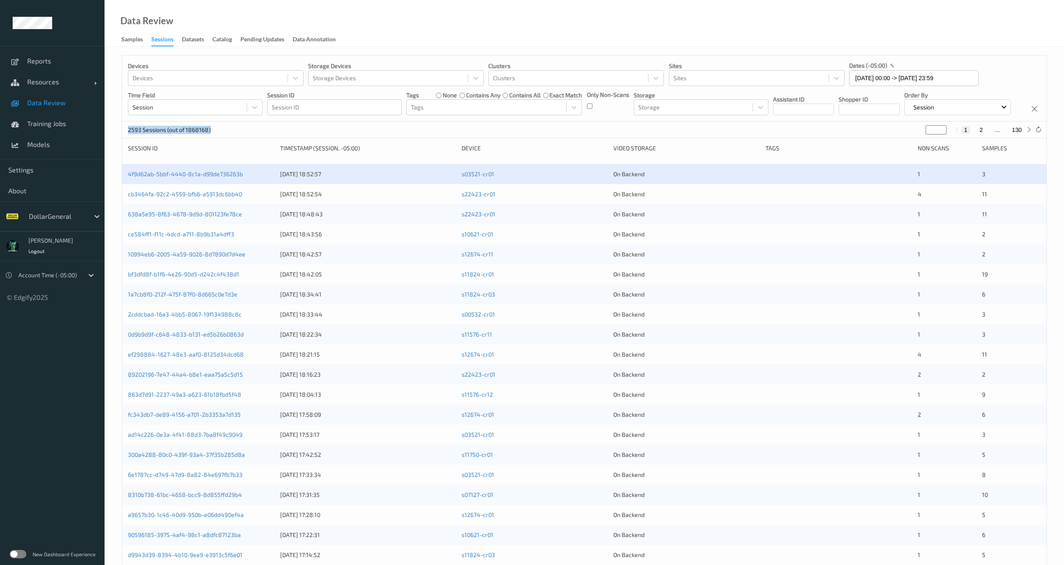
click at [139, 134] on p "2593 Sessions (out of 1868168)" at bounding box center [169, 130] width 83 height 8
click at [827, 122] on div "Devices Devices Storage Devices Storage Devices Clusters Clusters Sites Sites d…" at bounding box center [584, 89] width 924 height 66
drag, startPoint x: 142, startPoint y: 162, endPoint x: 130, endPoint y: 154, distance: 14.1
click at [124, 138] on div "2593 Sessions (out of 1868168) * 1 2 ... 130" at bounding box center [584, 130] width 924 height 17
click at [130, 134] on p "2593 Sessions (out of 1868168)" at bounding box center [169, 130] width 83 height 8
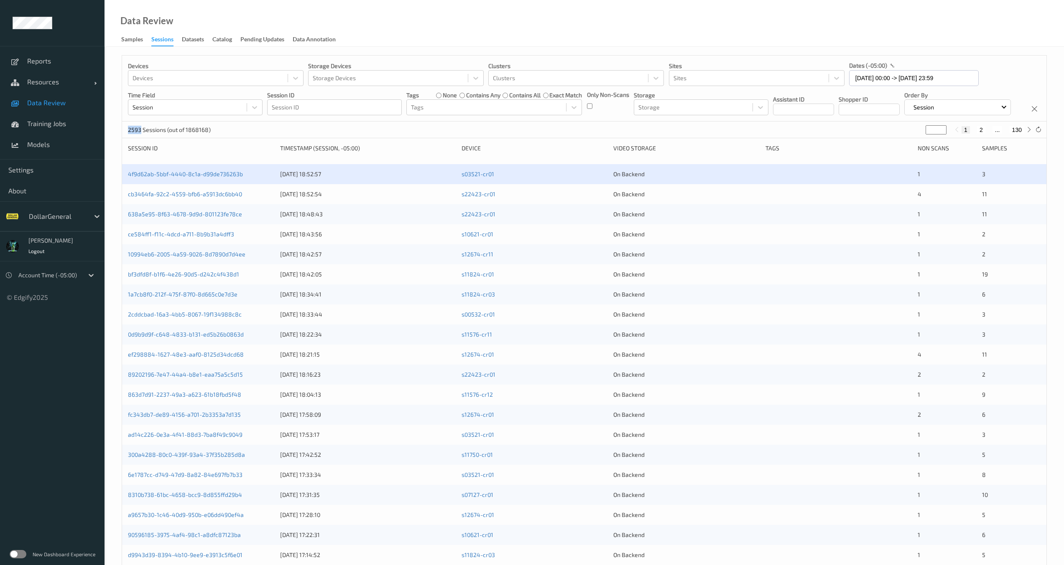
click at [130, 134] on p "2593 Sessions (out of 1868168)" at bounding box center [169, 130] width 83 height 8
click at [416, 122] on div "Devices Devices Storage Devices Storage Devices Clusters Clusters Sites Sites d…" at bounding box center [584, 89] width 924 height 66
click at [978, 134] on button "2" at bounding box center [981, 130] width 8 height 8
type input "*"
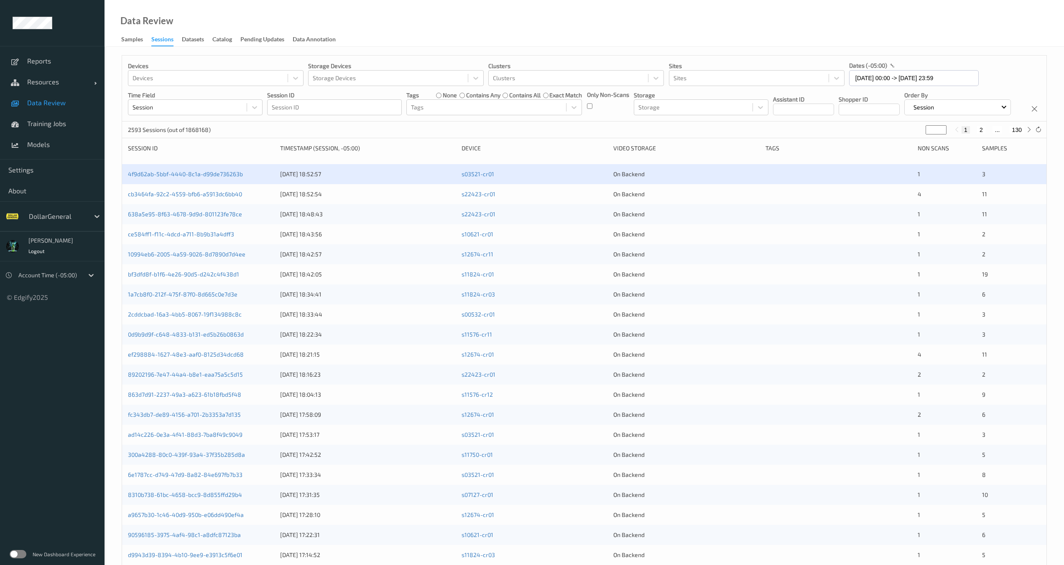
type input "*"
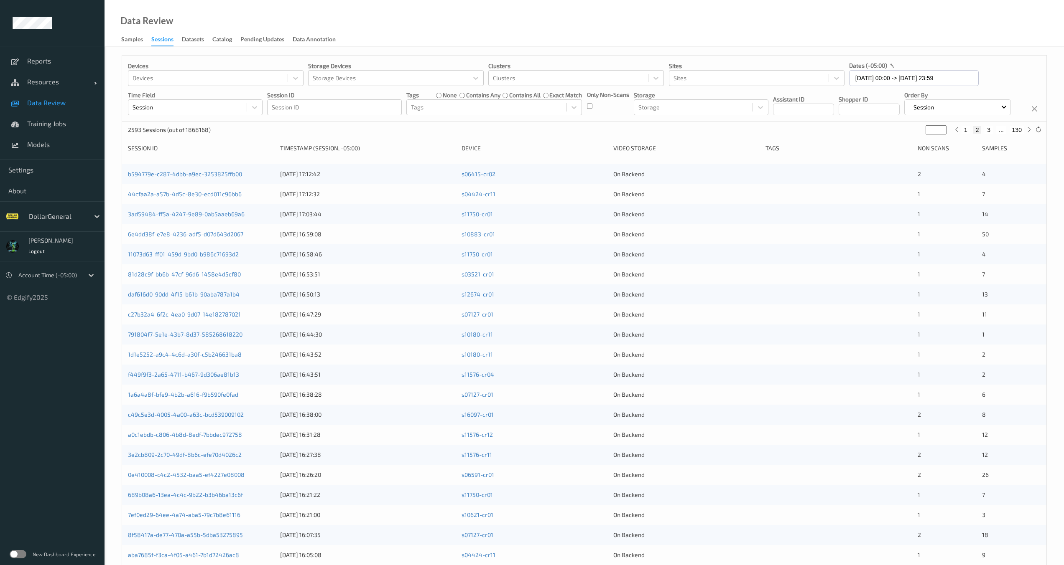
click at [968, 134] on button "1" at bounding box center [965, 130] width 8 height 8
type input "*"
click at [985, 134] on button "2" at bounding box center [981, 130] width 8 height 8
type input "*"
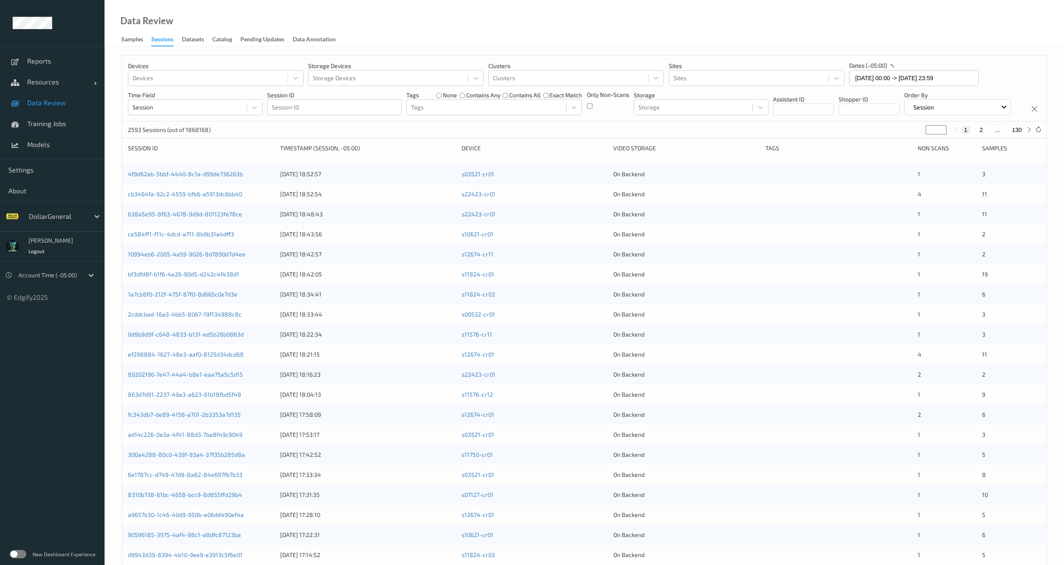
type input "*"
click at [987, 134] on button "3" at bounding box center [988, 130] width 8 height 8
type input "*"
click at [972, 134] on button "2" at bounding box center [974, 130] width 8 height 8
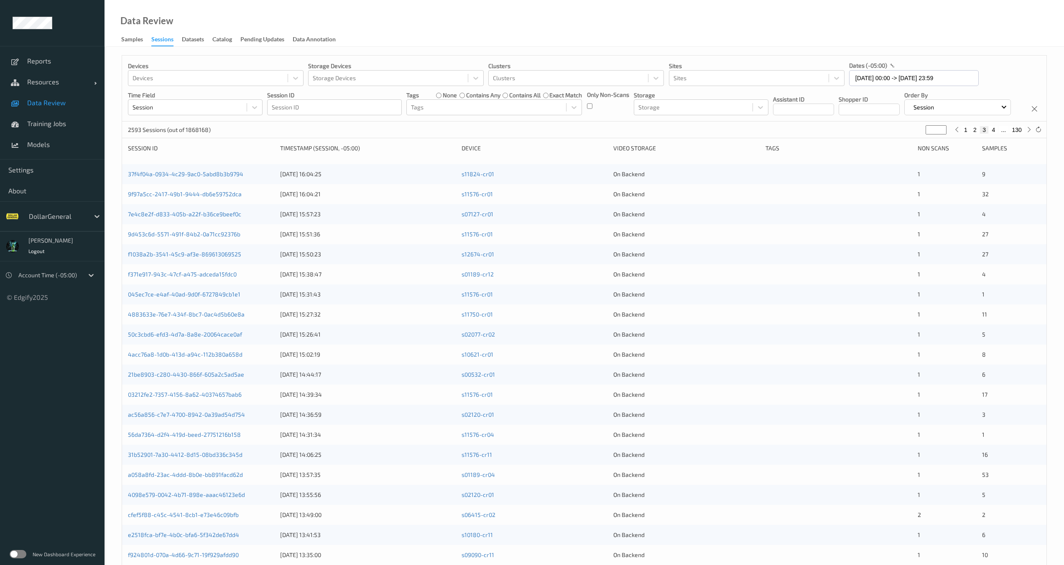
type input "*"
click at [140, 135] on div "2593 Sessions (out of 1868168)" at bounding box center [169, 129] width 83 height 9
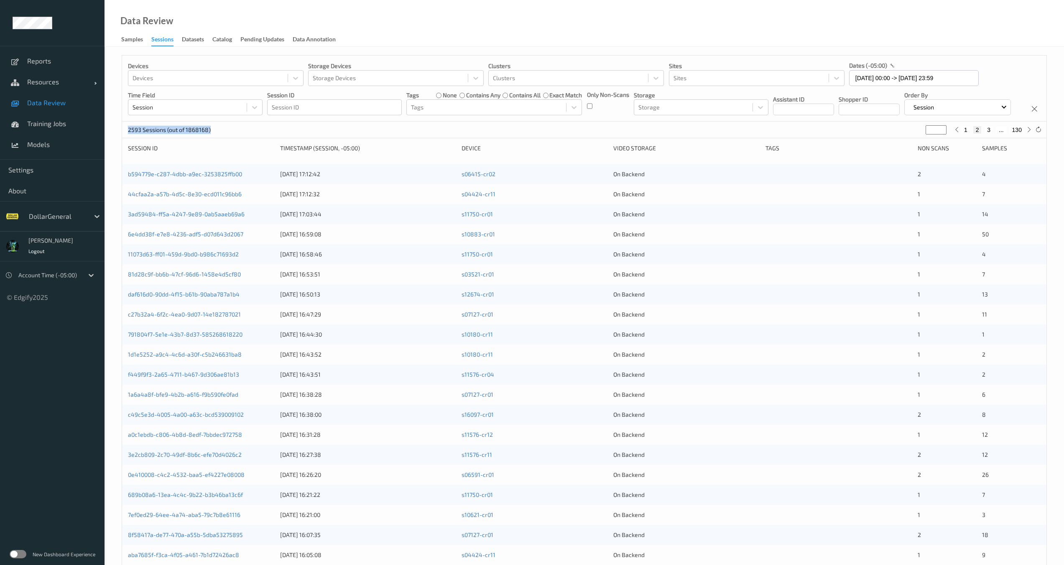
click at [129, 138] on div "2593 Sessions (out of 1868168) * 1 2 3 ... 130" at bounding box center [584, 130] width 924 height 17
drag, startPoint x: 129, startPoint y: 160, endPoint x: 165, endPoint y: 160, distance: 35.9
click at [165, 134] on p "2593 Sessions (out of 1868168)" at bounding box center [169, 130] width 83 height 8
click at [107, 160] on div "Devices Devices Storage Devices Storage Devices Clusters Clusters Sites Sites d…" at bounding box center [583, 323] width 959 height 553
click at [130, 134] on p "2593 Sessions (out of 1868168)" at bounding box center [169, 130] width 83 height 8
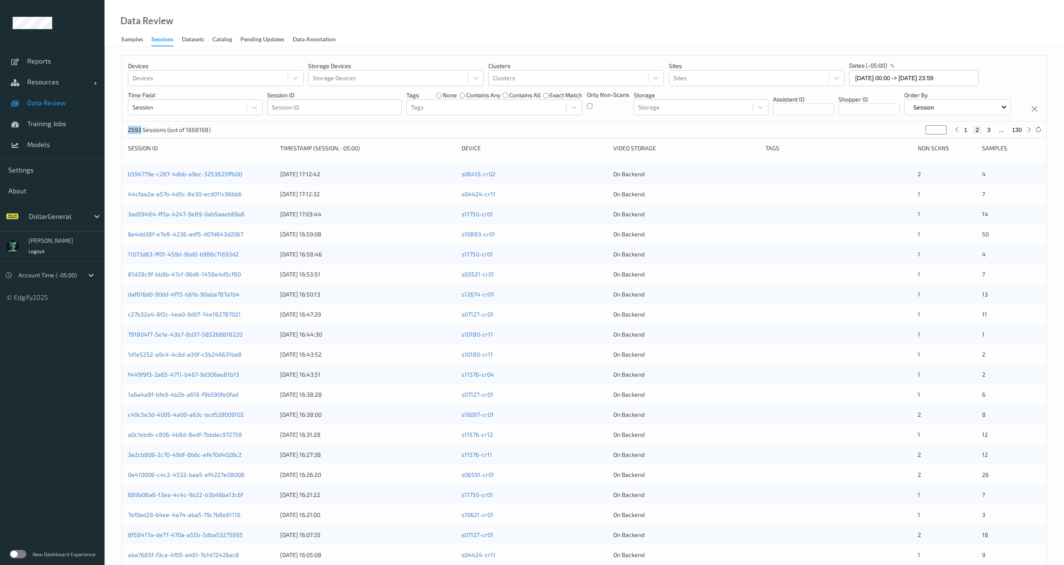
click at [130, 134] on p "2593 Sessions (out of 1868168)" at bounding box center [169, 130] width 83 height 8
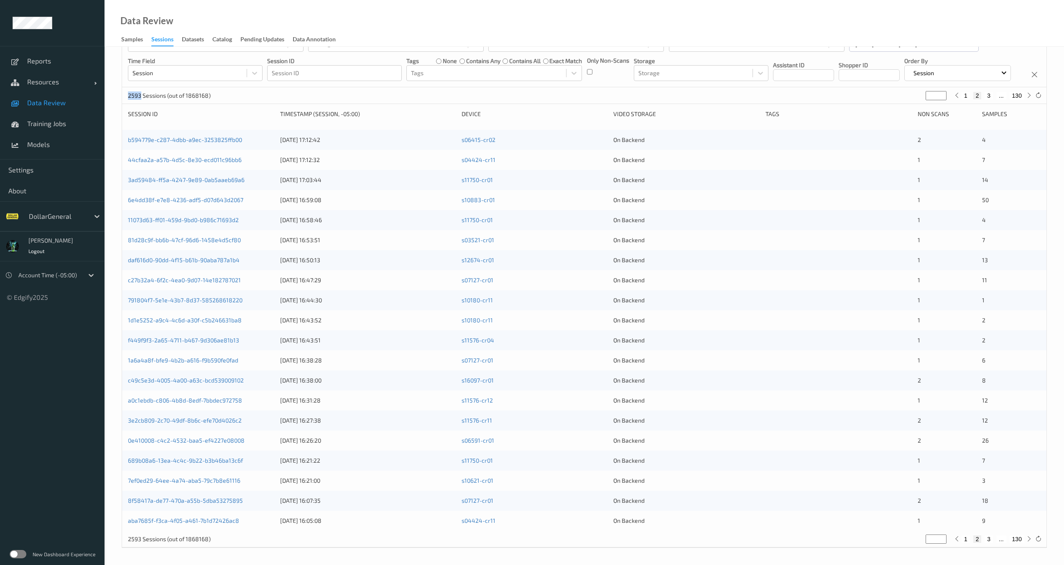
click at [1017, 98] on button "130" at bounding box center [1016, 96] width 15 height 8
type input "***"
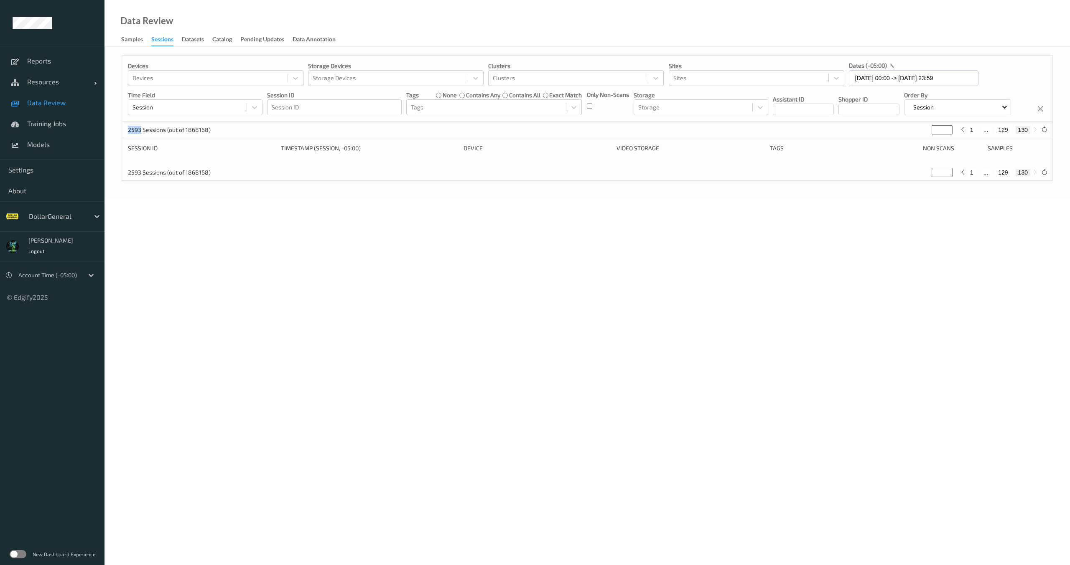
click at [1004, 134] on button "129" at bounding box center [1003, 130] width 15 height 8
type input "***"
click at [992, 134] on button "128" at bounding box center [993, 130] width 15 height 8
type input "***"
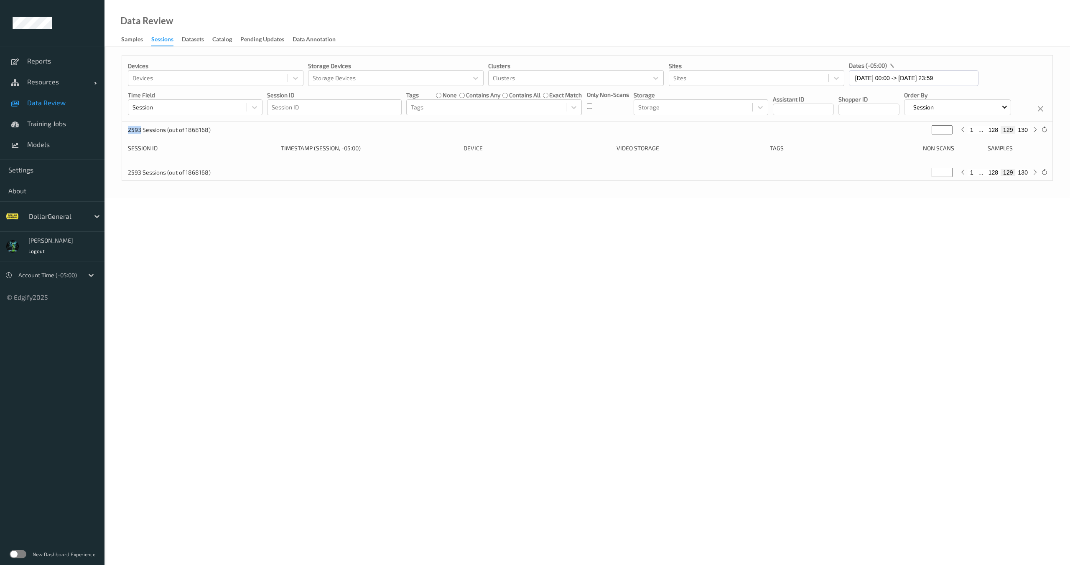
type input "***"
click at [1008, 134] on button "129" at bounding box center [1008, 130] width 15 height 8
type input "***"
click at [1025, 134] on button "130" at bounding box center [1023, 130] width 15 height 8
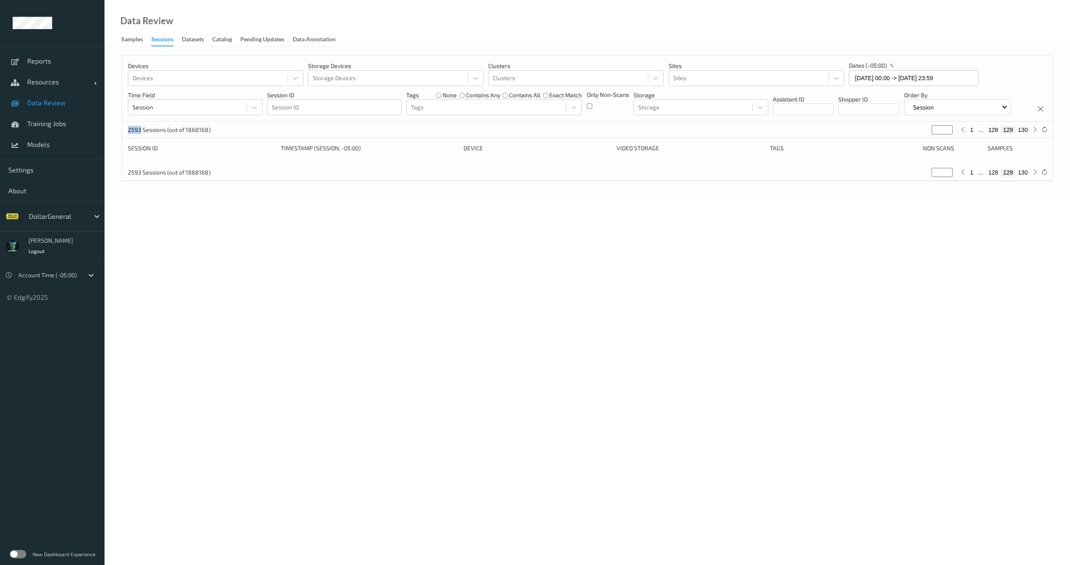
type input "***"
click at [1005, 134] on button "129" at bounding box center [1003, 130] width 15 height 8
type input "***"
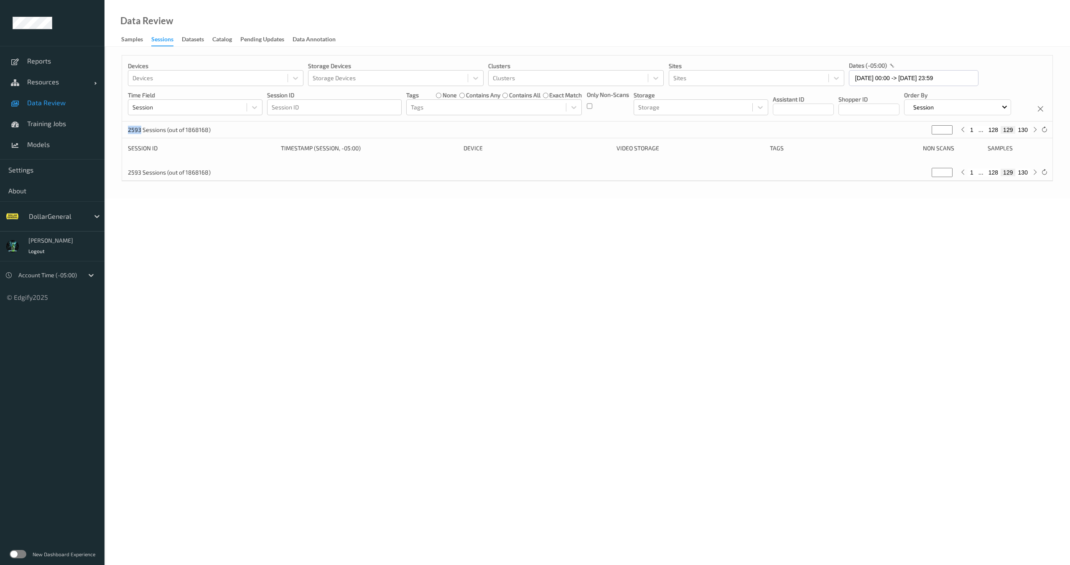
click at [997, 134] on button "128" at bounding box center [993, 130] width 15 height 8
type input "***"
click at [986, 134] on button "128" at bounding box center [993, 130] width 15 height 8
click at [981, 134] on button "127" at bounding box center [978, 130] width 15 height 8
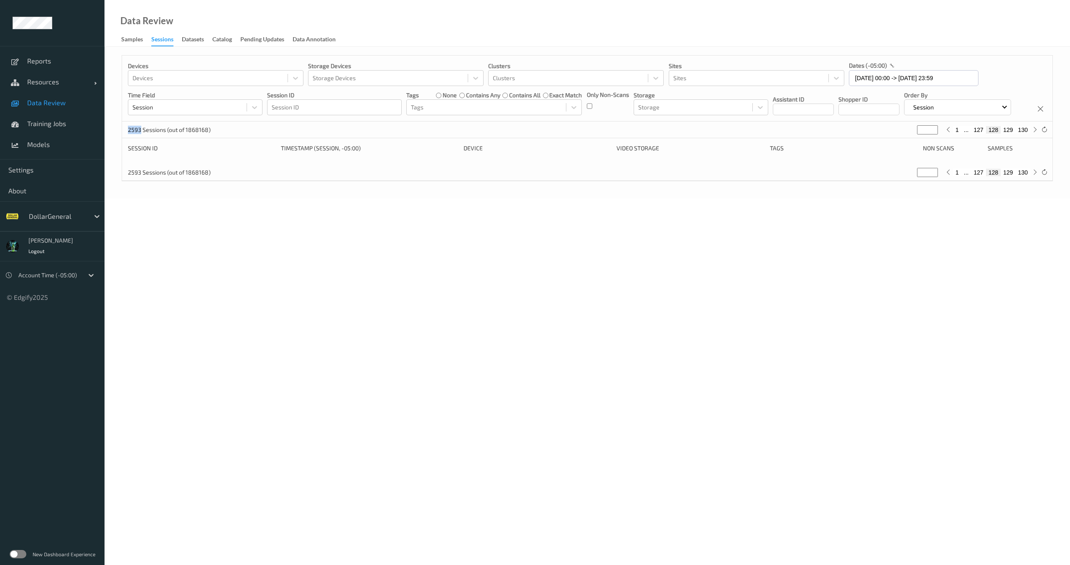
type input "***"
click at [971, 134] on button "126" at bounding box center [968, 130] width 15 height 8
type input "***"
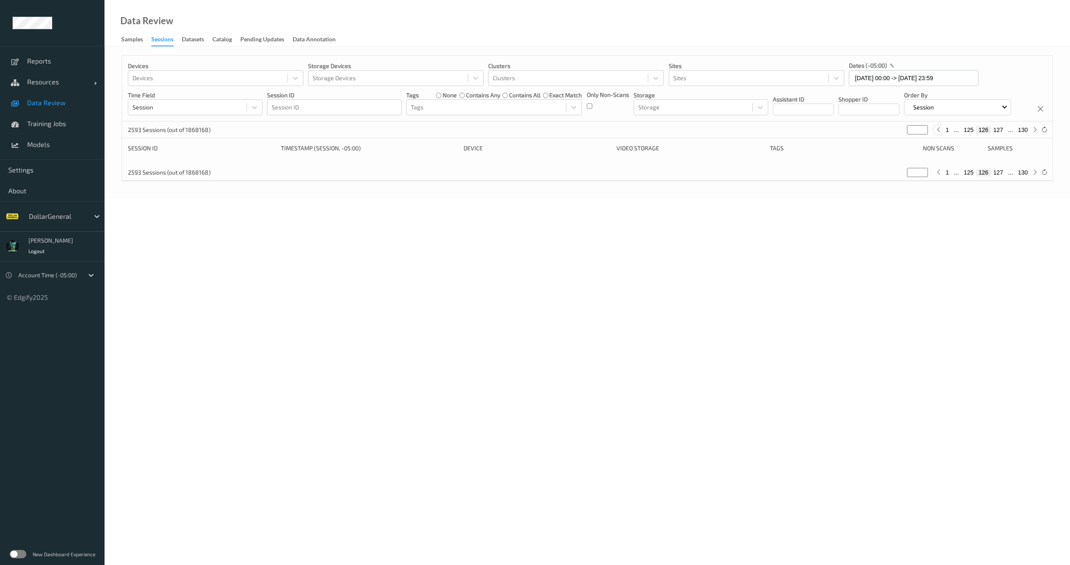
click at [941, 133] on icon at bounding box center [938, 130] width 6 height 6
type input "***"
click at [948, 181] on div "2593 Sessions (out of 1868168) *** 1 ... 124 125 126 ... 130" at bounding box center [587, 172] width 930 height 17
drag, startPoint x: 946, startPoint y: 191, endPoint x: 889, endPoint y: 193, distance: 56.5
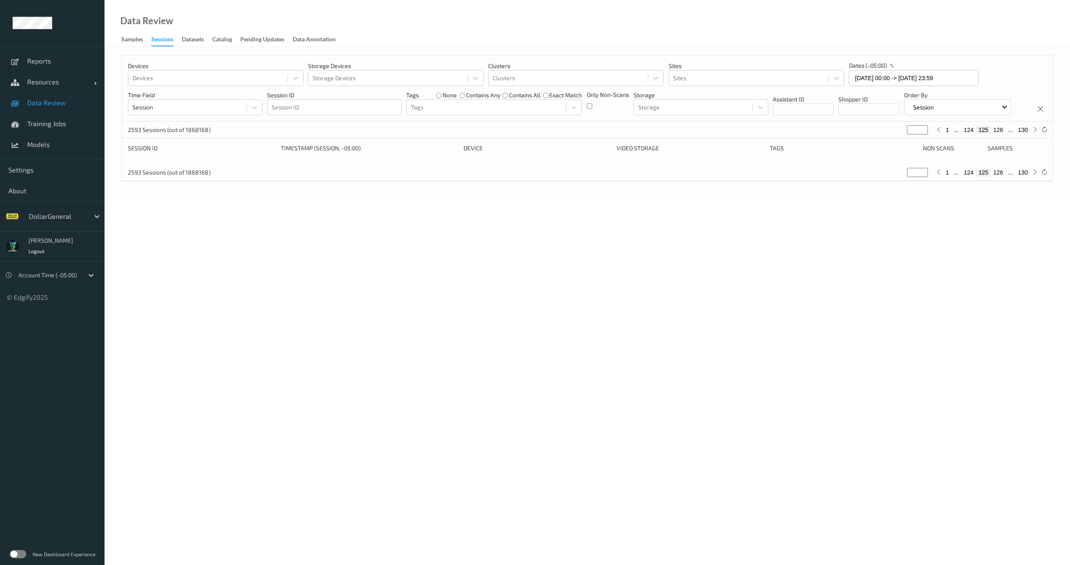
click at [946, 176] on button "1" at bounding box center [947, 173] width 8 height 8
type input "*"
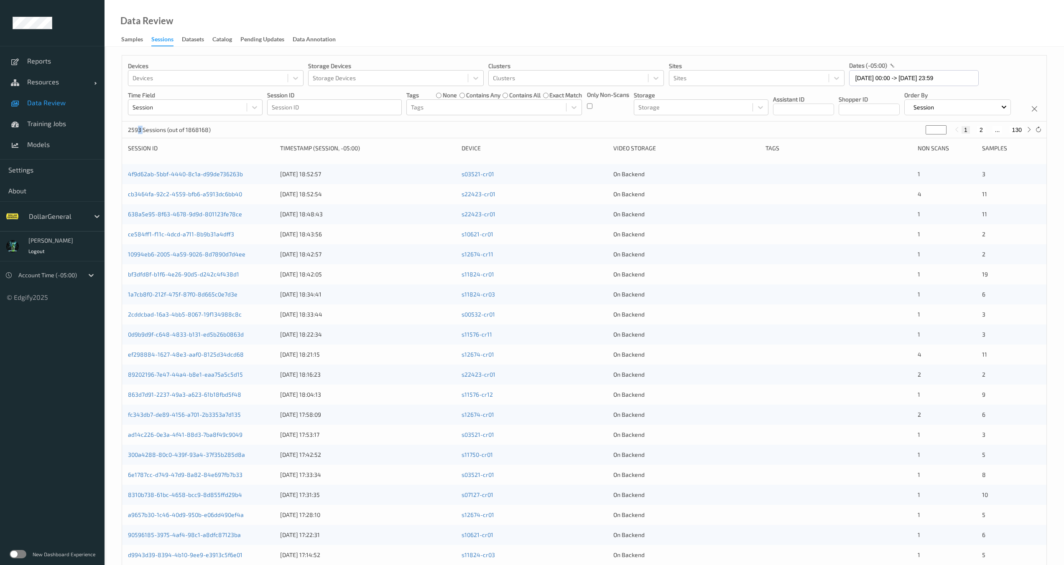
drag, startPoint x: 137, startPoint y: 157, endPoint x: 143, endPoint y: 157, distance: 5.9
click at [143, 134] on p "2593 Sessions (out of 1868168)" at bounding box center [169, 130] width 83 height 8
click at [139, 138] on div "2593 Sessions (out of 1868168) * 1 2 ... 130" at bounding box center [584, 130] width 924 height 17
drag, startPoint x: 141, startPoint y: 160, endPoint x: 134, endPoint y: 169, distance: 11.3
click at [126, 138] on div "2593 Sessions (out of 1868168) * 1 2 ... 130" at bounding box center [584, 130] width 924 height 17
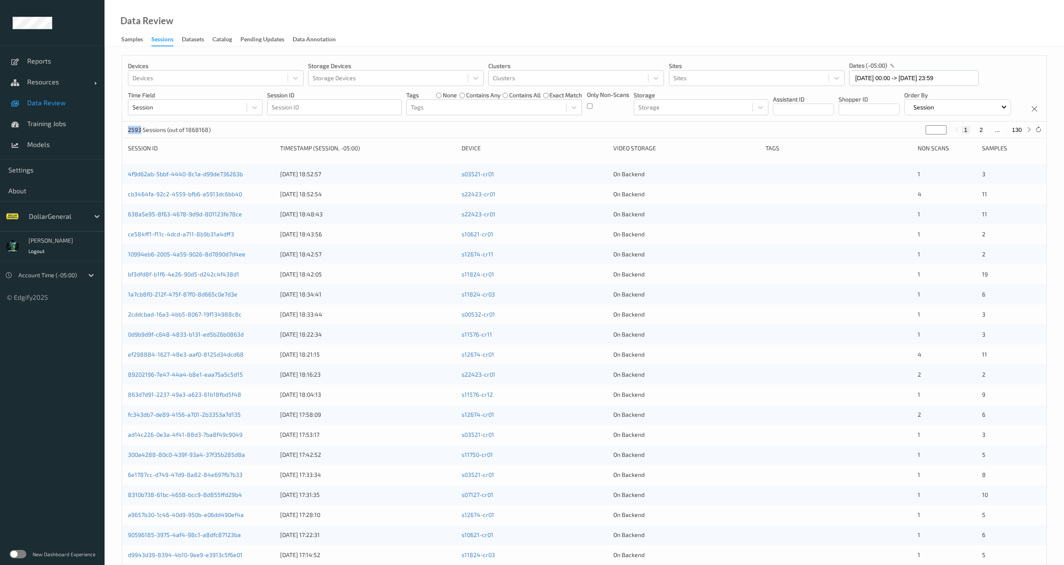
click at [131, 134] on p "2593 Sessions (out of 1868168)" at bounding box center [169, 130] width 83 height 8
drag, startPoint x: 139, startPoint y: 157, endPoint x: 125, endPoint y: 158, distance: 14.2
click at [125, 138] on div "2593 Sessions (out of 1868168) * 1 2 ... 130" at bounding box center [584, 130] width 924 height 17
click at [140, 134] on p "2593 Sessions (out of 1868168)" at bounding box center [169, 130] width 83 height 8
drag, startPoint x: 141, startPoint y: 160, endPoint x: 127, endPoint y: 157, distance: 13.7
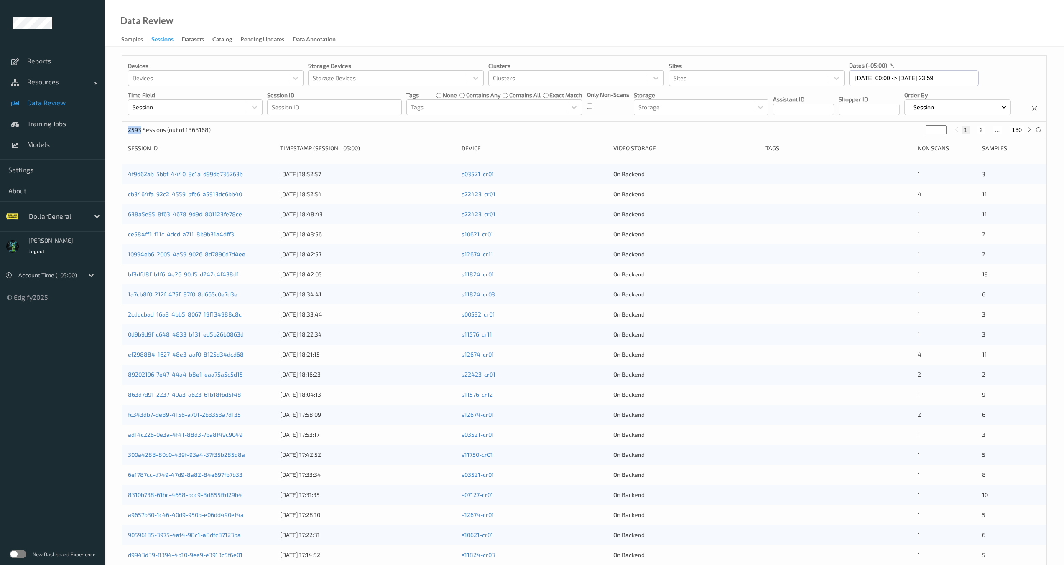
click at [127, 138] on div "2593 Sessions (out of 1868168) * 1 2 ... 130" at bounding box center [584, 130] width 924 height 17
click at [138, 134] on p "2593 Sessions (out of 1868168)" at bounding box center [169, 130] width 83 height 8
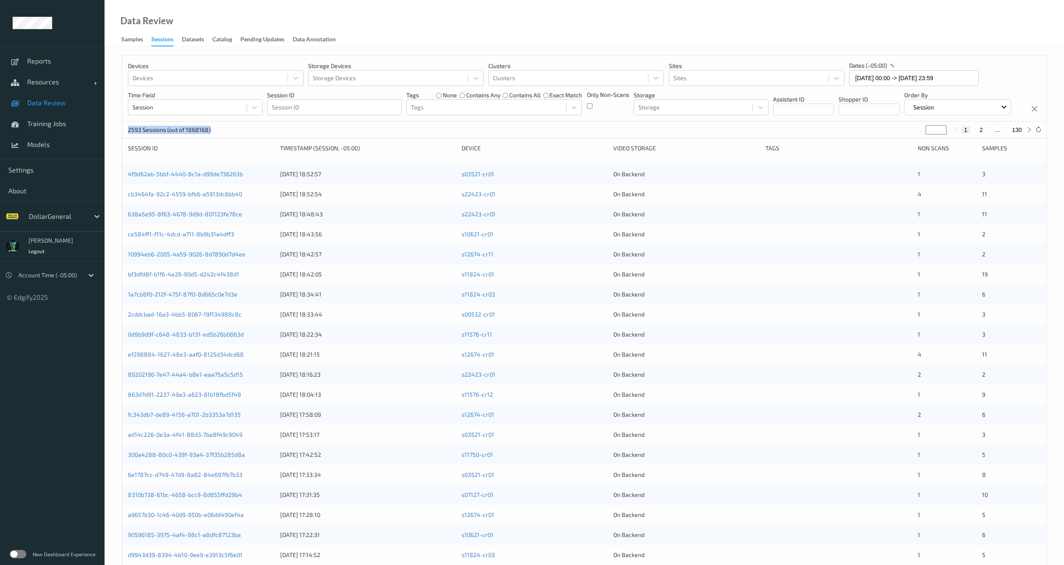
click at [134, 134] on p "2593 Sessions (out of 1868168)" at bounding box center [169, 130] width 83 height 8
click at [131, 134] on p "2593 Sessions (out of 1868168)" at bounding box center [169, 130] width 83 height 8
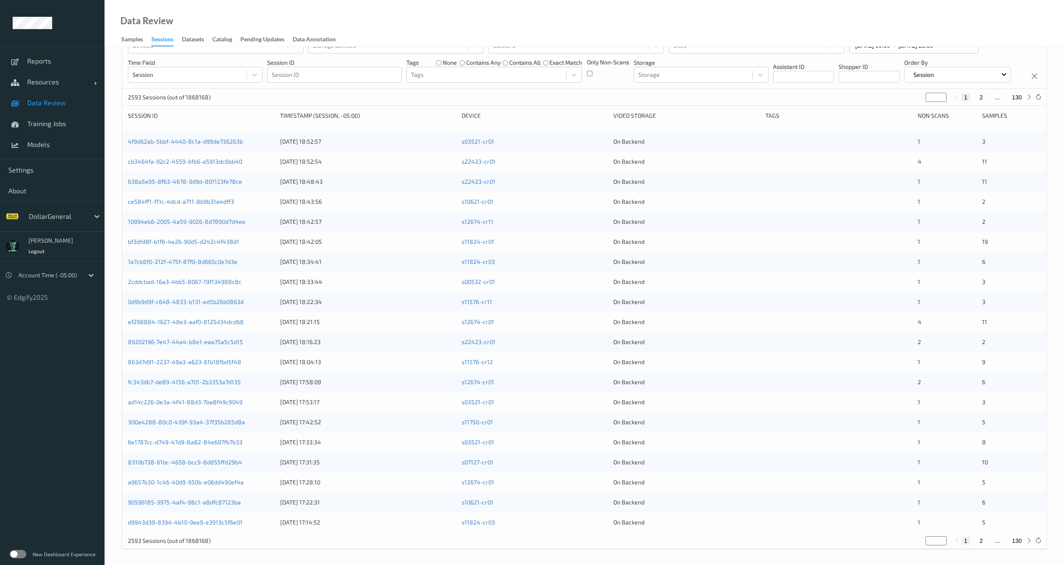
scroll to position [64, 0]
click at [981, 92] on button "2" at bounding box center [981, 96] width 8 height 8
type input "*"
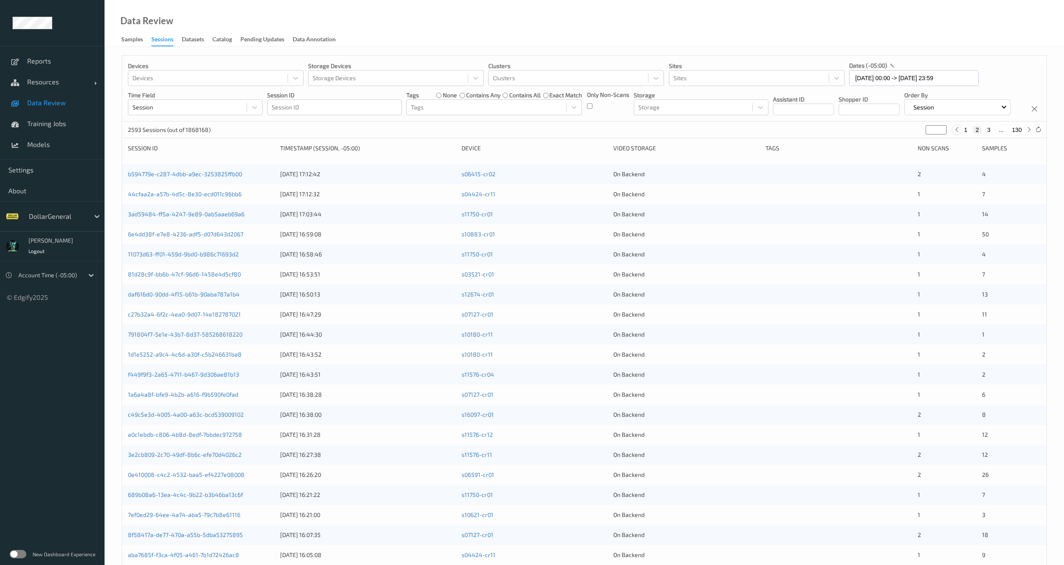
click at [958, 133] on icon at bounding box center [956, 130] width 6 height 6
type input "*"
